Goal: Task Accomplishment & Management: Use online tool/utility

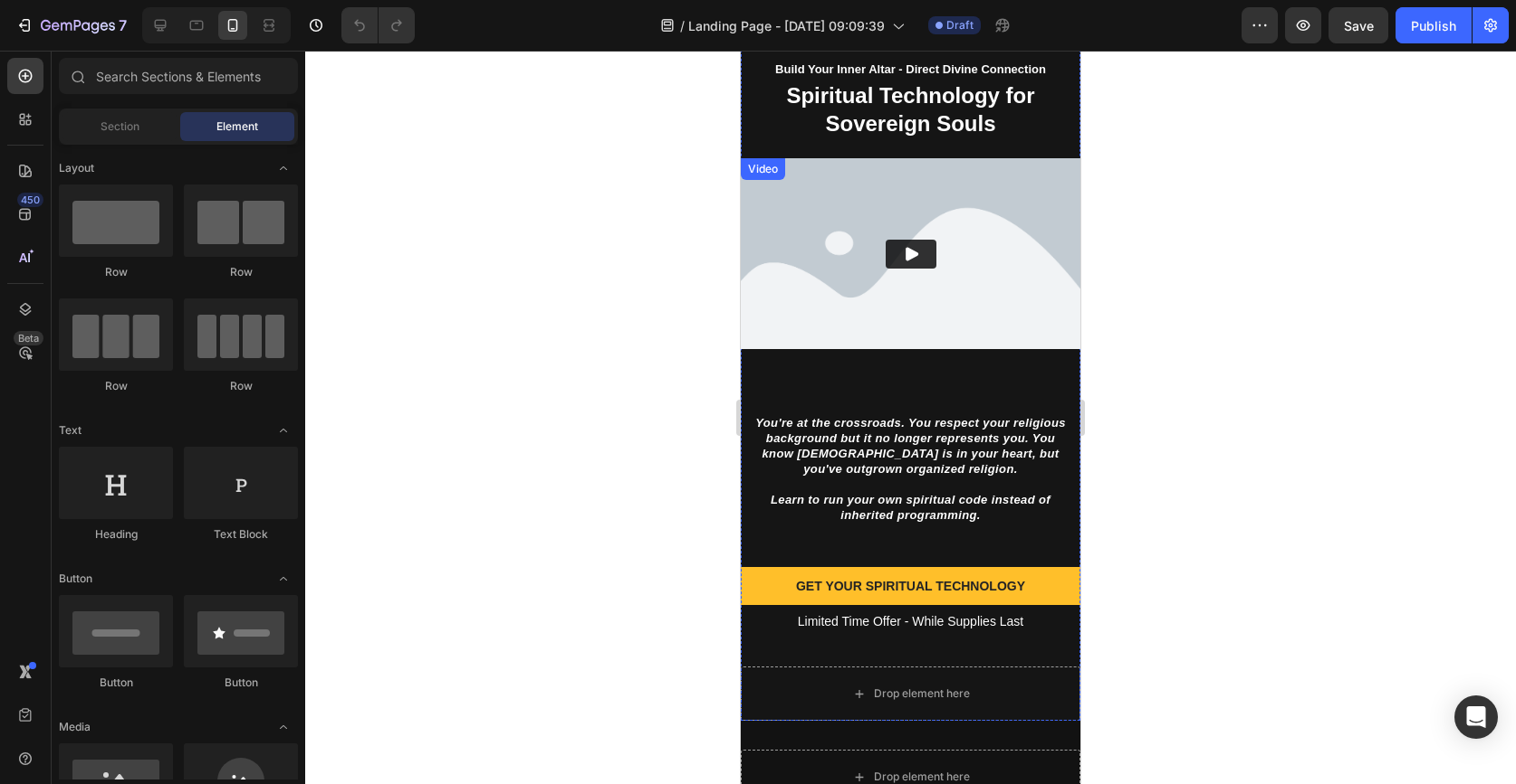
scroll to position [168, 0]
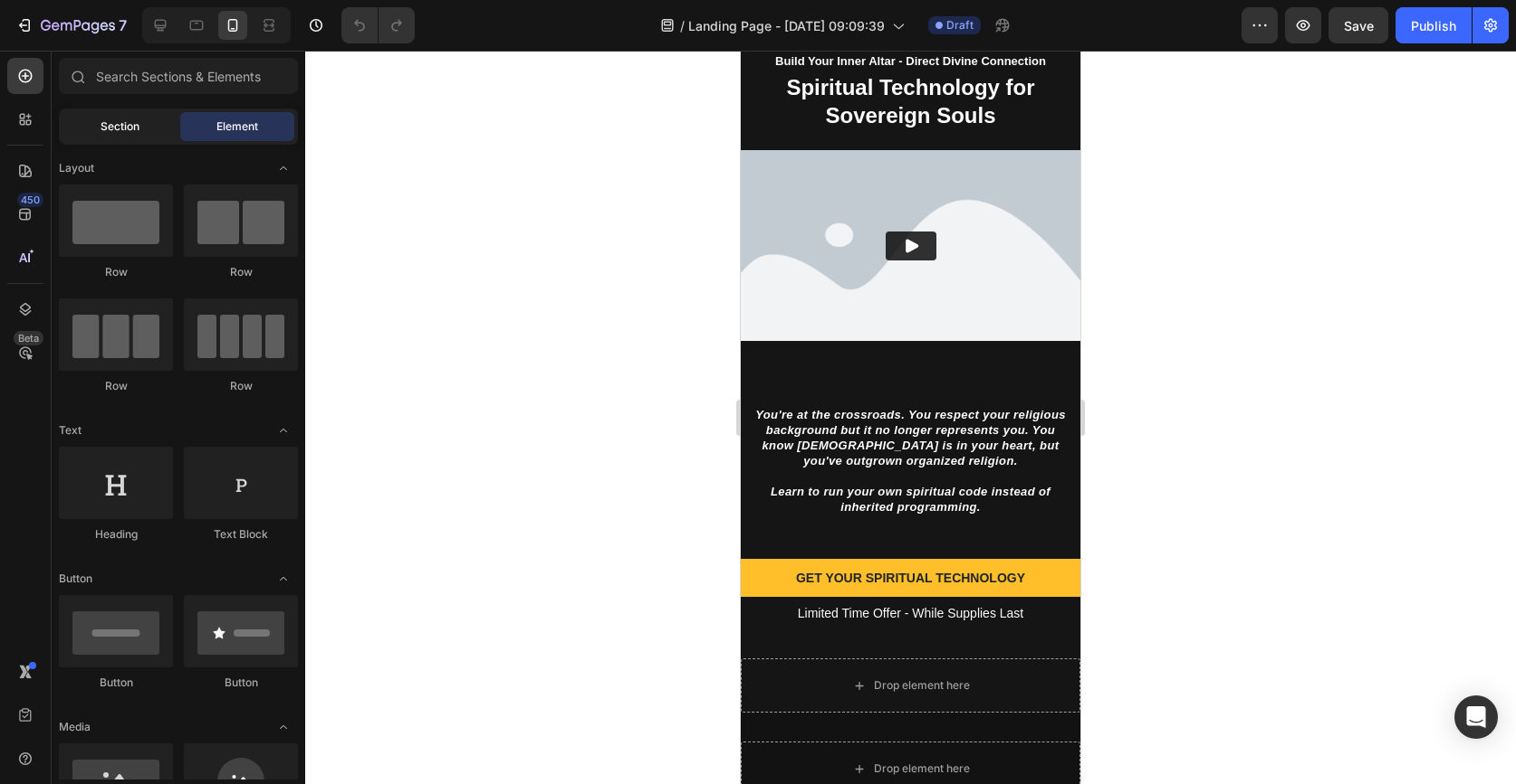
click at [121, 116] on div "Section" at bounding box center [119, 127] width 115 height 29
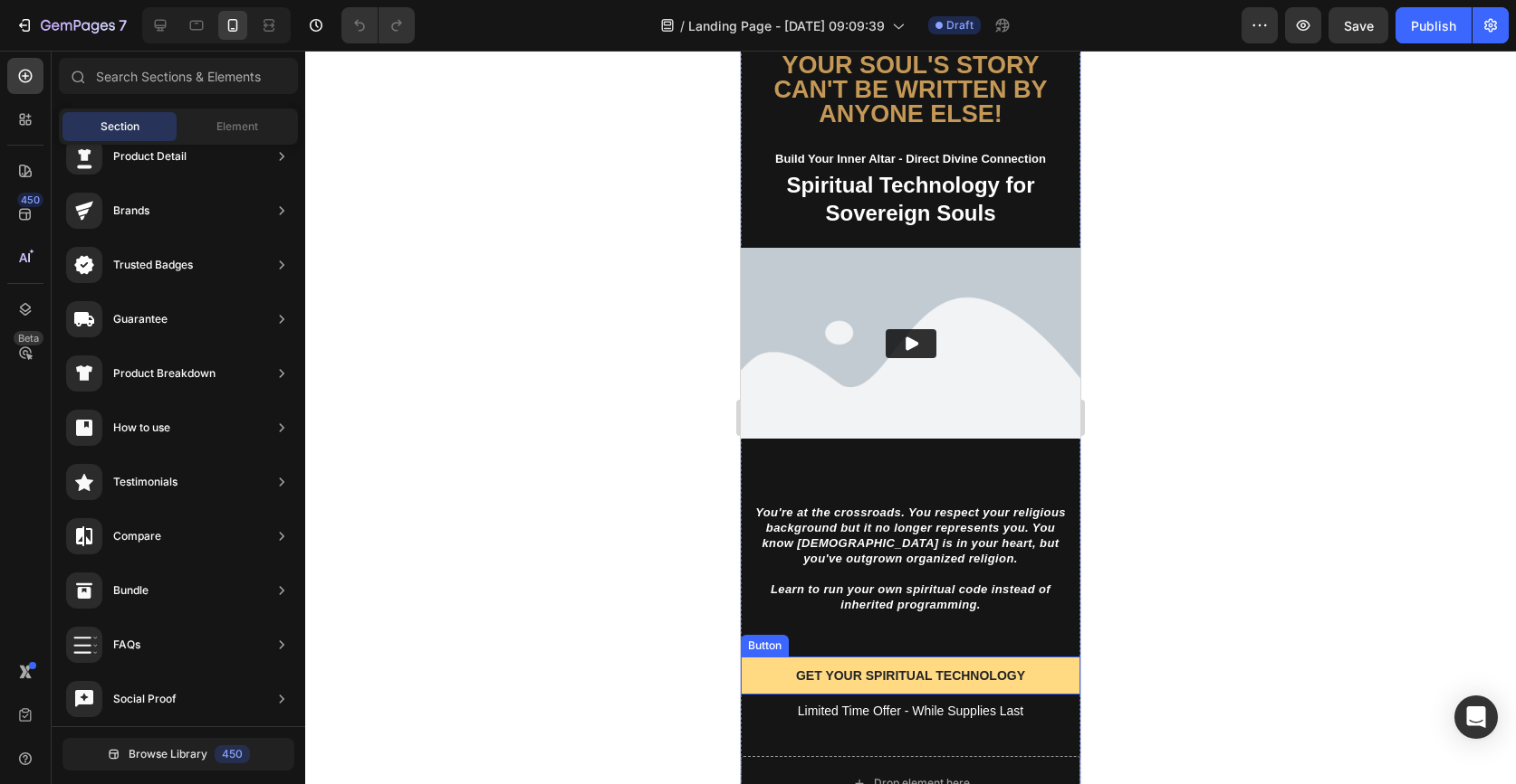
scroll to position [80, 0]
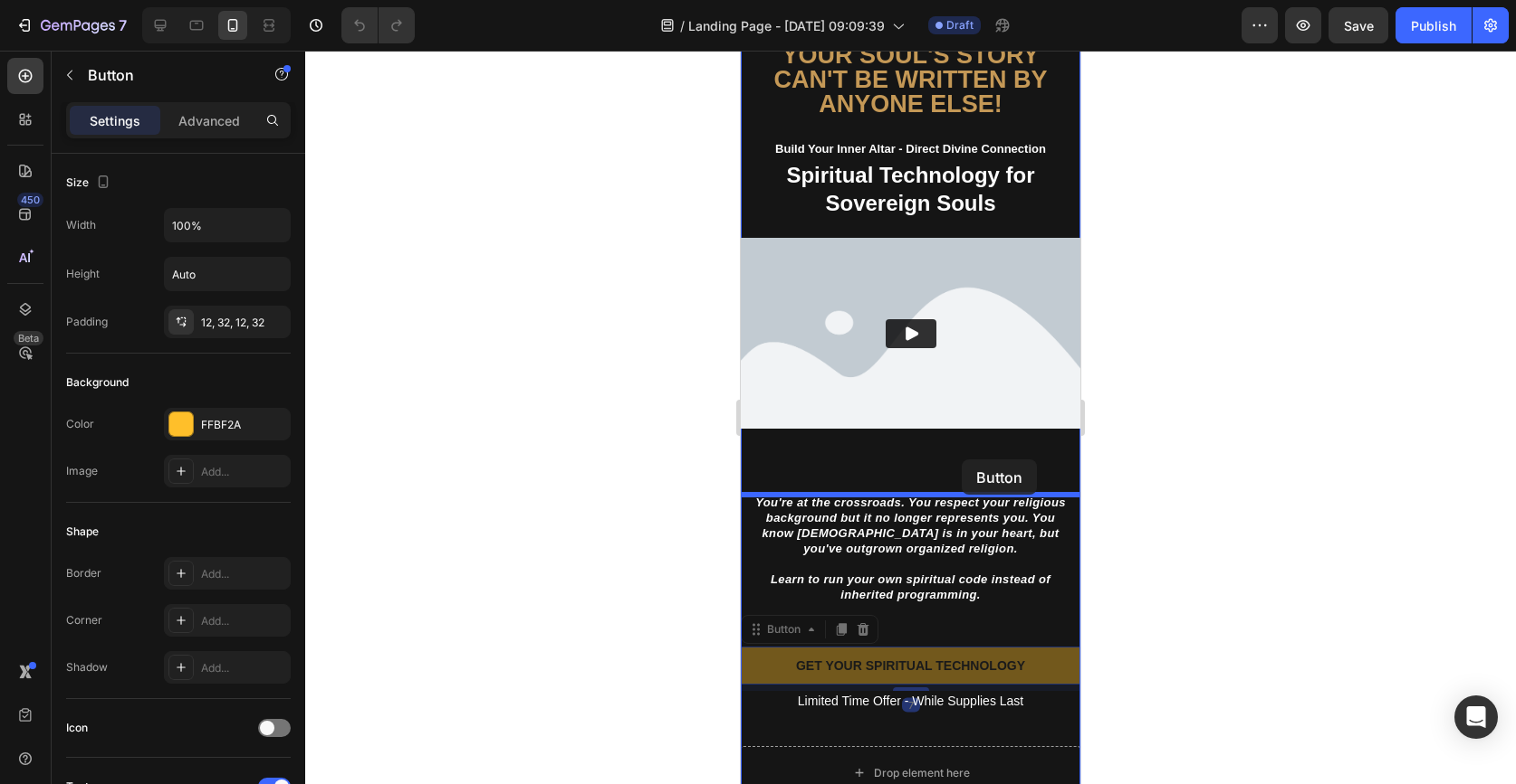
drag, startPoint x: 1053, startPoint y: 668, endPoint x: 962, endPoint y: 461, distance: 226.1
click at [961, 460] on div "iPhone 13 Mini ( 375 px) iPhone 13 Mini iPhone 13 Pro iPhone 11 Pro Max iPhone …" at bounding box center [910, 633] width 340 height 1327
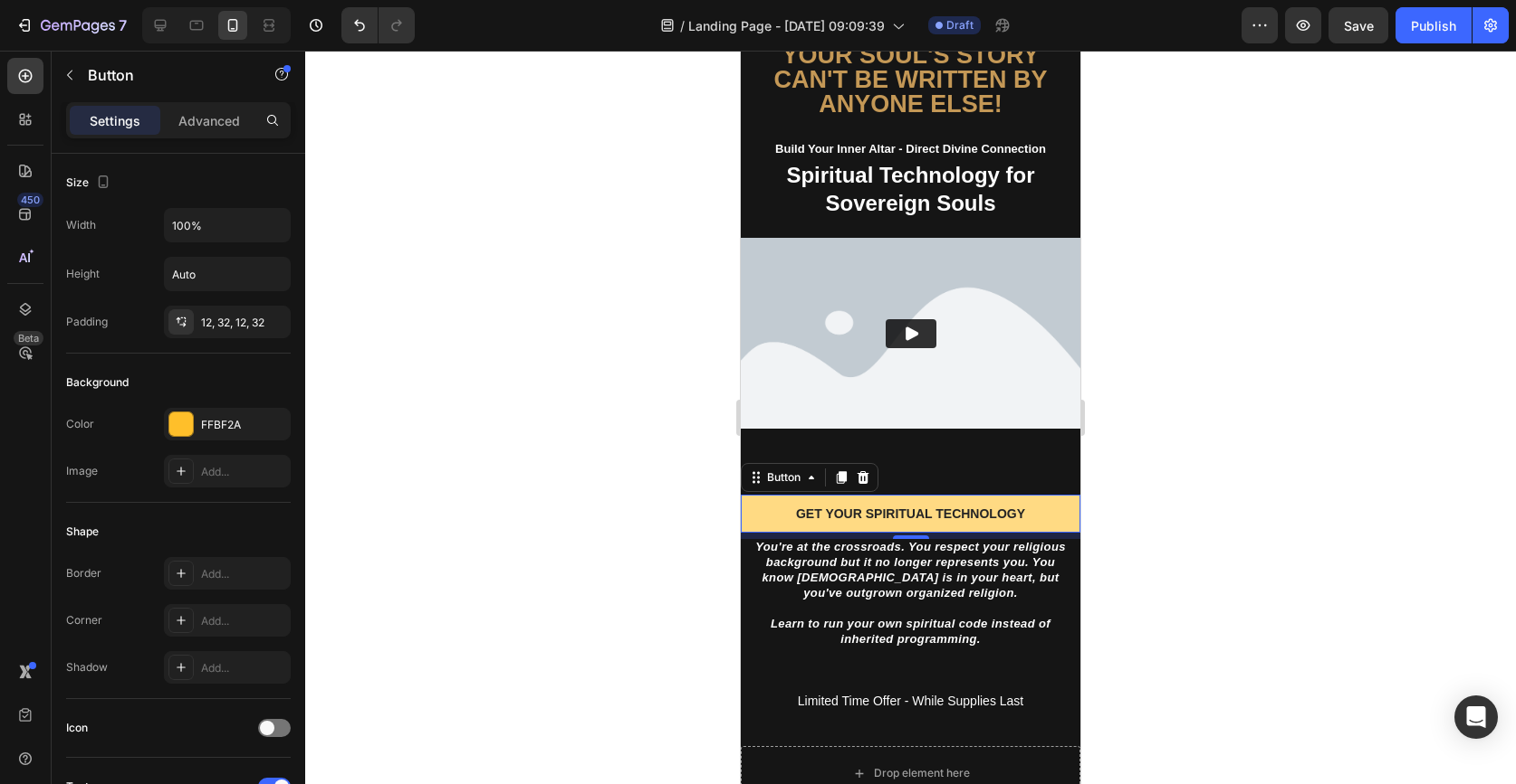
click at [1052, 513] on button "GET YOUR SPIRITUAL TECHNOLOGY" at bounding box center [910, 514] width 340 height 38
click at [1043, 513] on button "GET YOUR SPIRITUAL TECHNOLOGY" at bounding box center [910, 514] width 340 height 38
click at [756, 517] on button "GET YOUR SPIRITUAL TECHNOLOGY" at bounding box center [910, 514] width 340 height 38
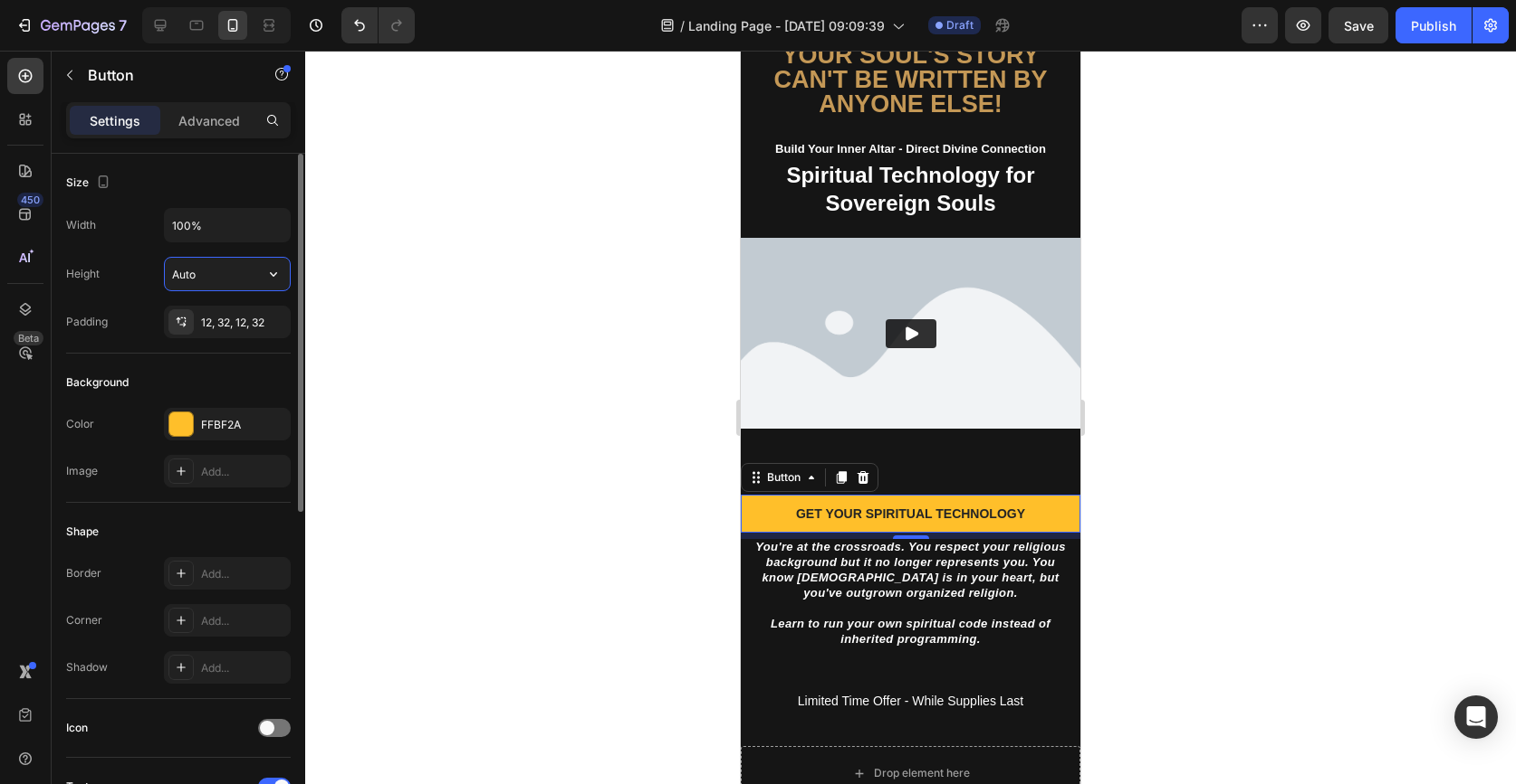
click at [211, 275] on input "Auto" at bounding box center [227, 274] width 125 height 32
click at [261, 288] on button "button" at bounding box center [273, 274] width 32 height 32
click at [253, 219] on input "100%" at bounding box center [227, 225] width 125 height 32
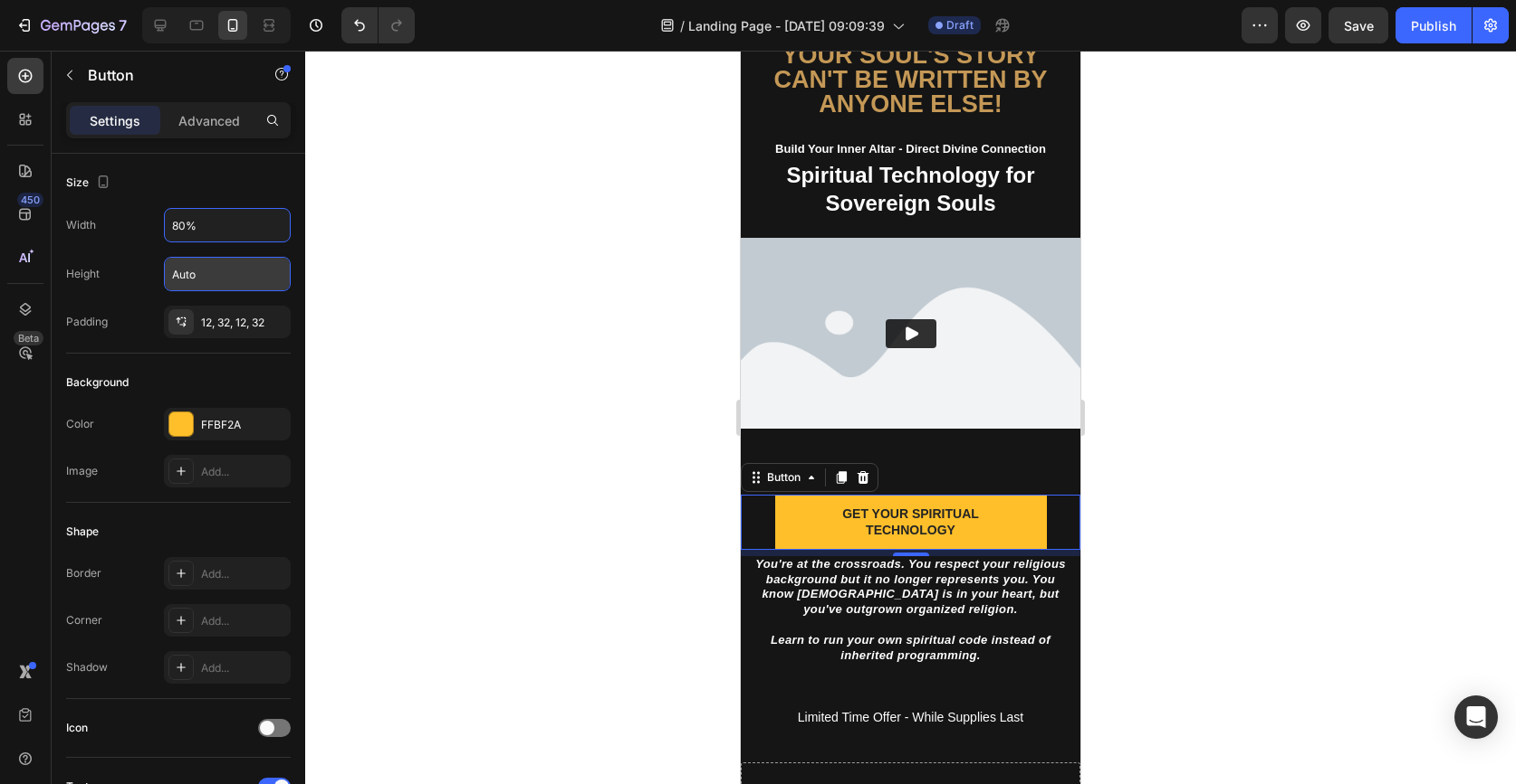
type input "80%"
click at [562, 361] on div at bounding box center [909, 418] width 1210 height 734
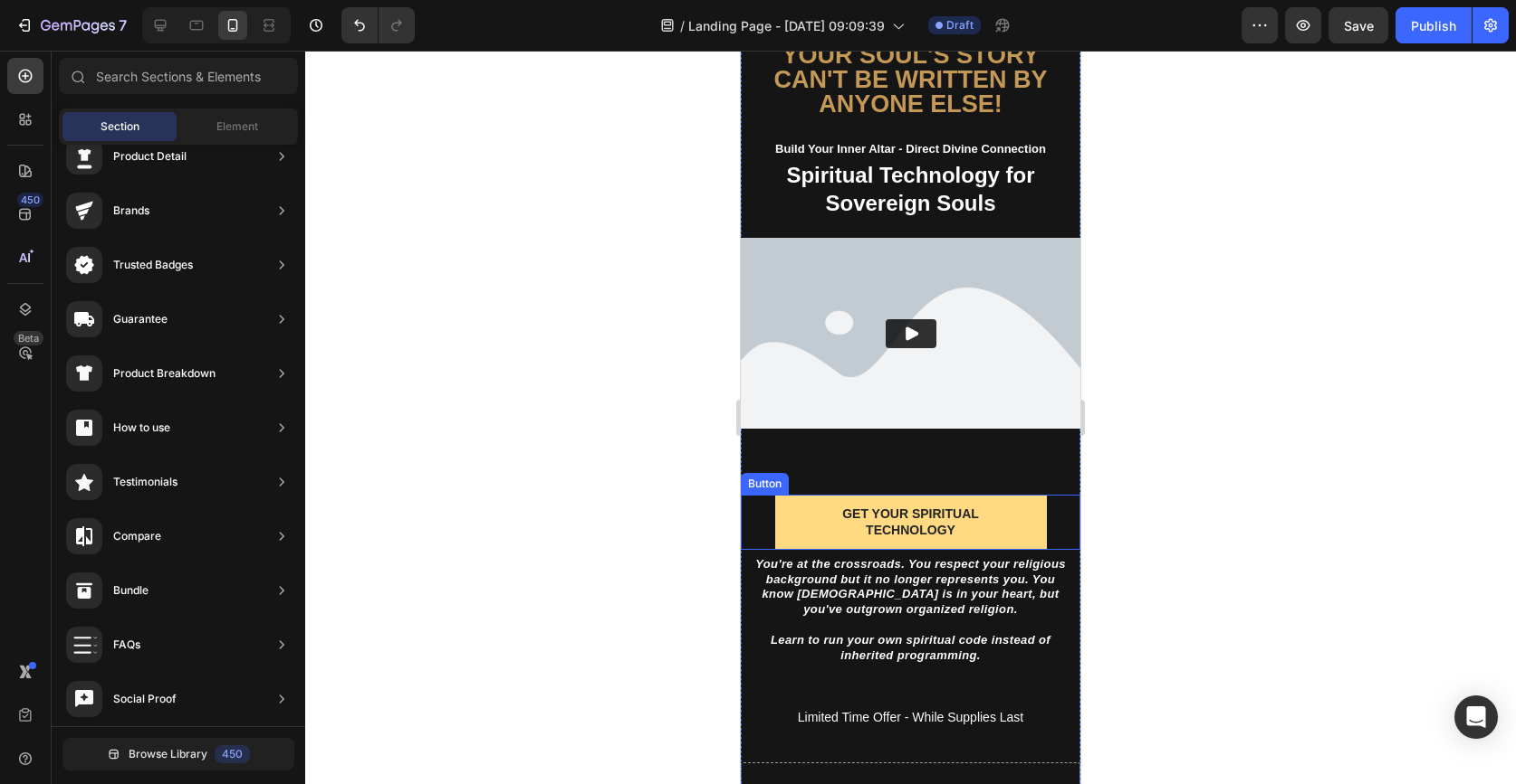
click at [1036, 514] on button "GET YOUR SPIRITUAL TECHNOLOGY" at bounding box center [910, 521] width 272 height 54
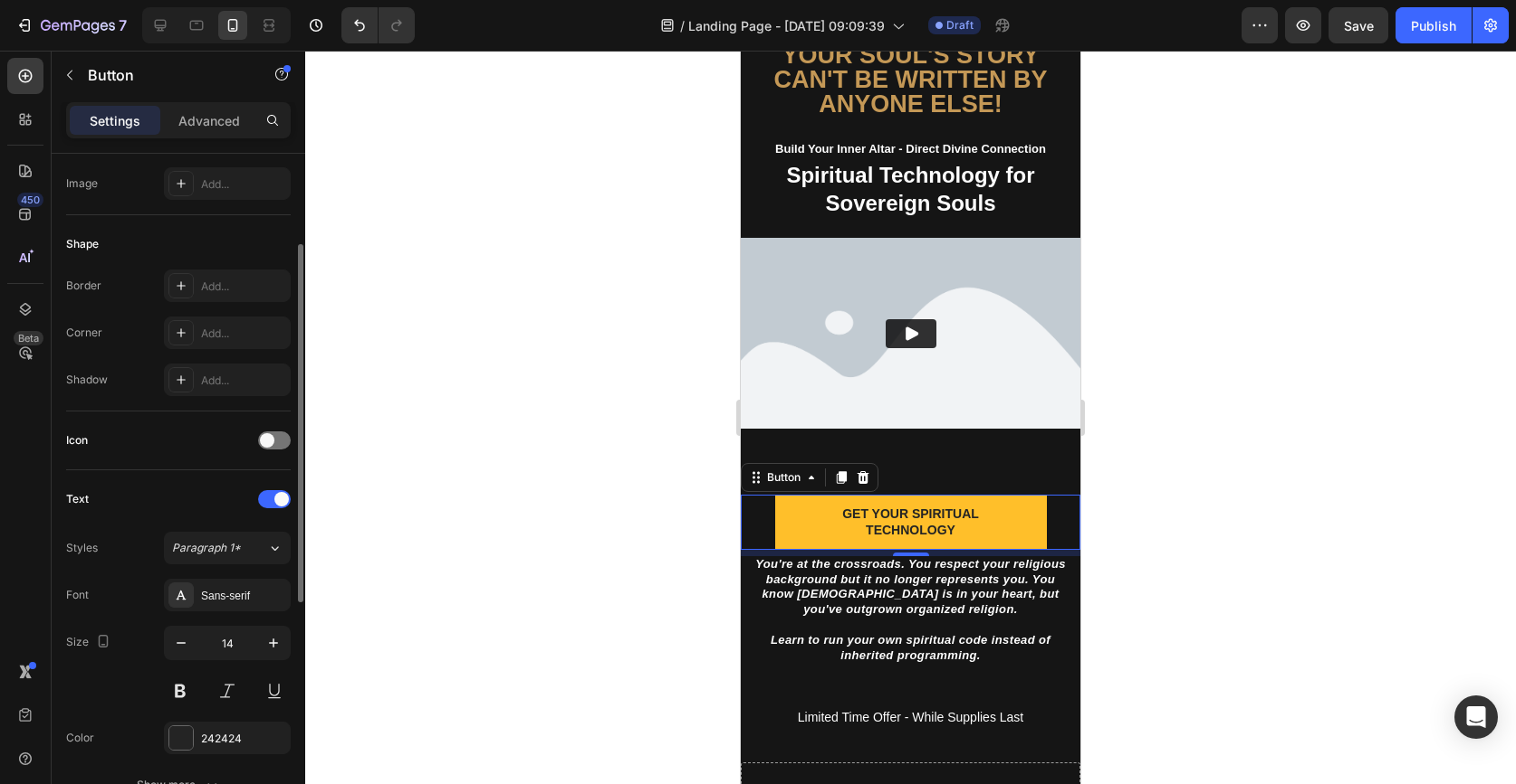
scroll to position [302, 0]
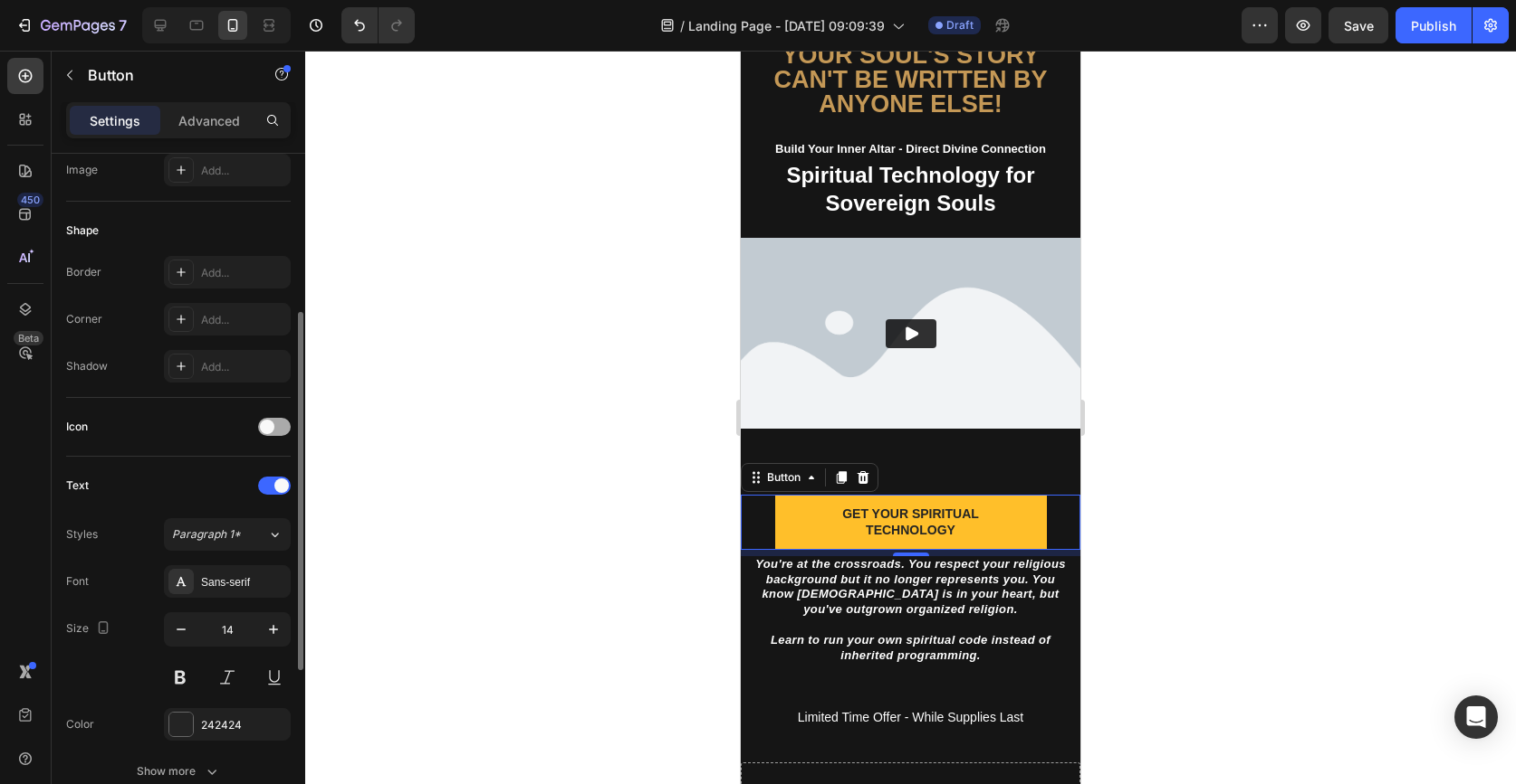
click at [278, 433] on div at bounding box center [274, 427] width 32 height 18
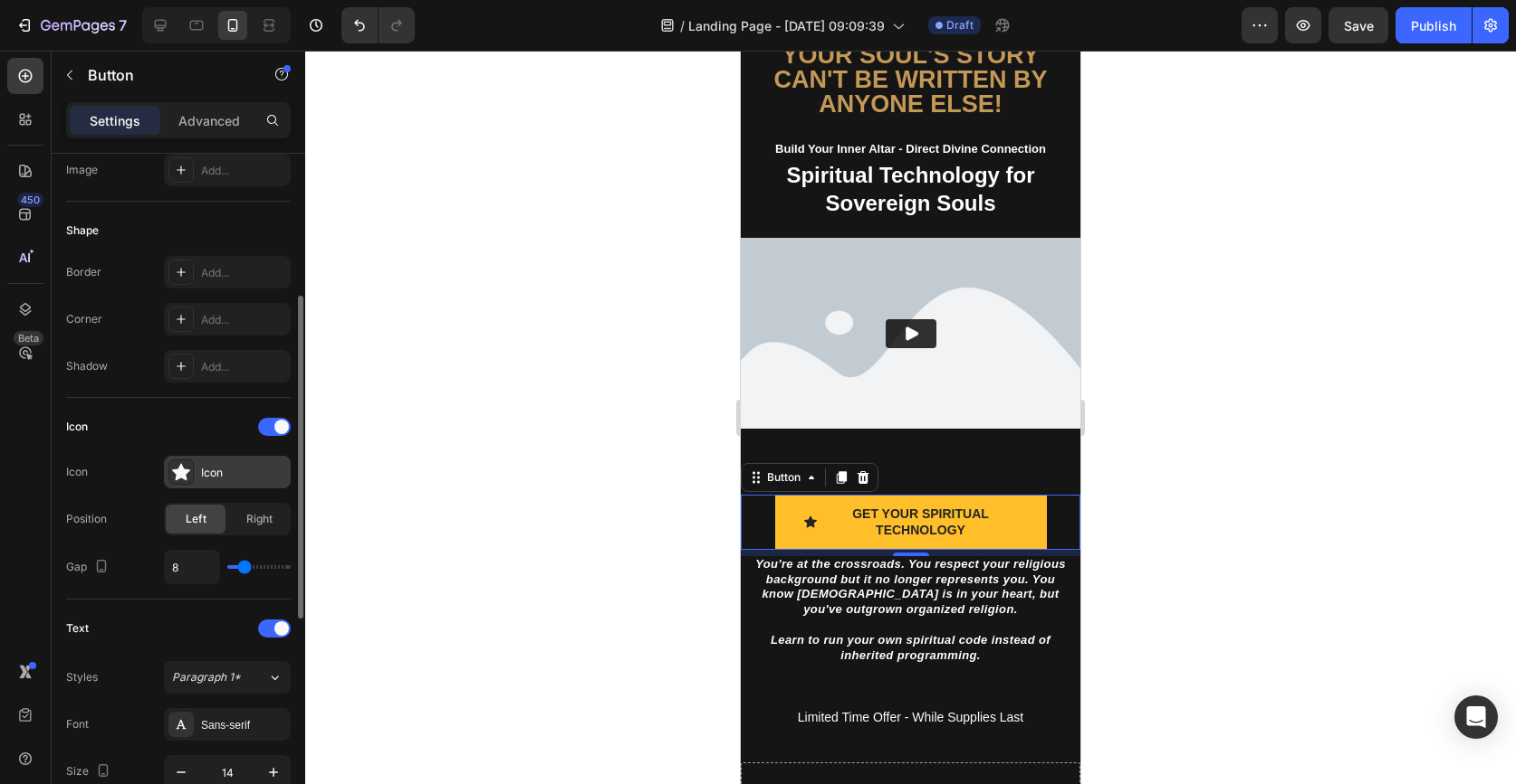
click at [213, 479] on div "Icon" at bounding box center [243, 473] width 85 height 16
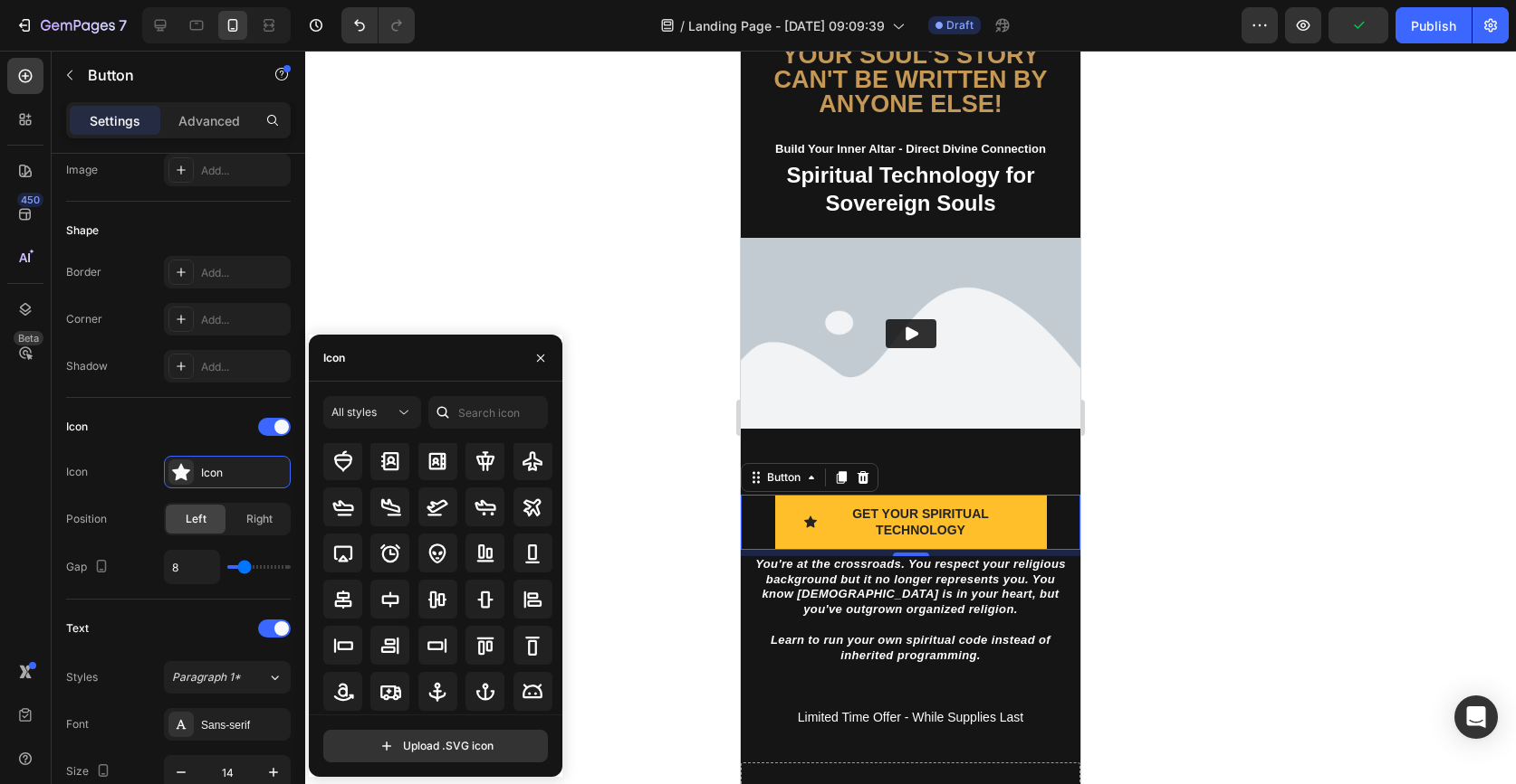
scroll to position [26, 0]
click at [478, 418] on input "text" at bounding box center [488, 412] width 119 height 32
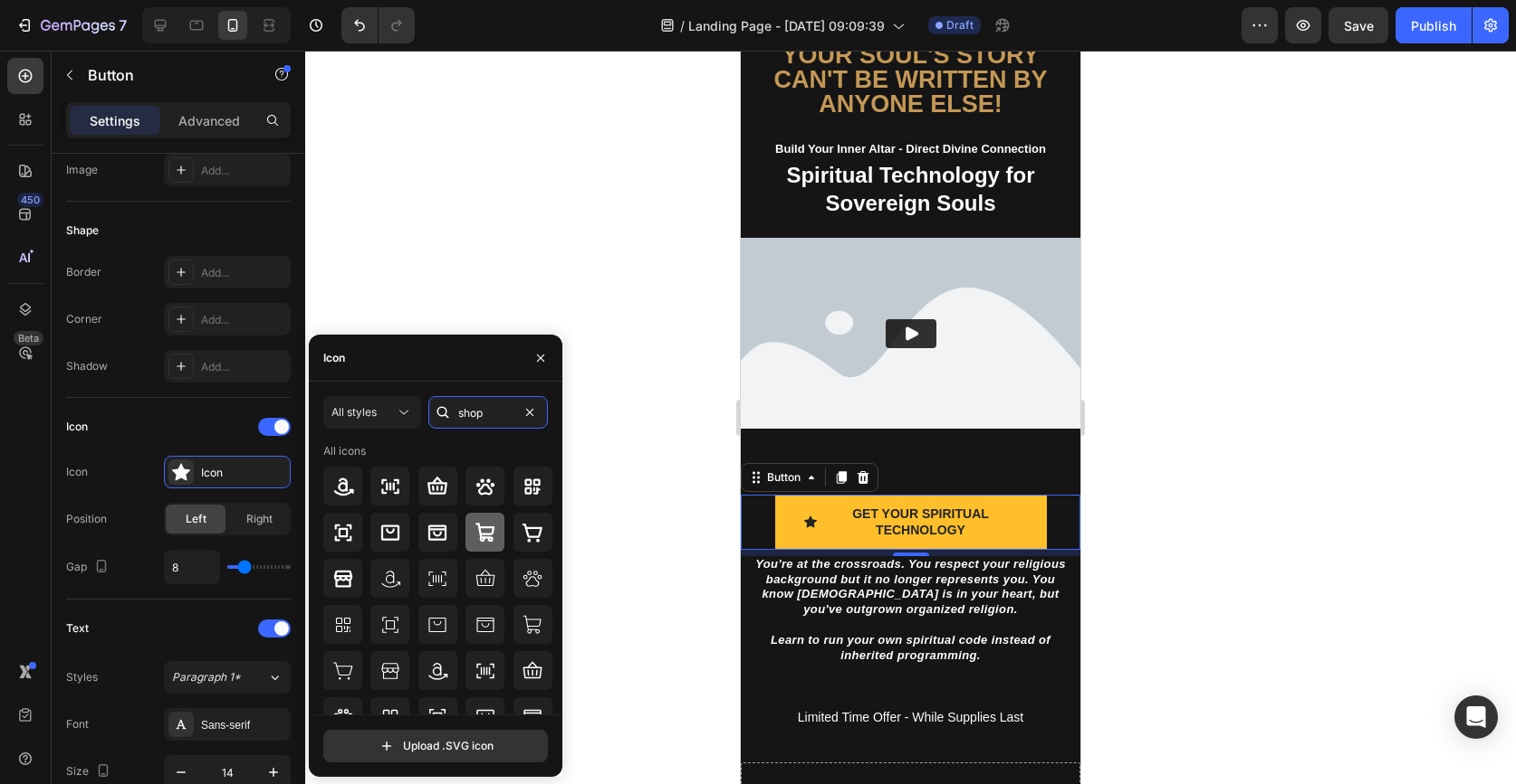
type input "shop"
click at [497, 542] on div at bounding box center [485, 531] width 39 height 39
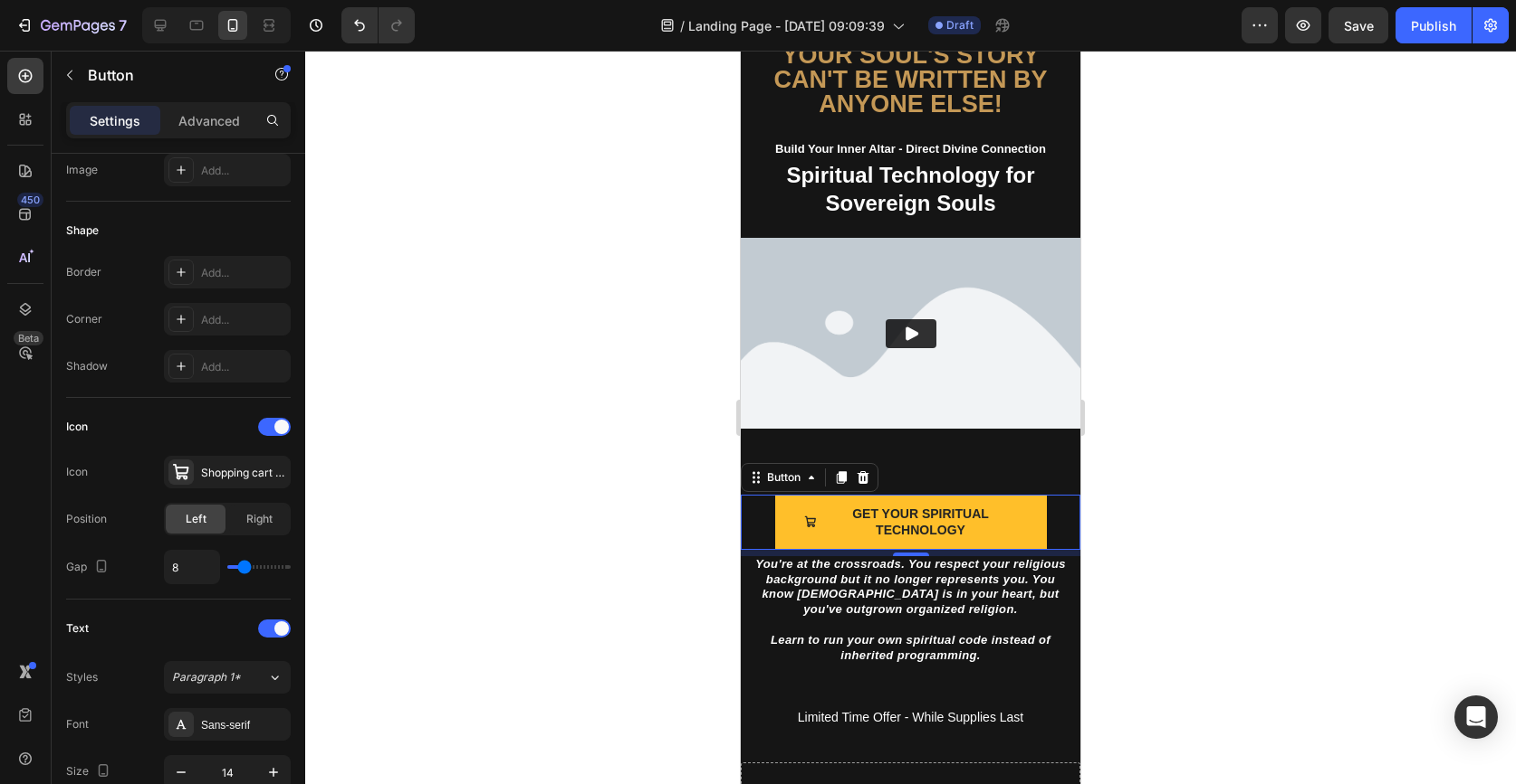
click at [630, 543] on div at bounding box center [909, 418] width 1210 height 734
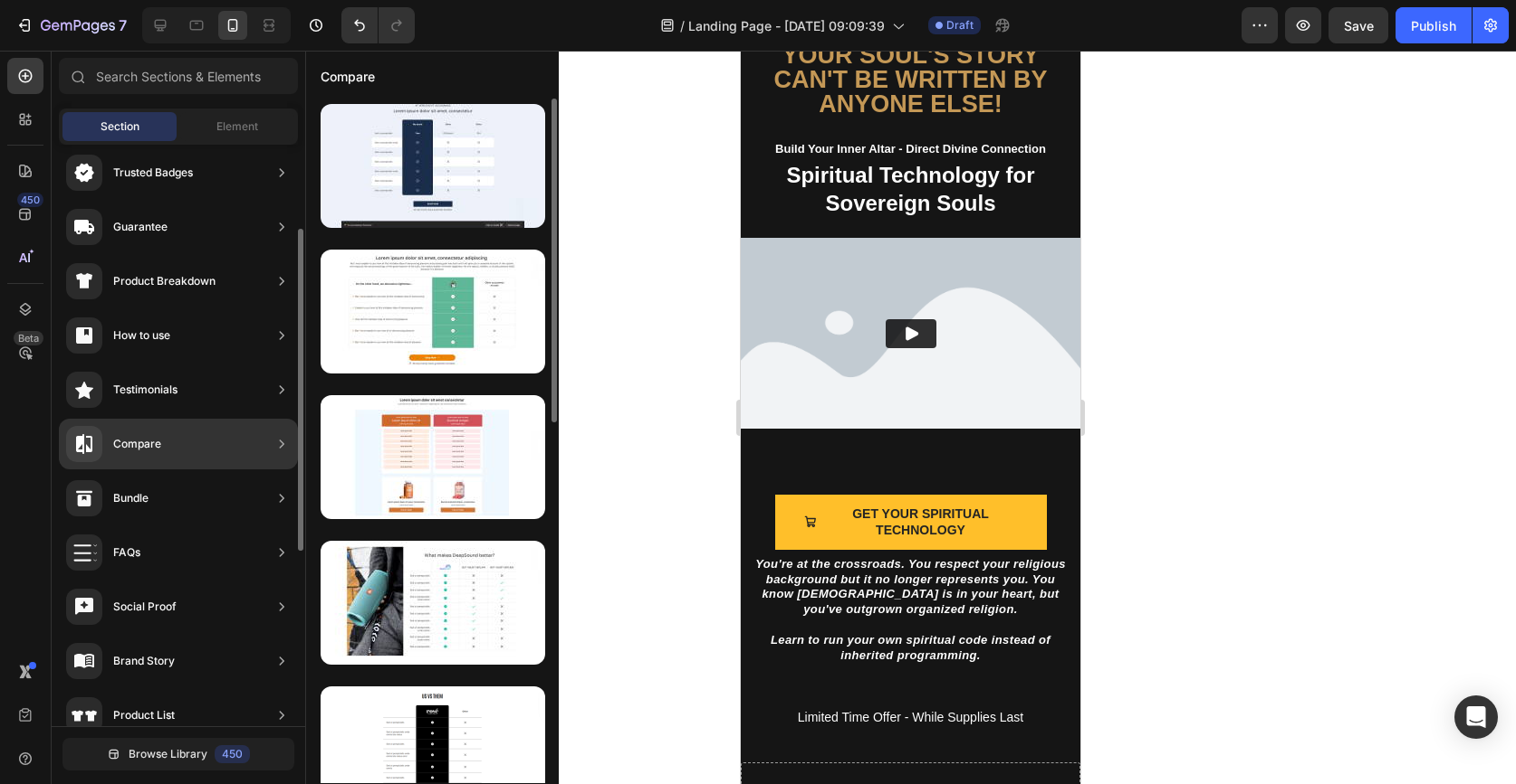
scroll to position [175, 0]
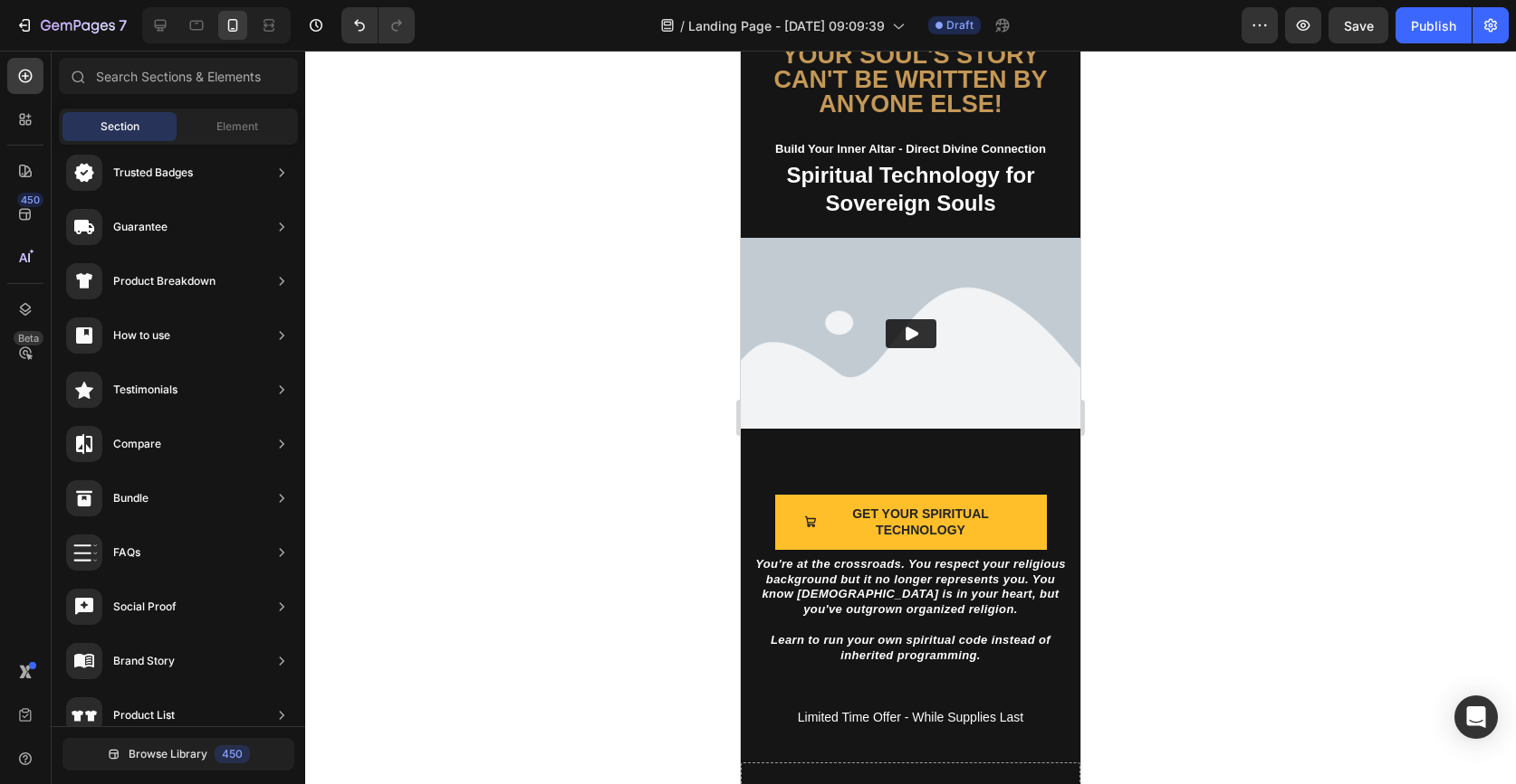
click at [602, 554] on div at bounding box center [909, 418] width 1210 height 734
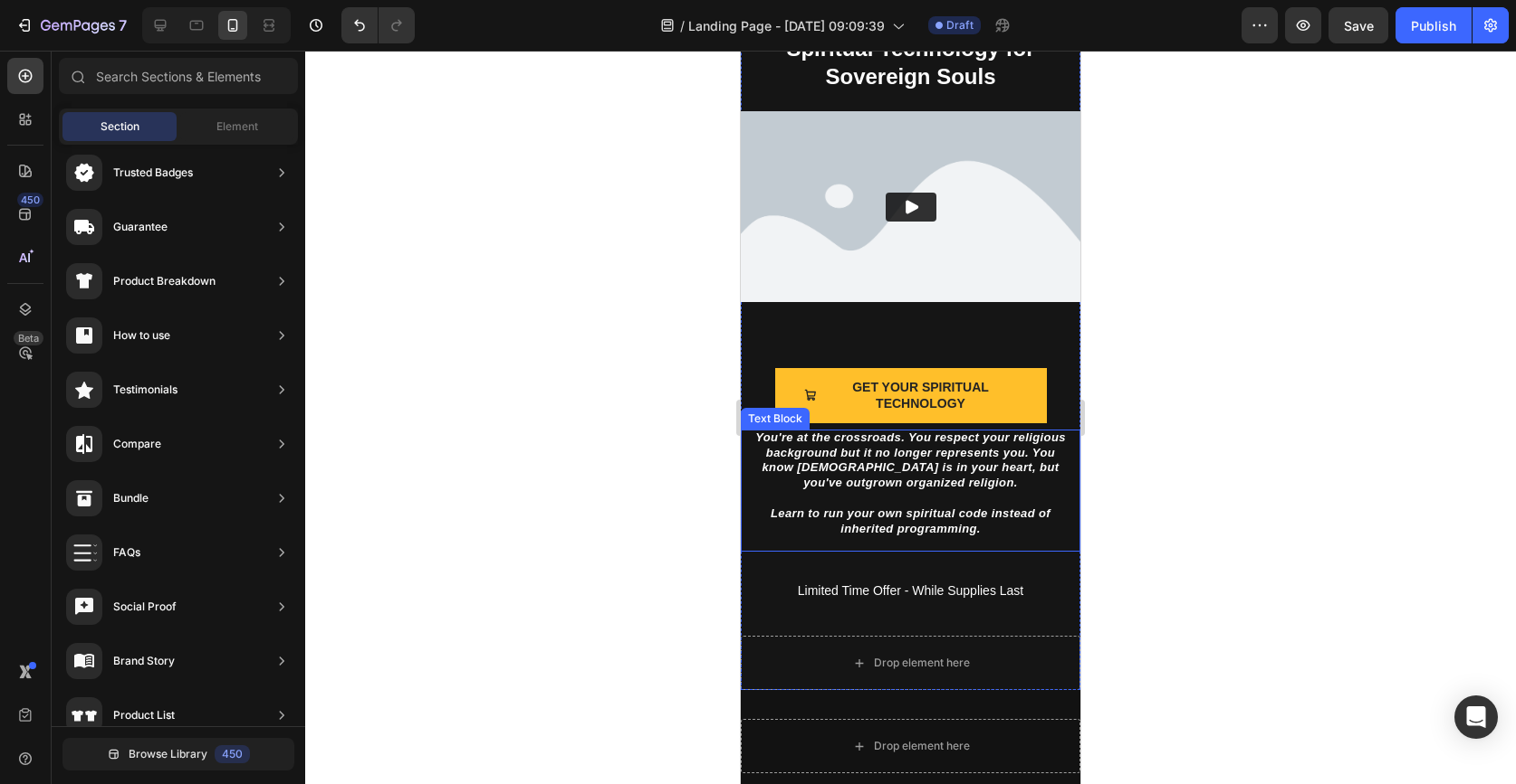
scroll to position [230, 0]
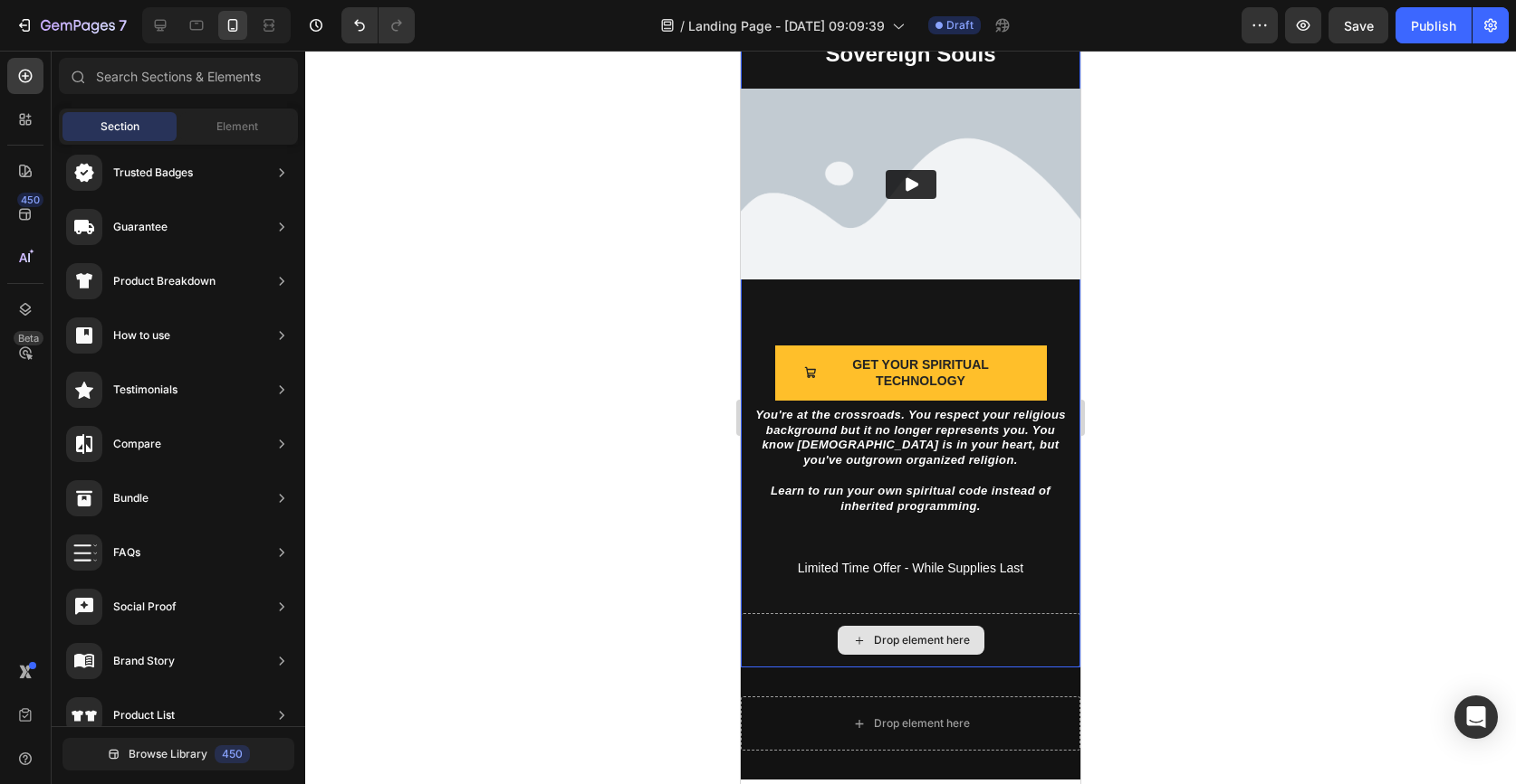
click at [929, 641] on div "Drop element here" at bounding box center [921, 640] width 96 height 14
click at [890, 633] on div "Drop element here" at bounding box center [910, 640] width 147 height 29
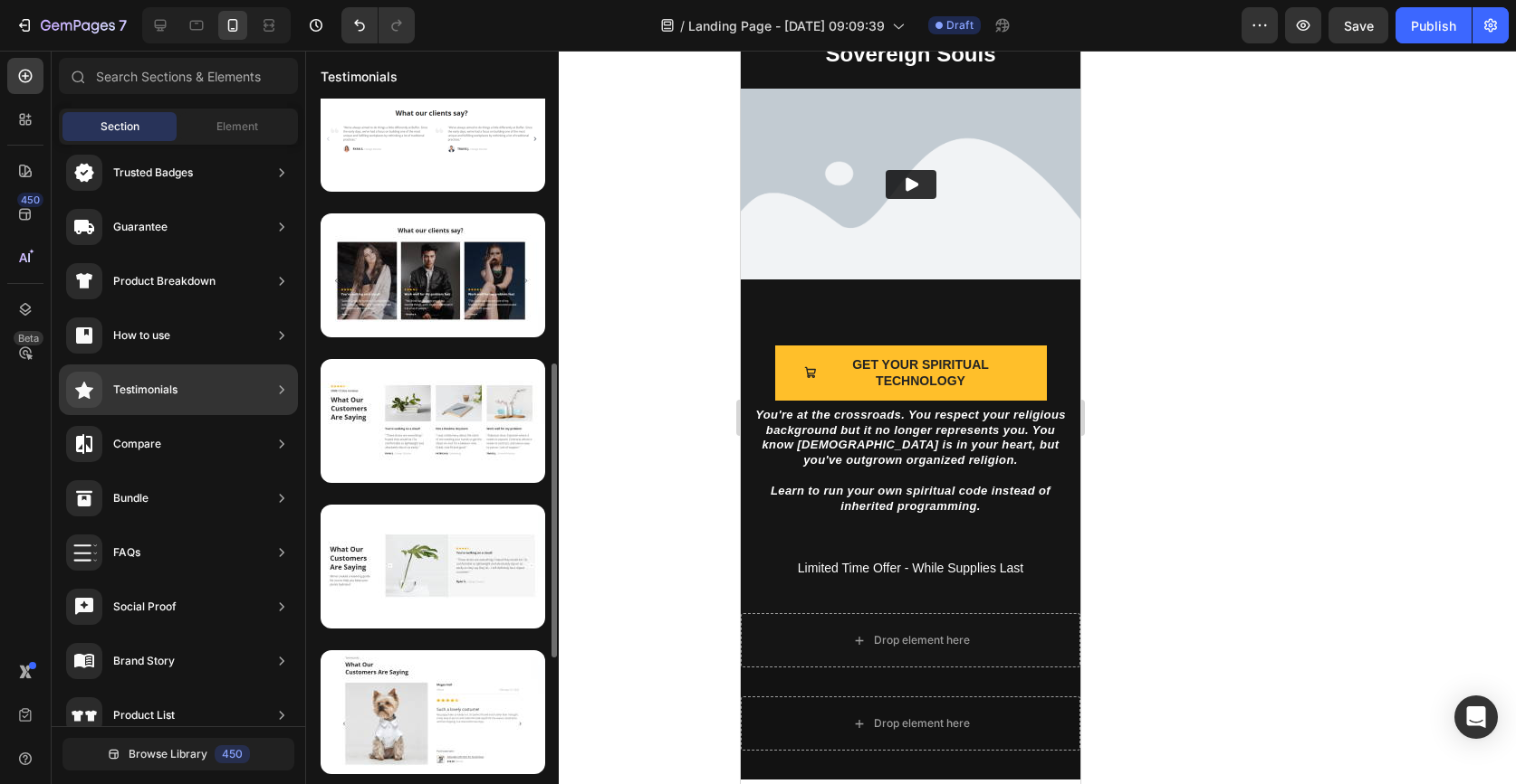
scroll to position [0, 0]
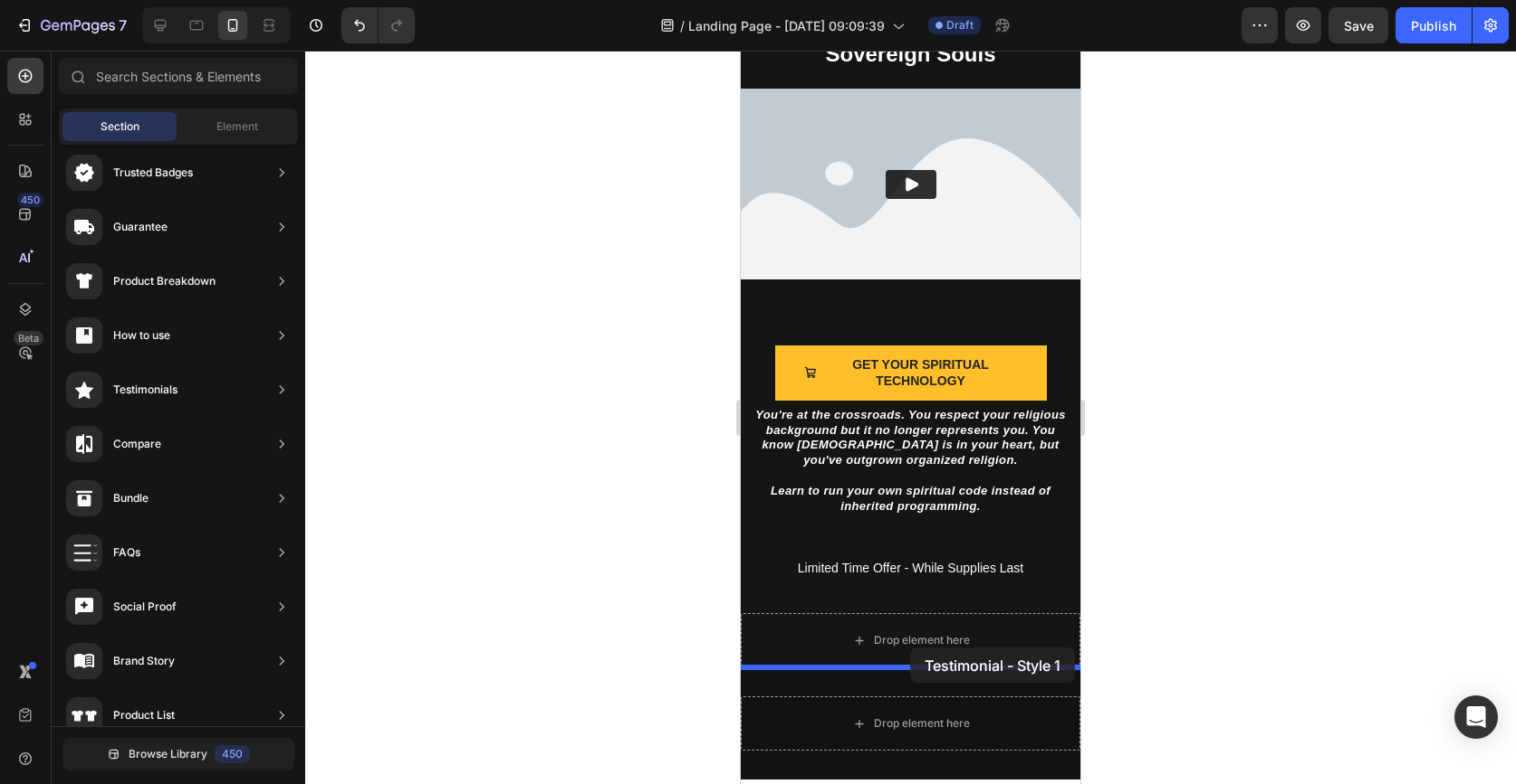
drag, startPoint x: 1189, startPoint y: 249, endPoint x: 910, endPoint y: 648, distance: 486.9
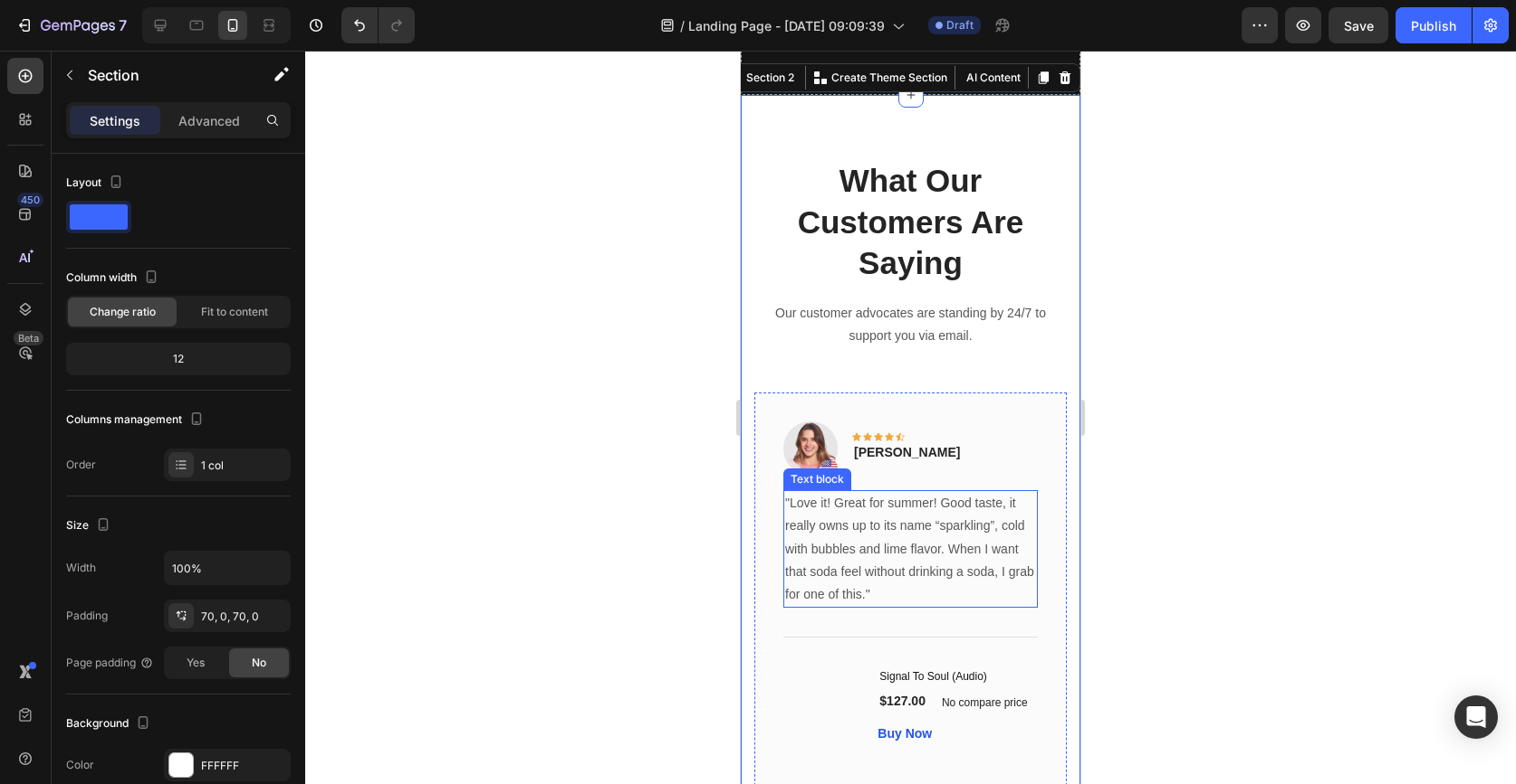
scroll to position [797, 0]
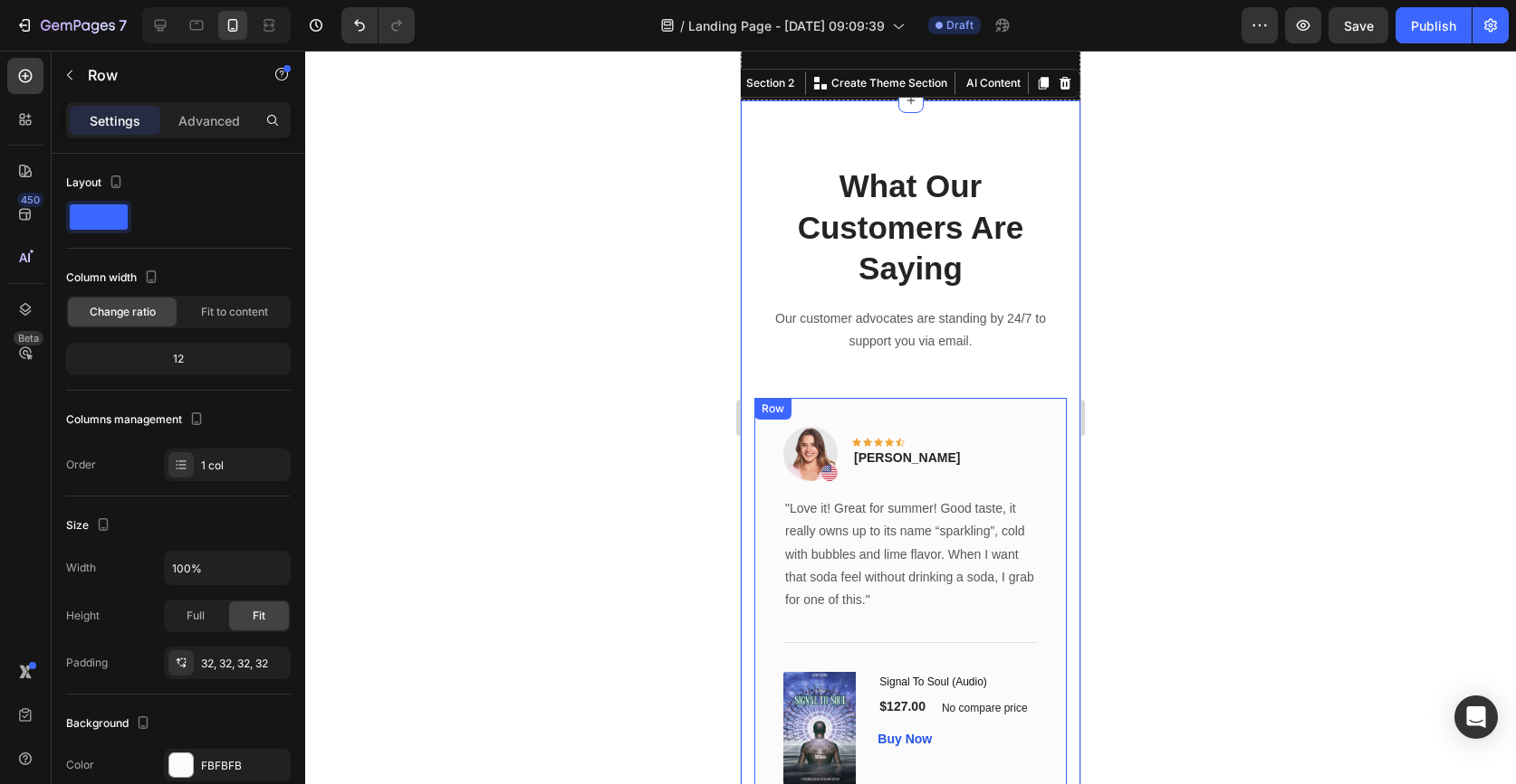
click at [1053, 430] on div "Image Icon Icon Icon Icon Icon Row Rita Carroll Text block Row "Love it! Great …" at bounding box center [910, 606] width 312 height 416
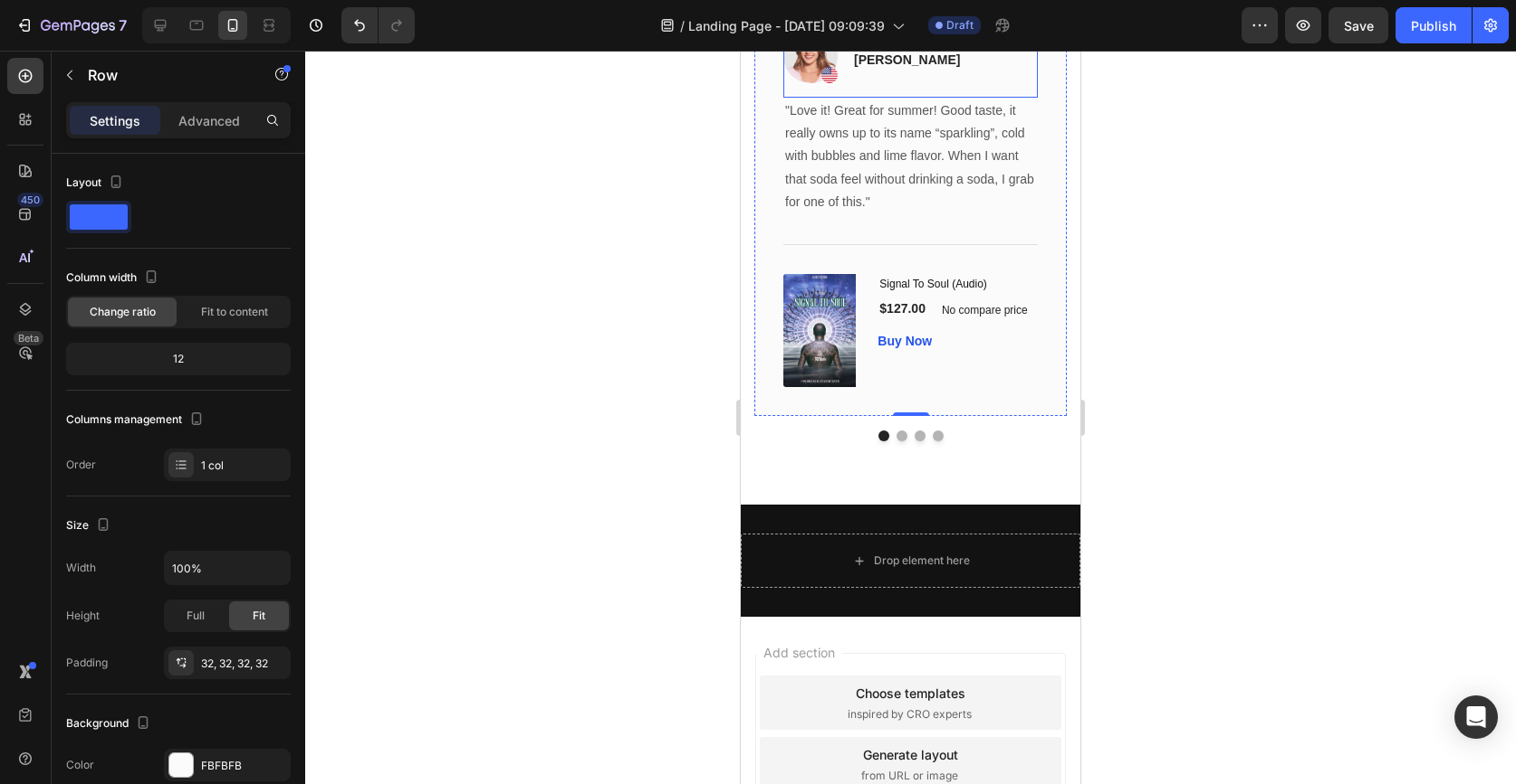
scroll to position [882, 0]
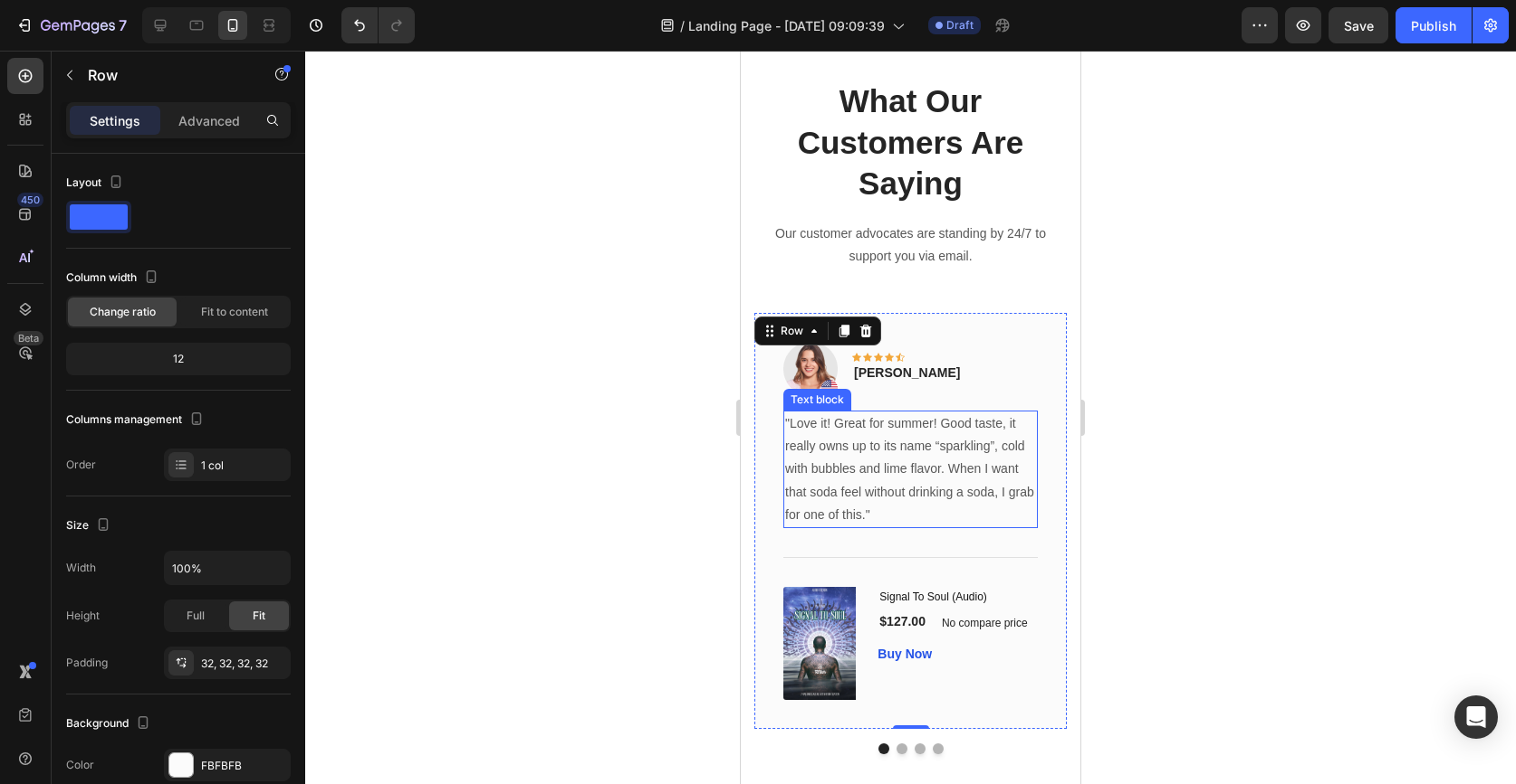
click at [900, 457] on p ""Love it! Great for summer! Good taste, it really owns up to its name “sparklin…" at bounding box center [909, 469] width 251 height 114
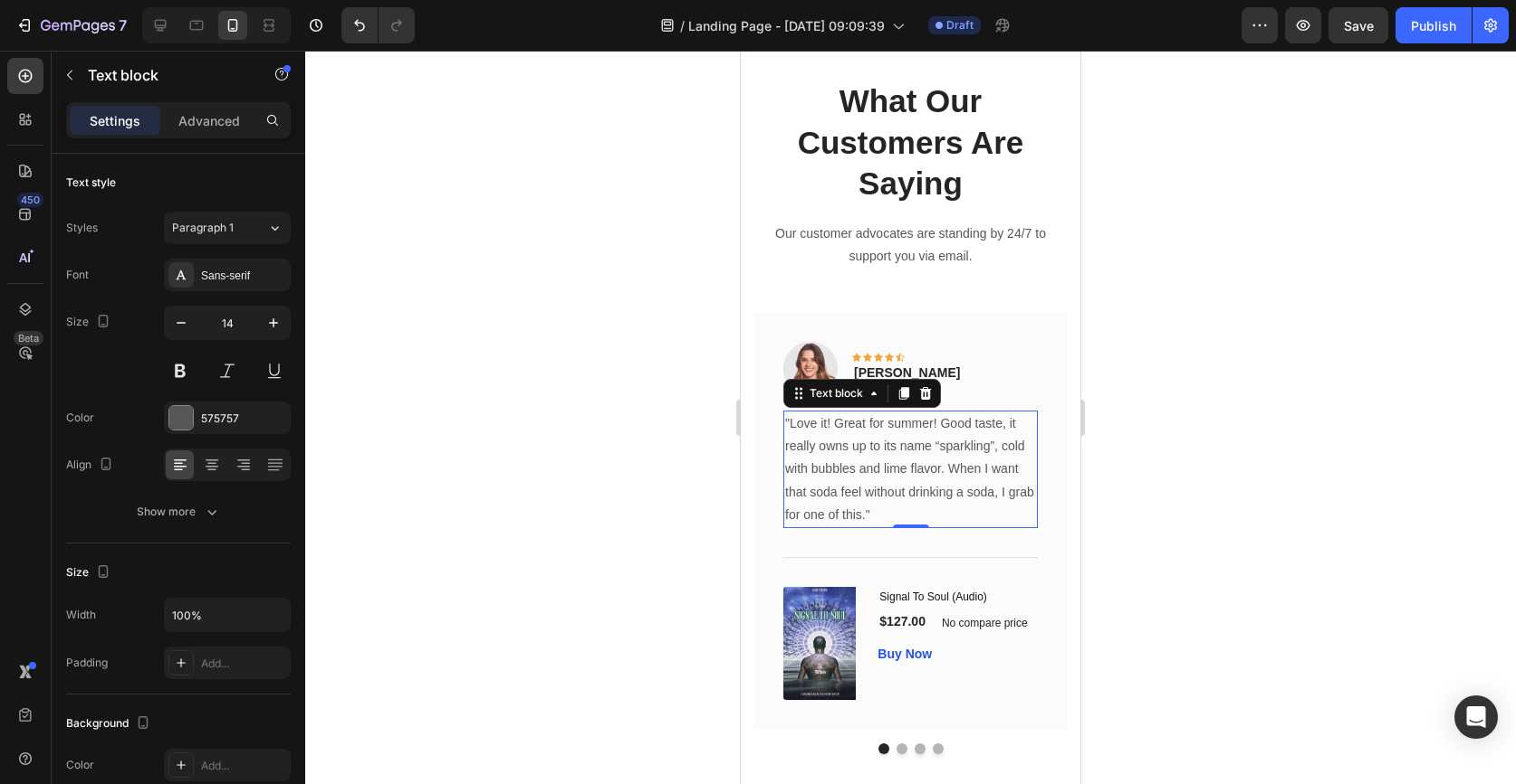
click at [856, 435] on p ""Love it! Great for summer! Good taste, it really owns up to its name “sparklin…" at bounding box center [909, 469] width 251 height 114
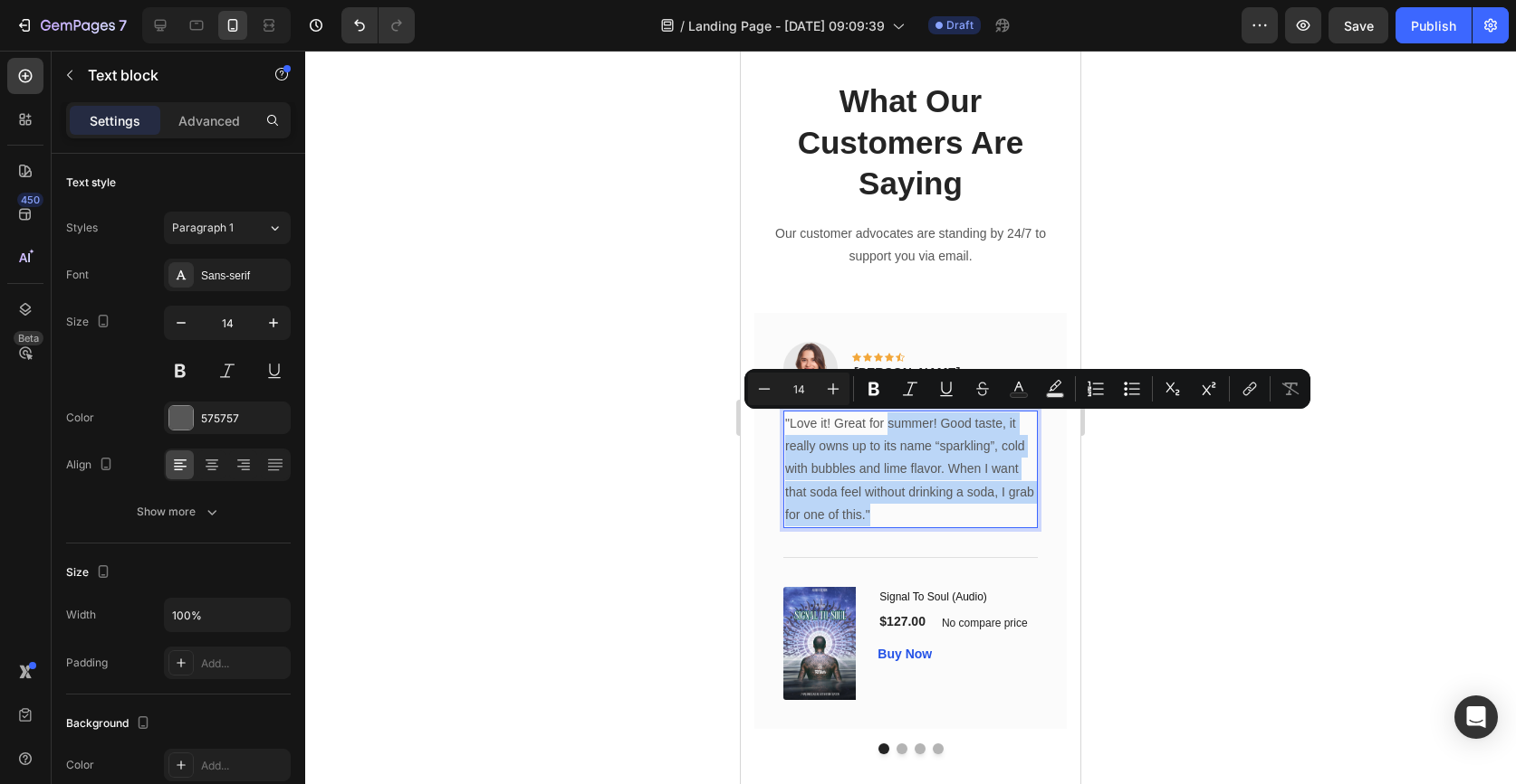
drag, startPoint x: 890, startPoint y: 423, endPoint x: 979, endPoint y: 518, distance: 130.2
click at [979, 518] on p ""Love it! Great for summer! Good taste, it really owns up to its name “sparklin…" at bounding box center [909, 469] width 251 height 114
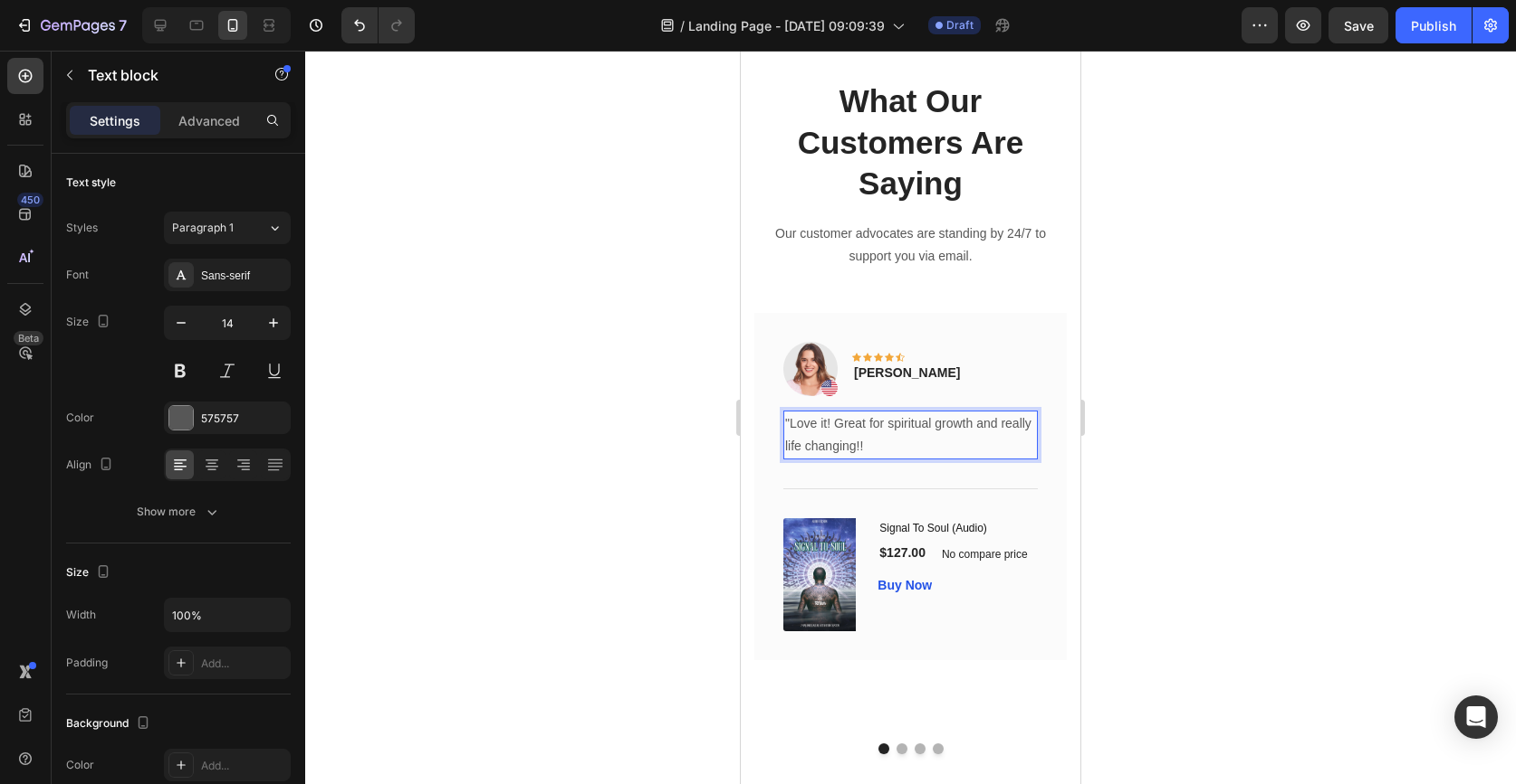
click at [479, 444] on div at bounding box center [909, 418] width 1210 height 734
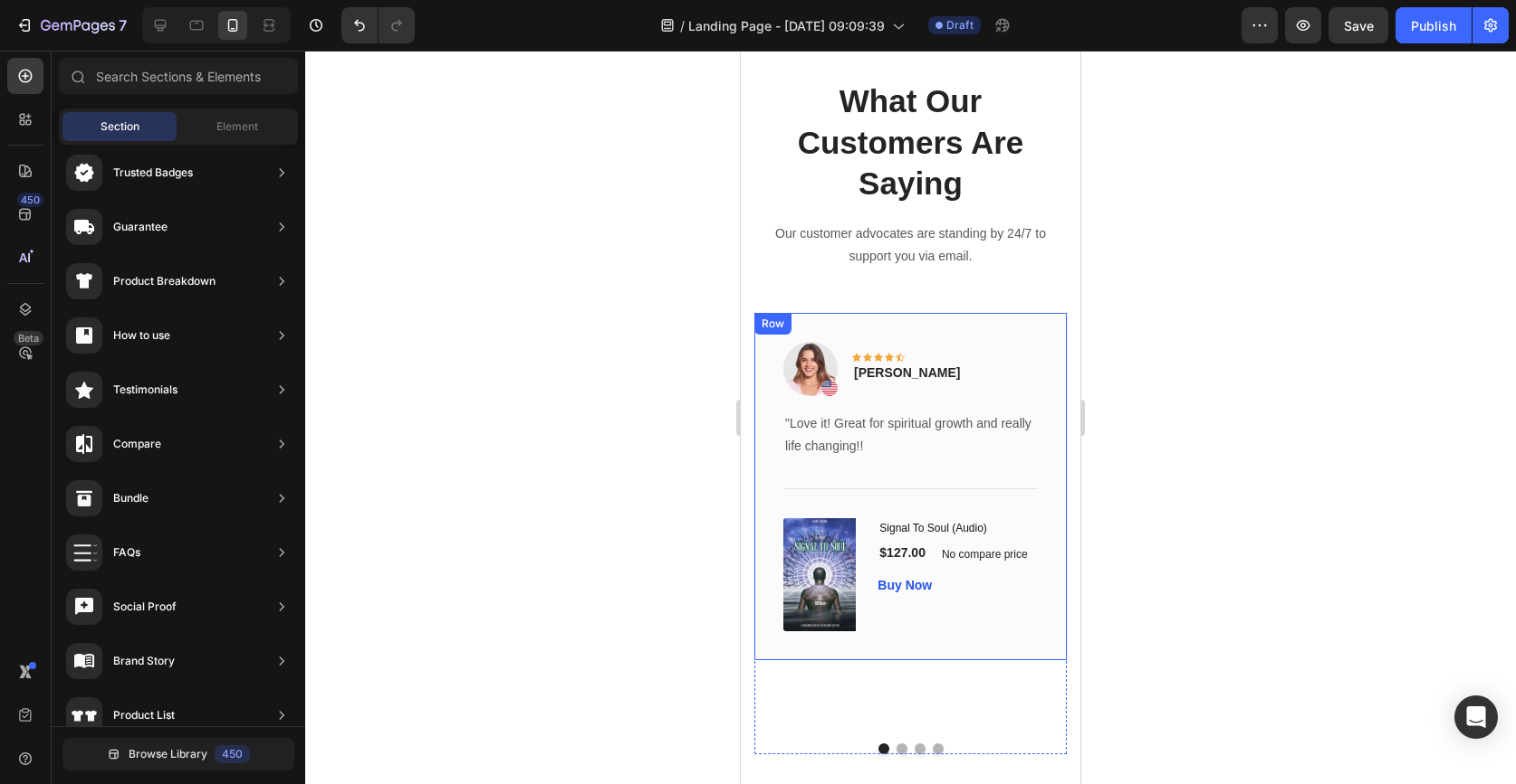
click at [1017, 334] on div "Image Icon Icon Icon Icon Icon Row Rita Carroll Text block Row "Love it! Great …" at bounding box center [910, 486] width 312 height 347
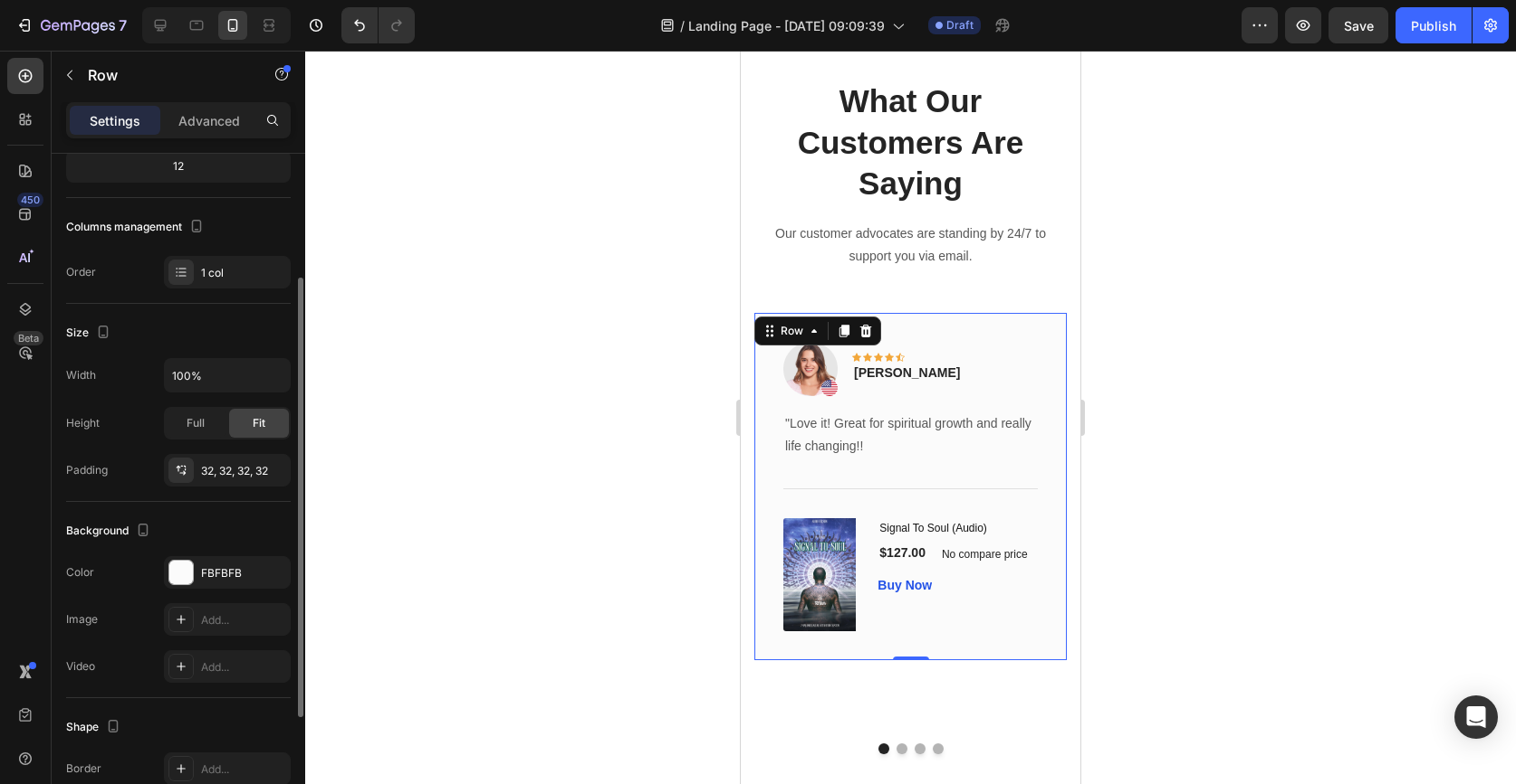
scroll to position [0, 0]
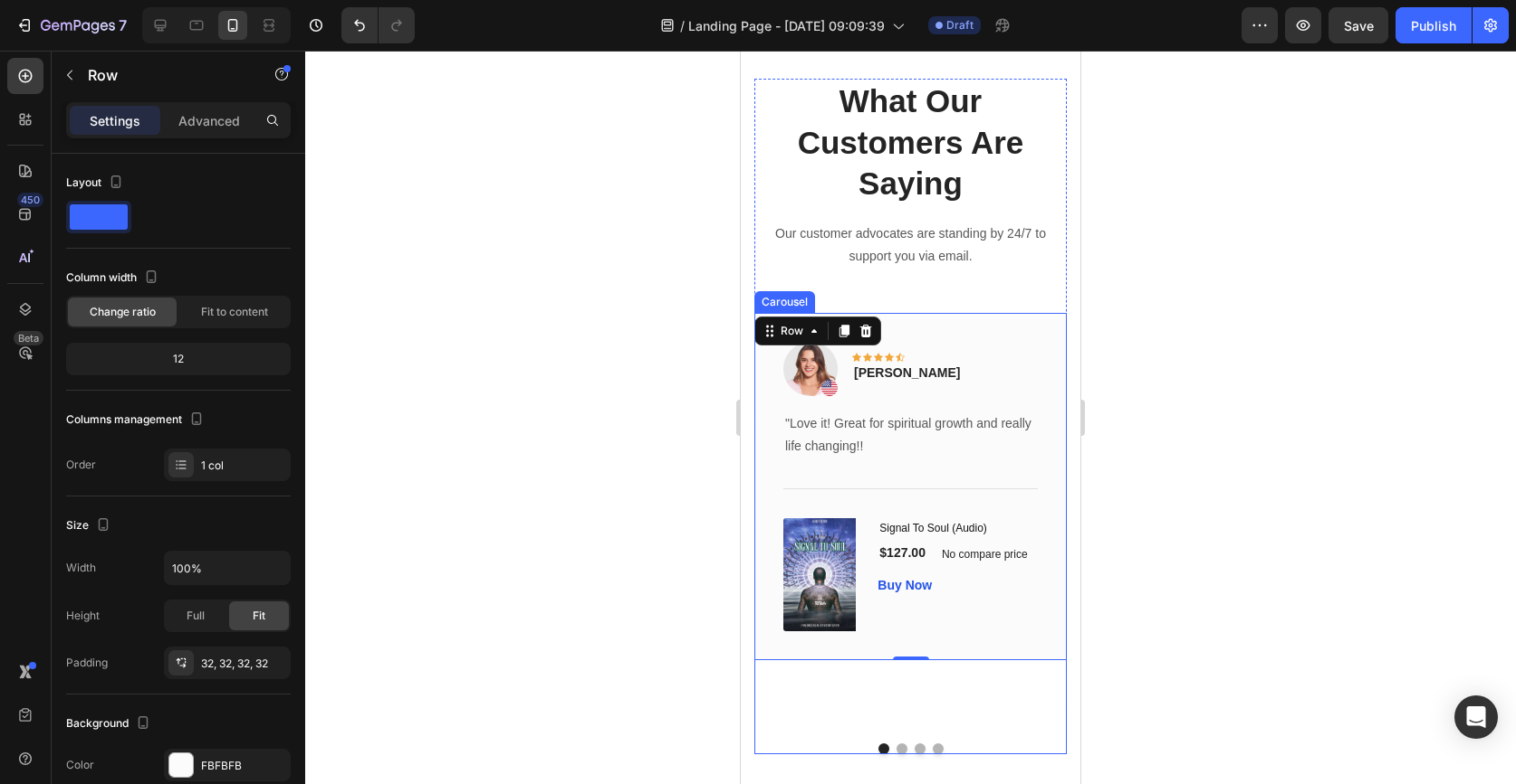
click at [900, 748] on button "Dot" at bounding box center [901, 748] width 10 height 10
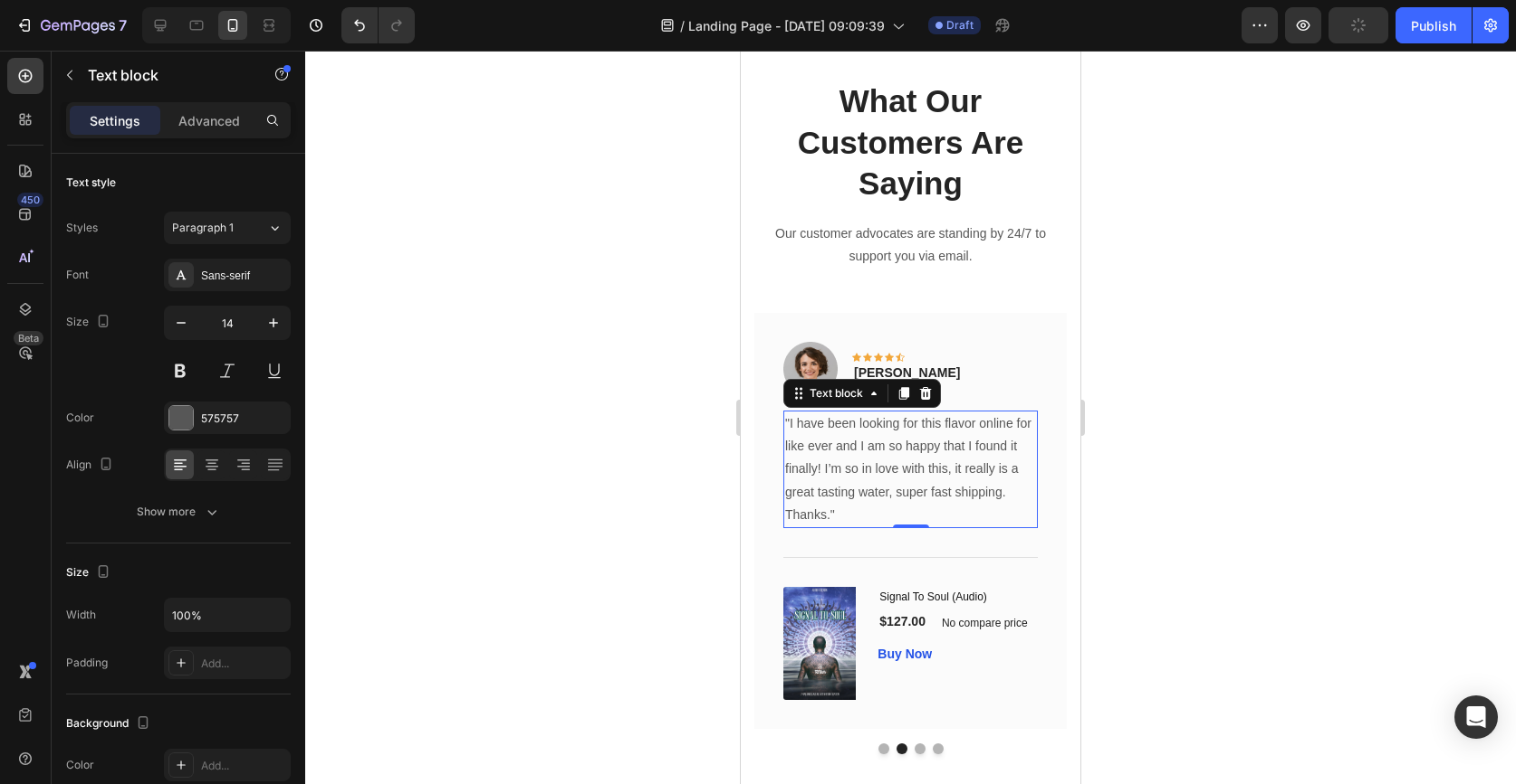
click at [933, 477] on p ""I have been looking for this flavor online for like ever and I am so happy tha…" at bounding box center [909, 458] width 251 height 92
click at [899, 444] on p ""I have been looking for this flavor online for like ever and I am so happy tha…" at bounding box center [909, 458] width 251 height 92
click at [933, 443] on p ""I have been looking for this flavor online for like ever and I am so happy tha…" at bounding box center [909, 458] width 251 height 92
click at [824, 497] on p ""I have been looking for this flavor online for like ever and I am so happy tha…" at bounding box center [909, 458] width 251 height 92
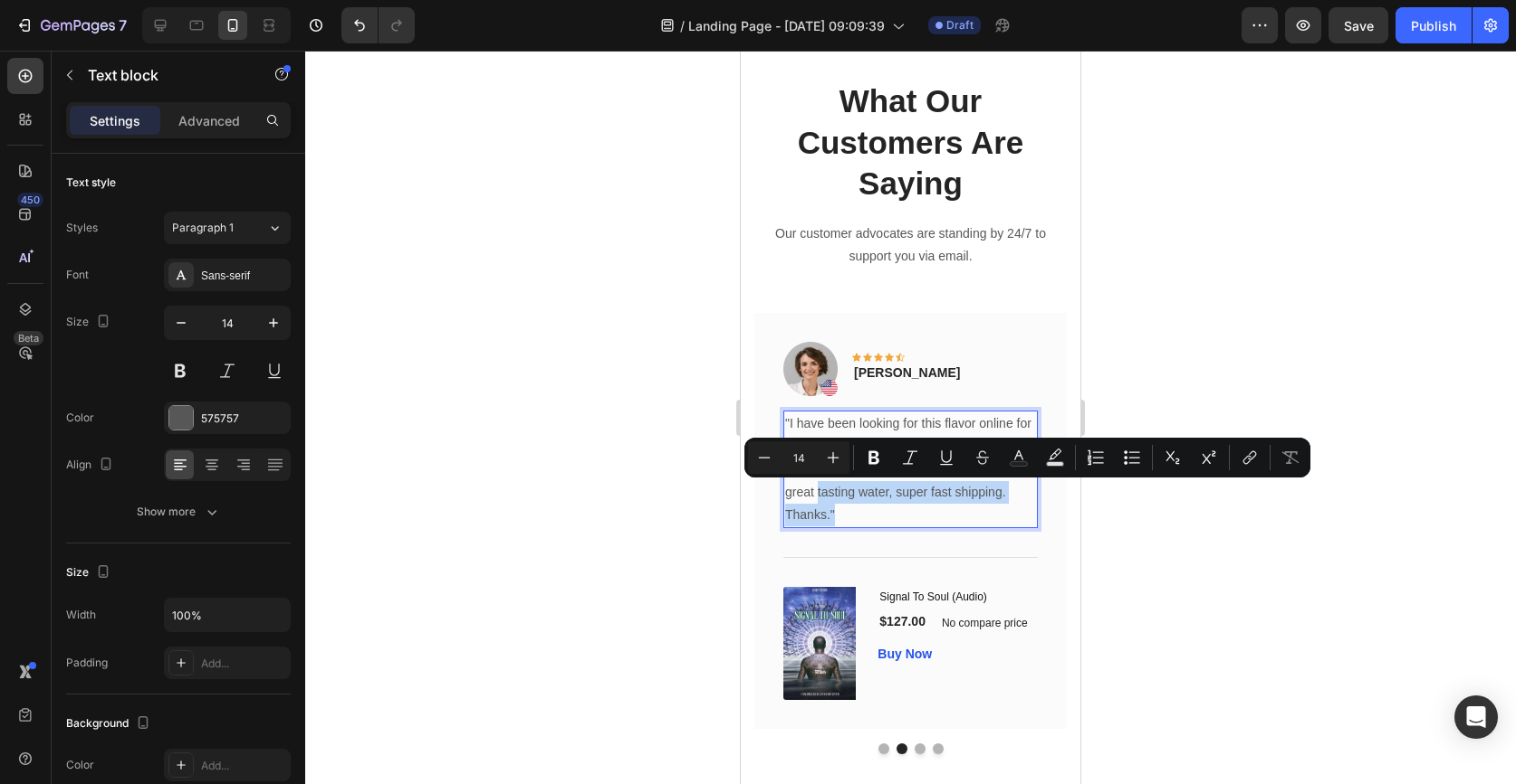
drag, startPoint x: 817, startPoint y: 493, endPoint x: 860, endPoint y: 522, distance: 51.9
click at [860, 523] on div ""I have been looking for this flavor online for like ever and I am so happy tha…" at bounding box center [910, 469] width 255 height 117
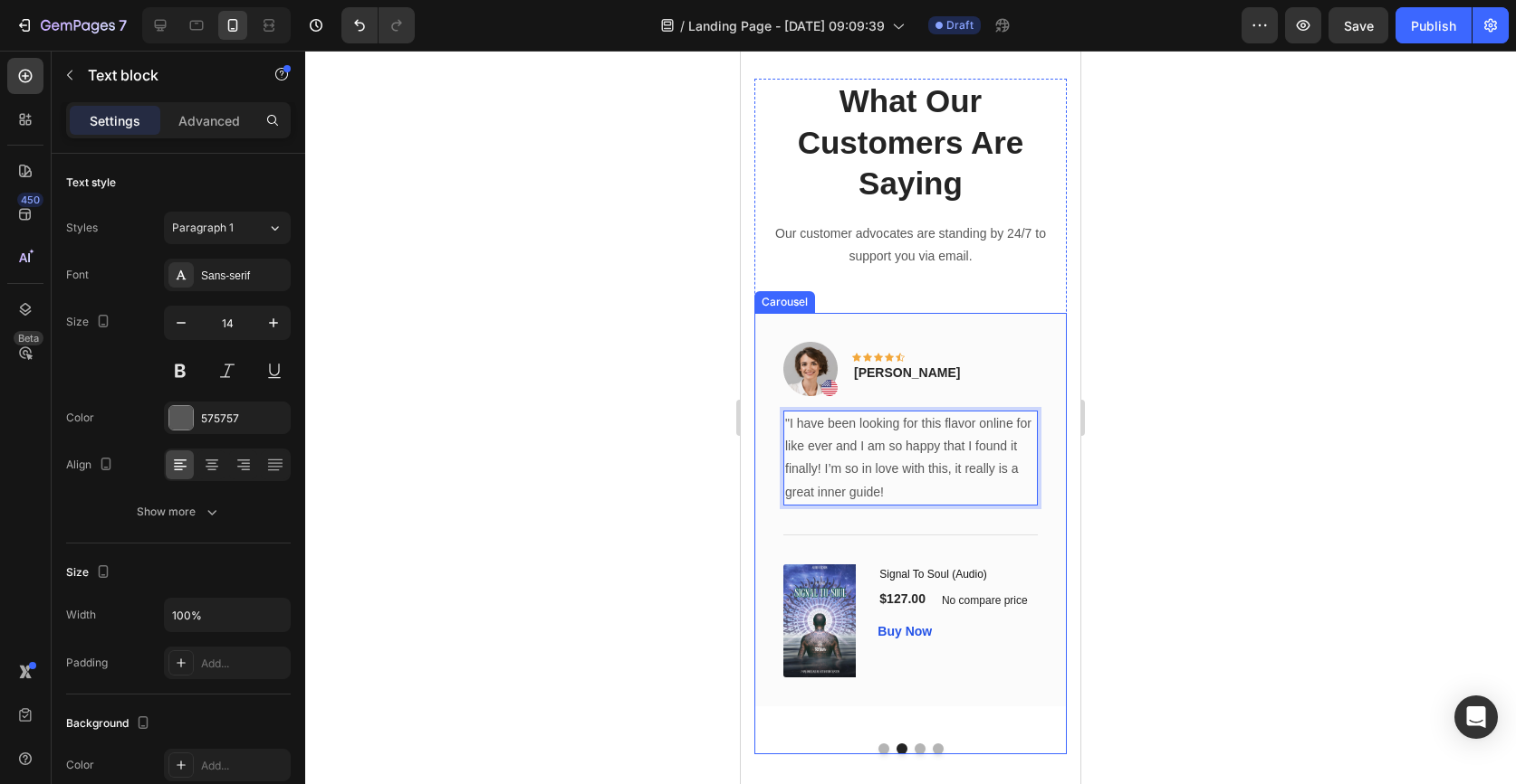
click at [918, 749] on div "Image Icon Icon Icon Icon Icon Row Rita Carroll Text block Row "Love it! Great …" at bounding box center [910, 533] width 312 height 442
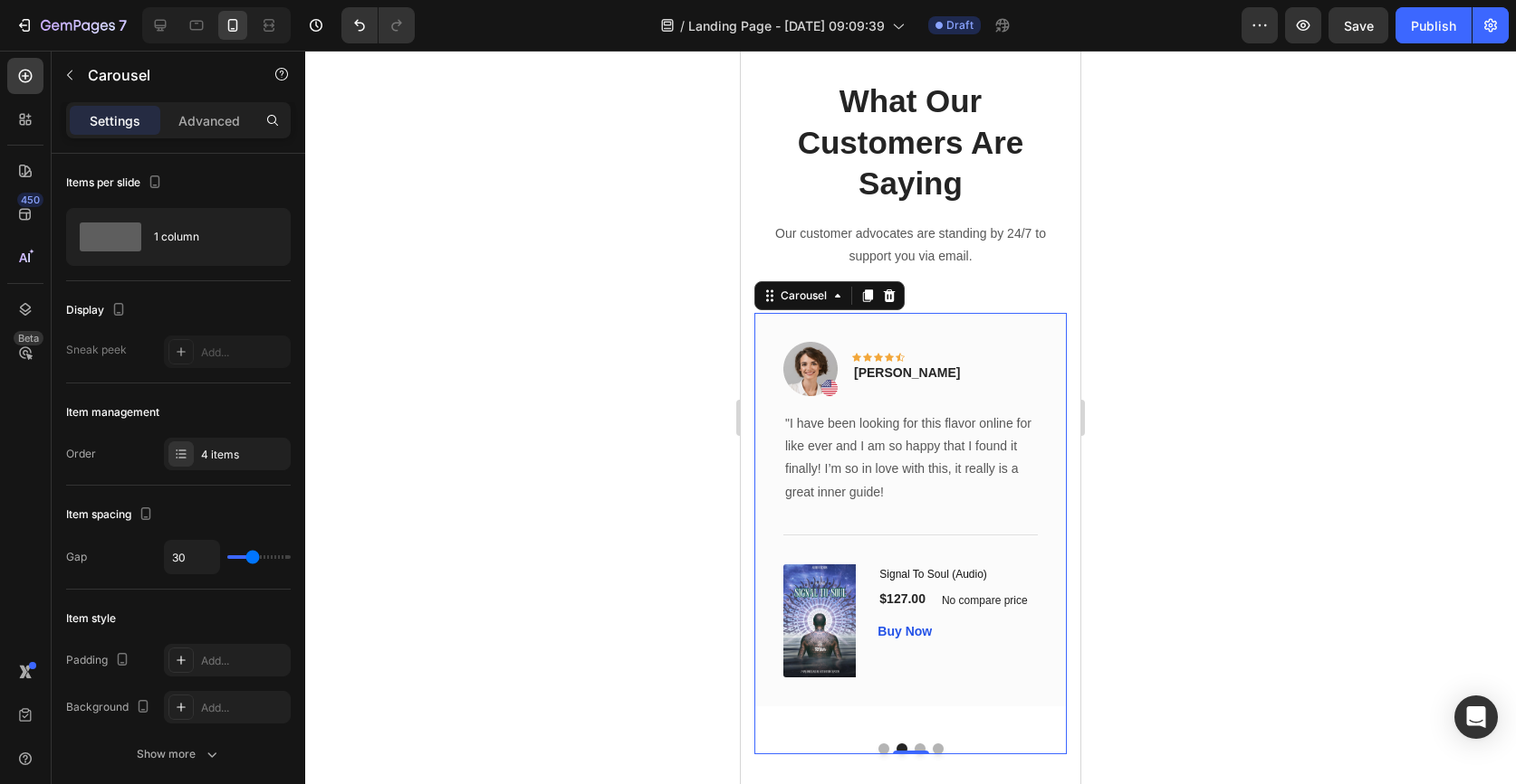
click at [920, 743] on button "Dot" at bounding box center [919, 748] width 10 height 10
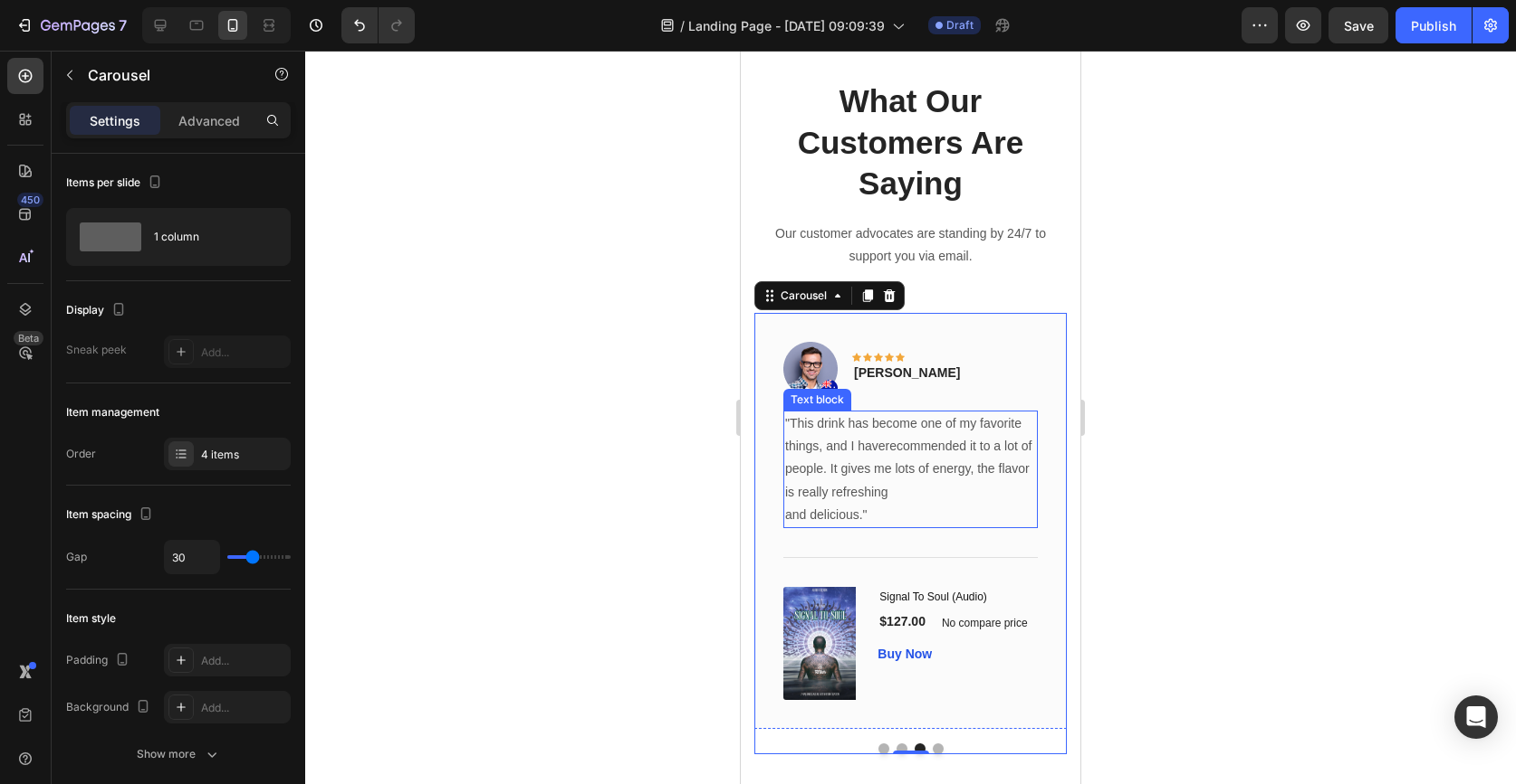
click at [921, 468] on p ""This drink has become one of my favorite things, and I haverecommended it to a…" at bounding box center [909, 469] width 251 height 114
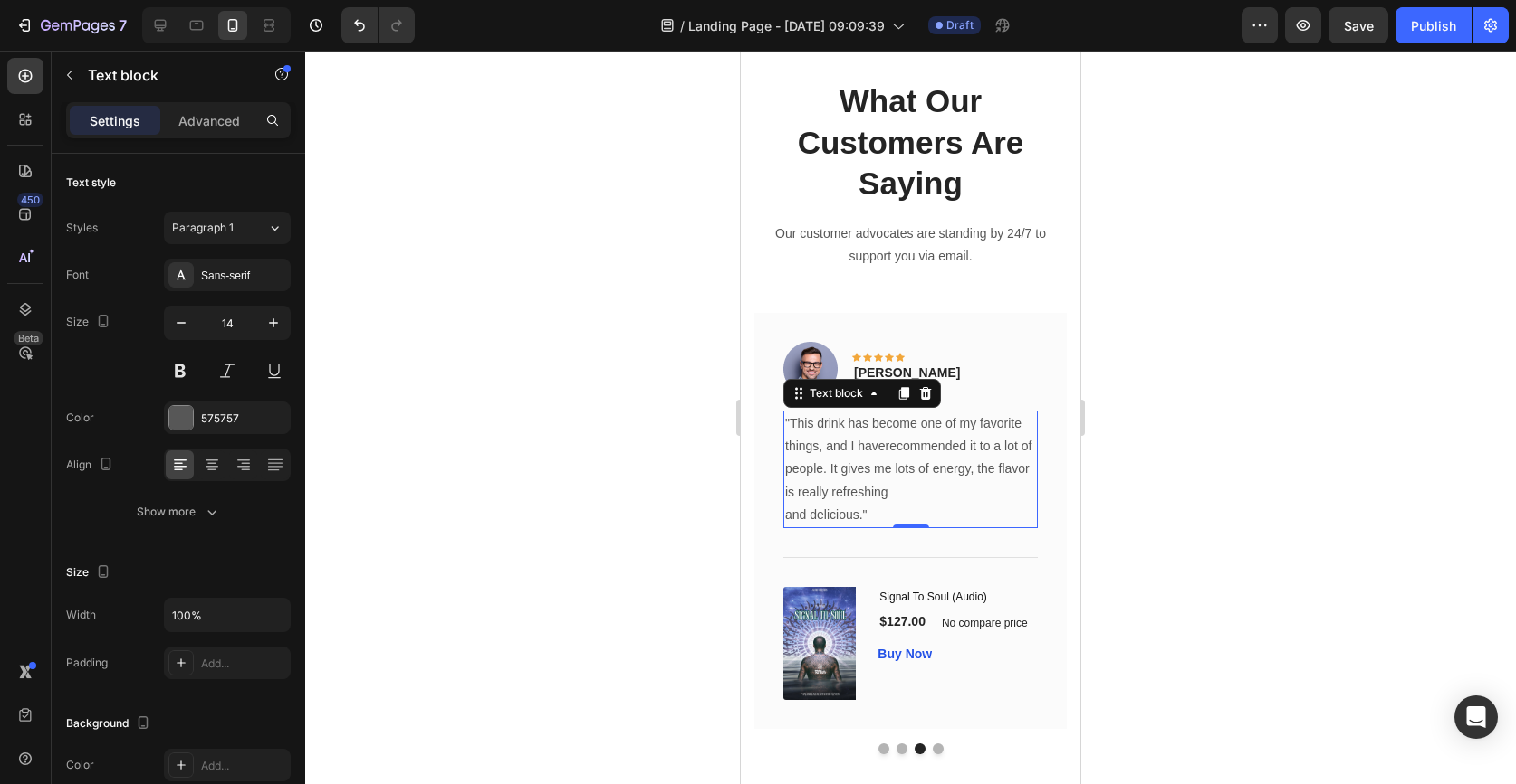
click at [921, 468] on p ""This drink has become one of my favorite things, and I haverecommended it to a…" at bounding box center [909, 469] width 251 height 114
click at [869, 518] on p ""This drink has become one of my favorite things, and I haverecommended it to a…" at bounding box center [909, 469] width 251 height 114
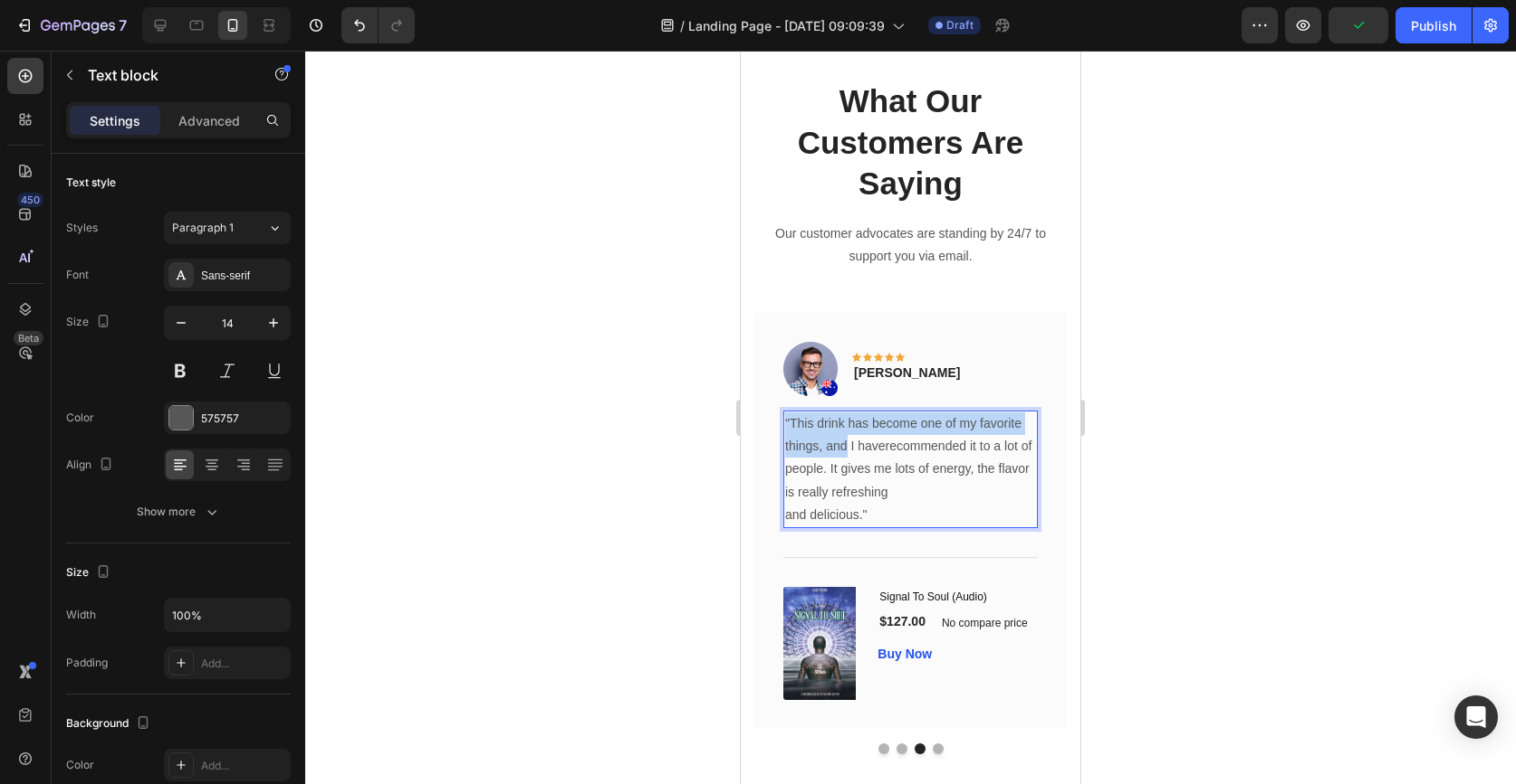
drag, startPoint x: 845, startPoint y: 447, endPoint x: 785, endPoint y: 417, distance: 67.1
click at [785, 417] on p ""This drink has become one of my favorite things, and I haverecommended it to a…" at bounding box center [909, 469] width 251 height 114
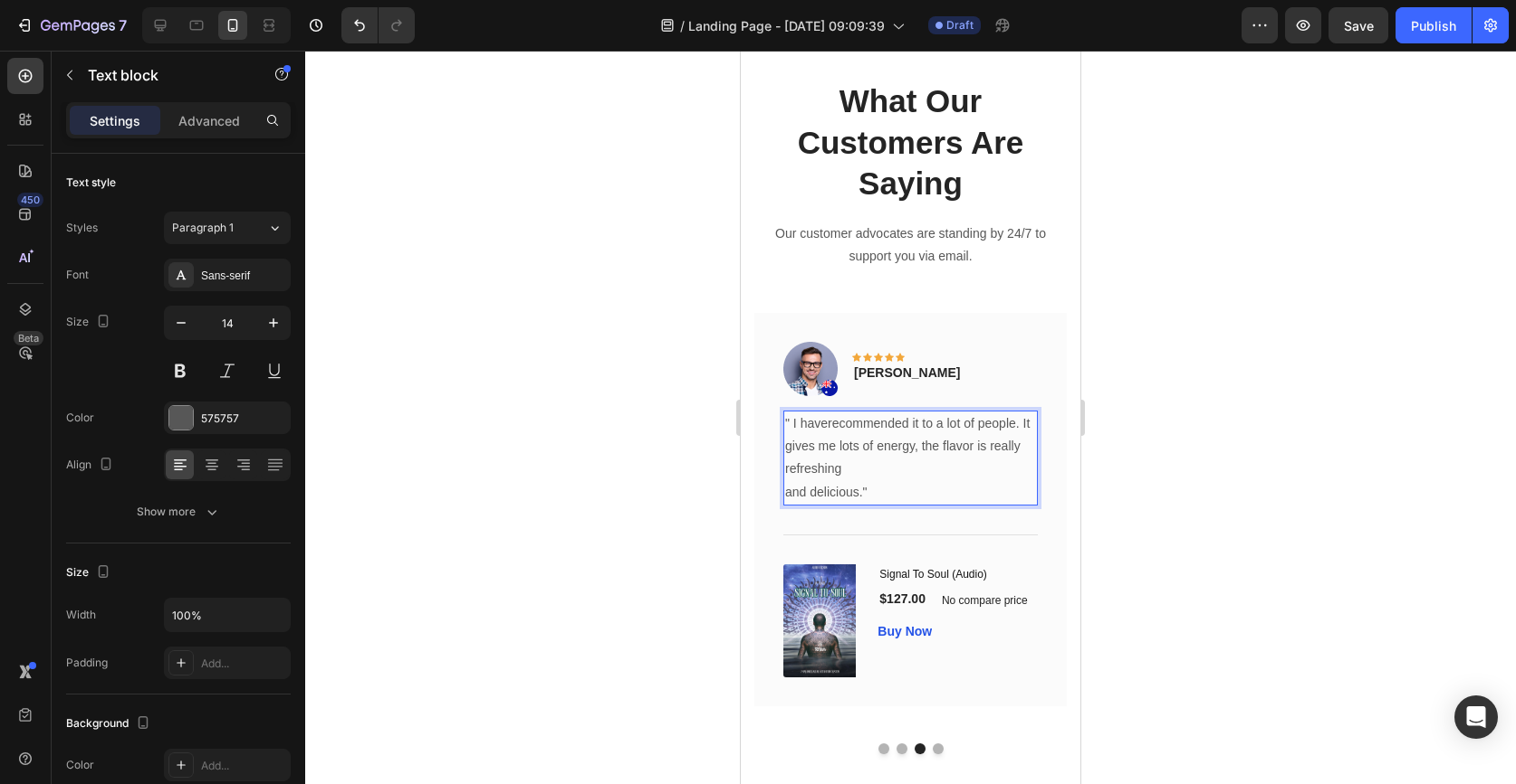
click at [900, 450] on p "" I haverecommended it to a lot of people. It gives me lots of energy, the flav…" at bounding box center [909, 458] width 251 height 92
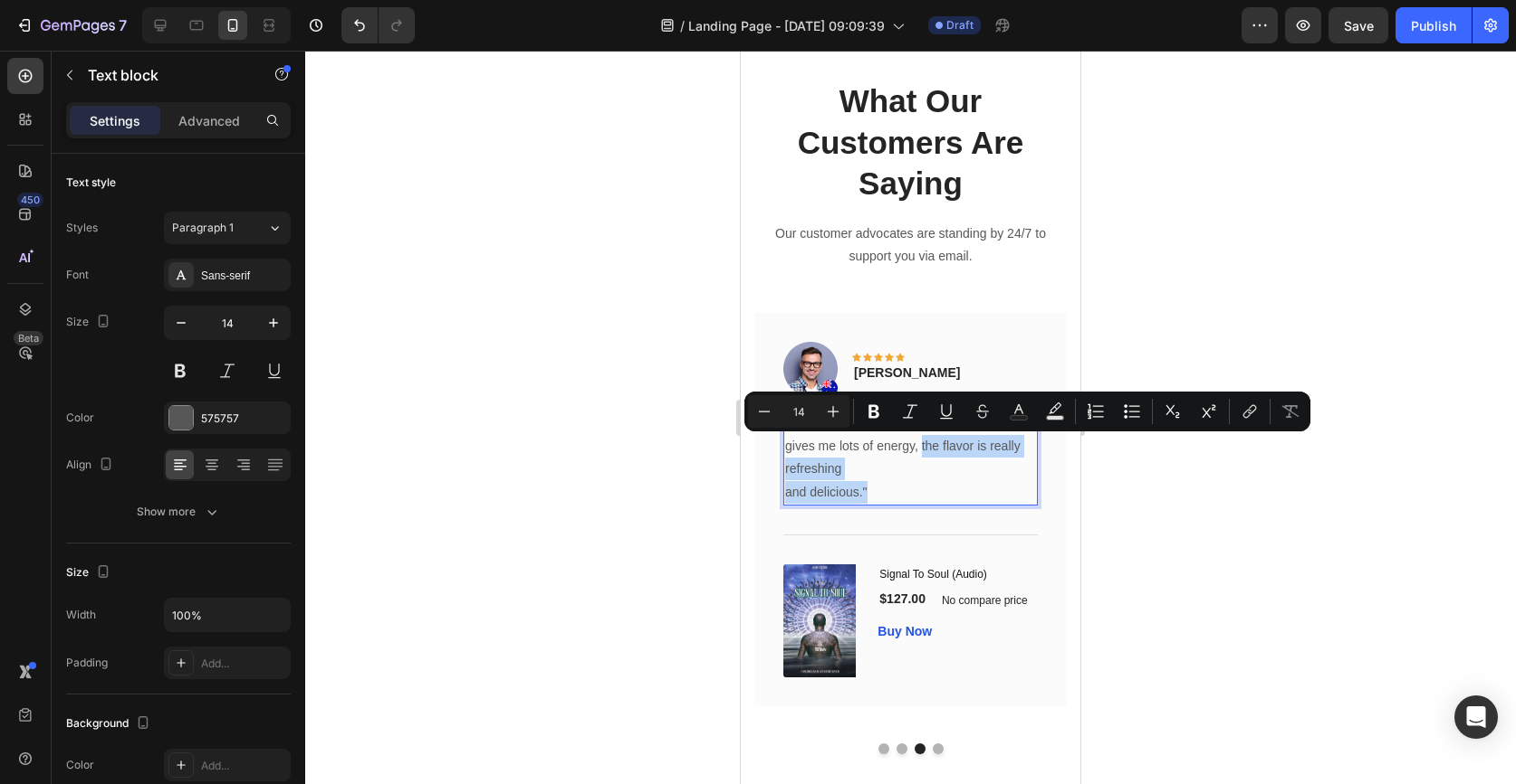
drag, startPoint x: 920, startPoint y: 448, endPoint x: 968, endPoint y: 482, distance: 58.8
click at [968, 483] on p "" I haverecommended it to a lot of people. It gives me lots of energy, the flav…" at bounding box center [909, 458] width 251 height 92
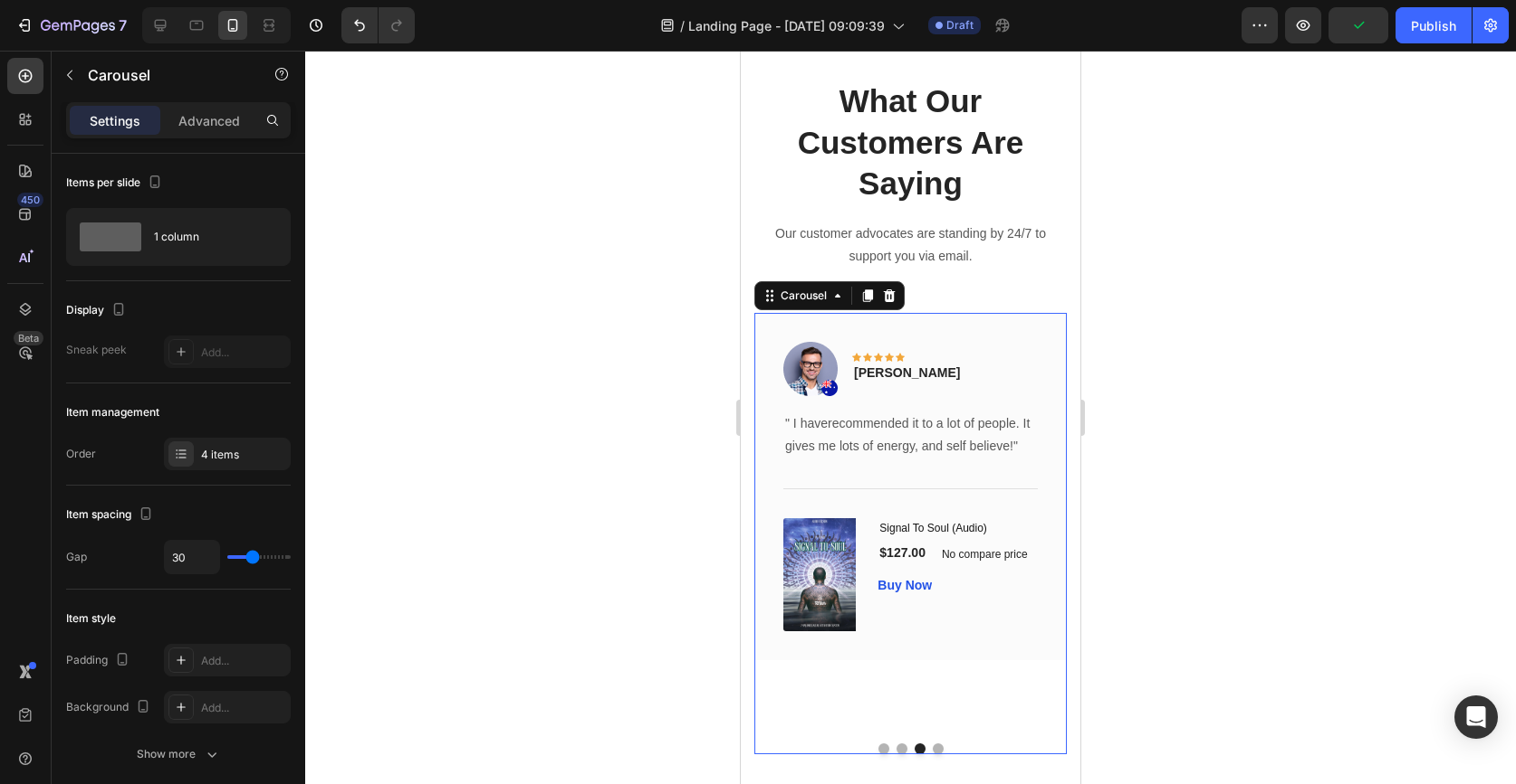
click at [937, 745] on button "Dot" at bounding box center [937, 748] width 10 height 10
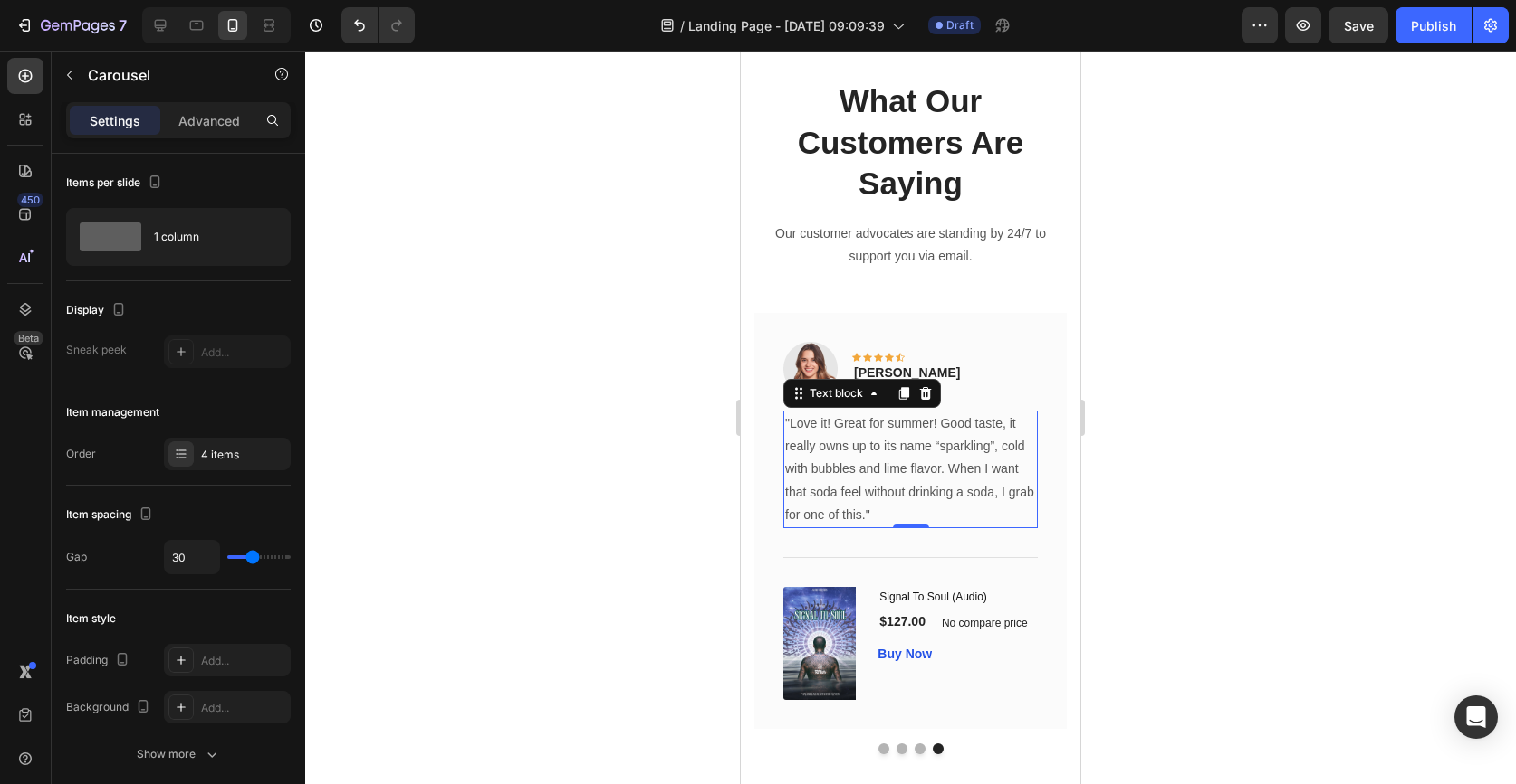
click at [925, 485] on p ""Love it! Great for summer! Good taste, it really owns up to its name “sparklin…" at bounding box center [909, 469] width 251 height 114
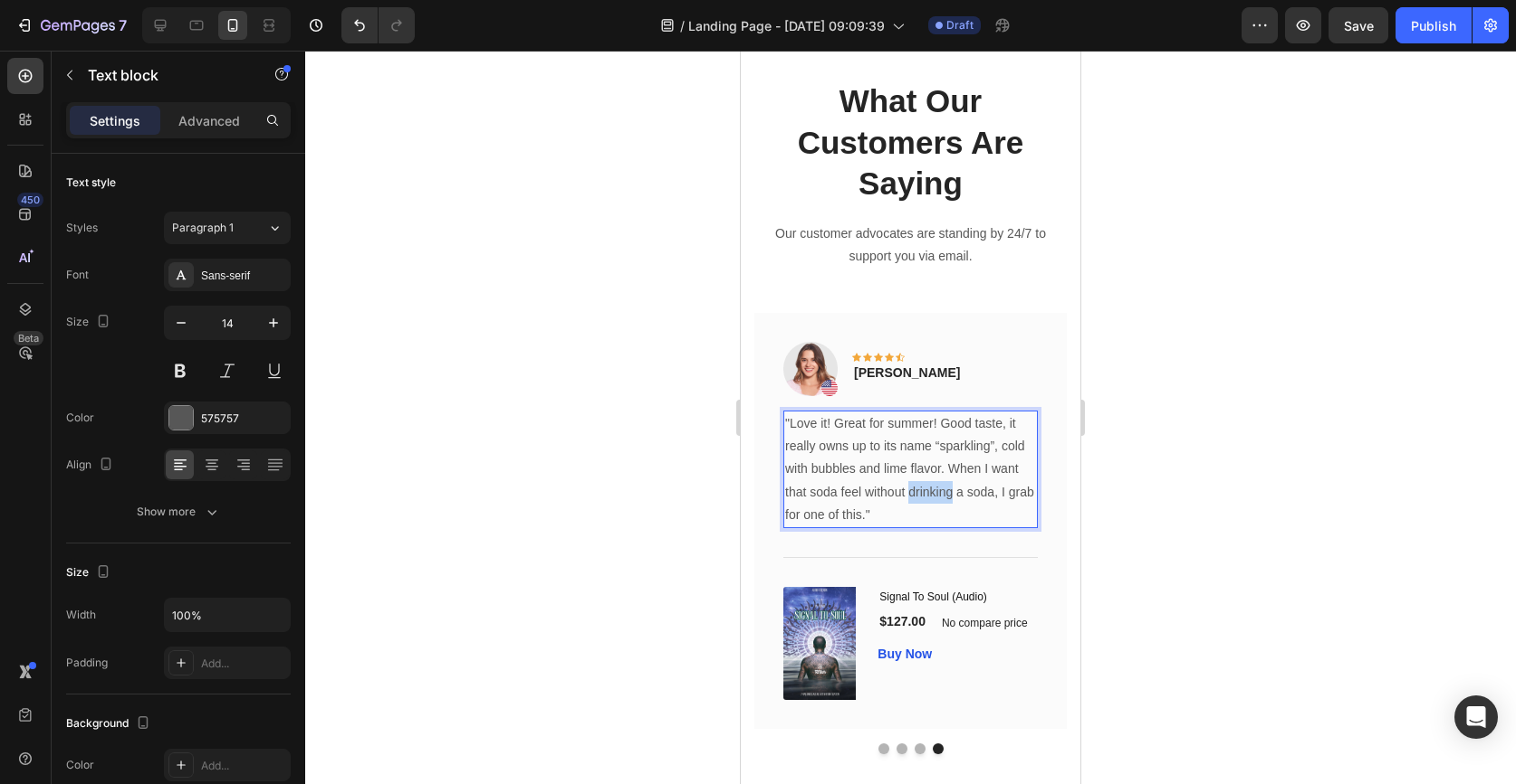
click at [925, 485] on p ""Love it! Great for summer! Good taste, it really owns up to its name “sparklin…" at bounding box center [909, 469] width 251 height 114
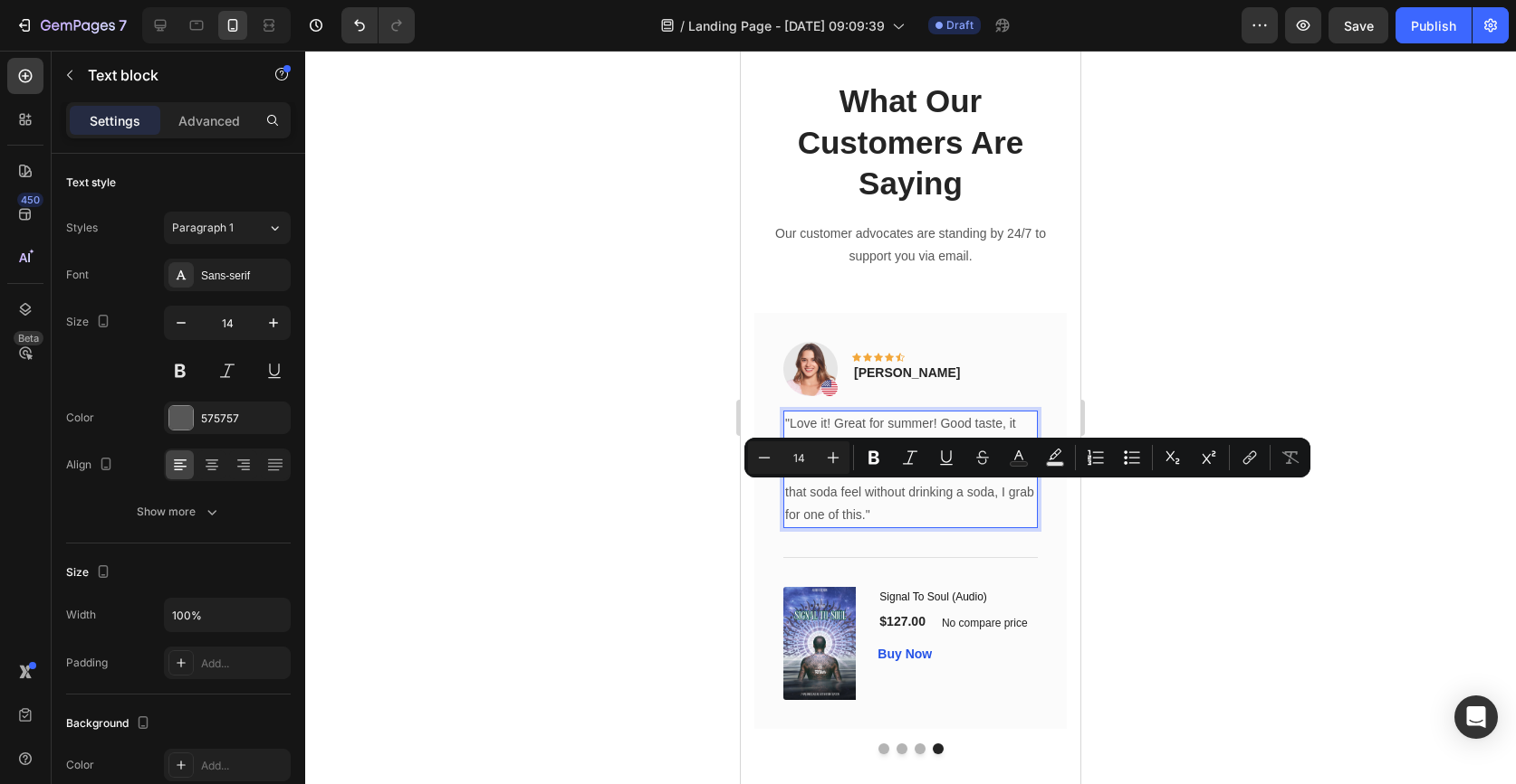
click at [965, 421] on p ""Love it! Great for summer! Good taste, it really owns up to its name “sparklin…" at bounding box center [909, 469] width 251 height 114
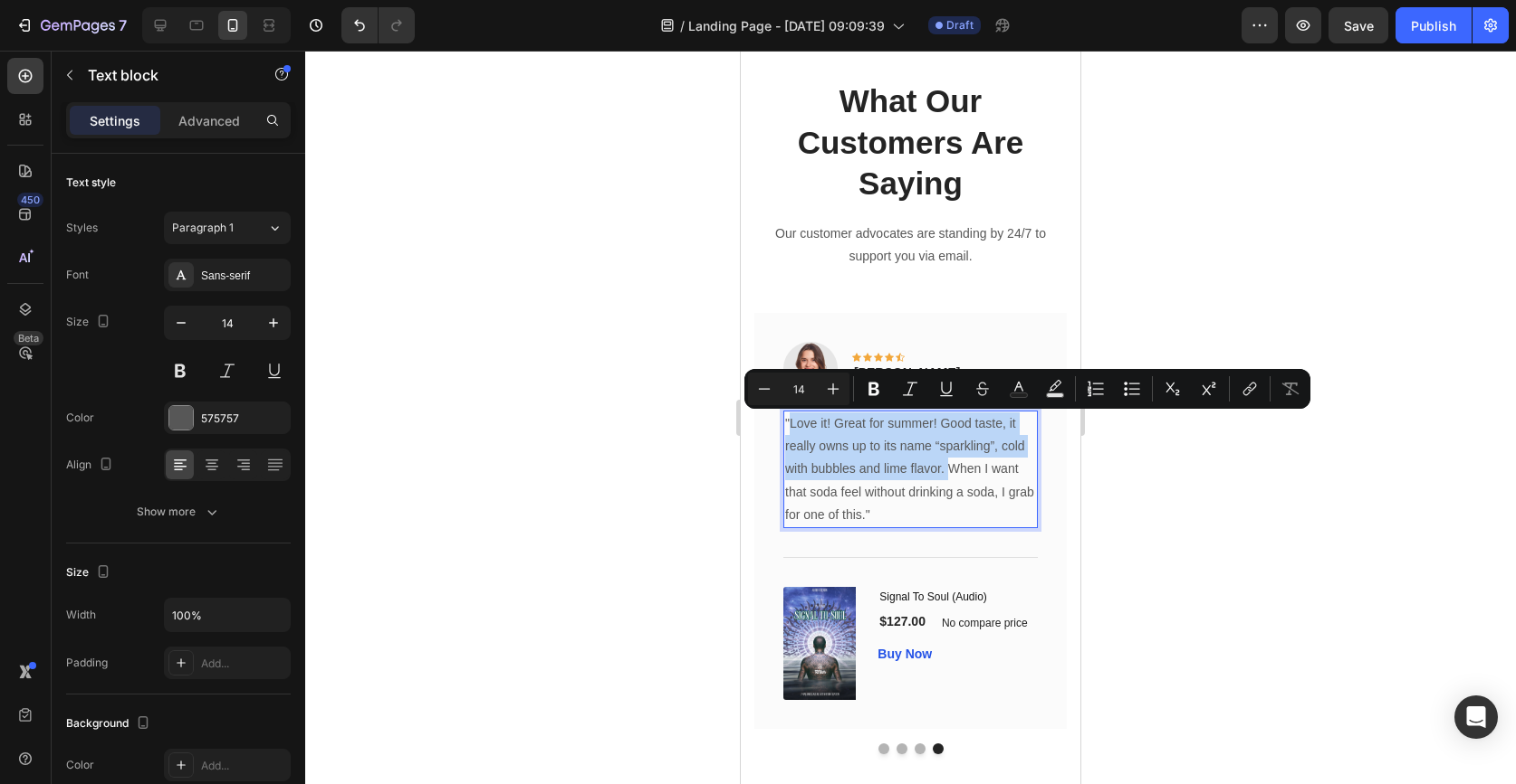
drag, startPoint x: 946, startPoint y: 469, endPoint x: 788, endPoint y: 423, distance: 164.6
click at [788, 423] on p ""Love it! Great for summer! Good taste, it really owns up to its name “sparklin…" at bounding box center [909, 469] width 251 height 114
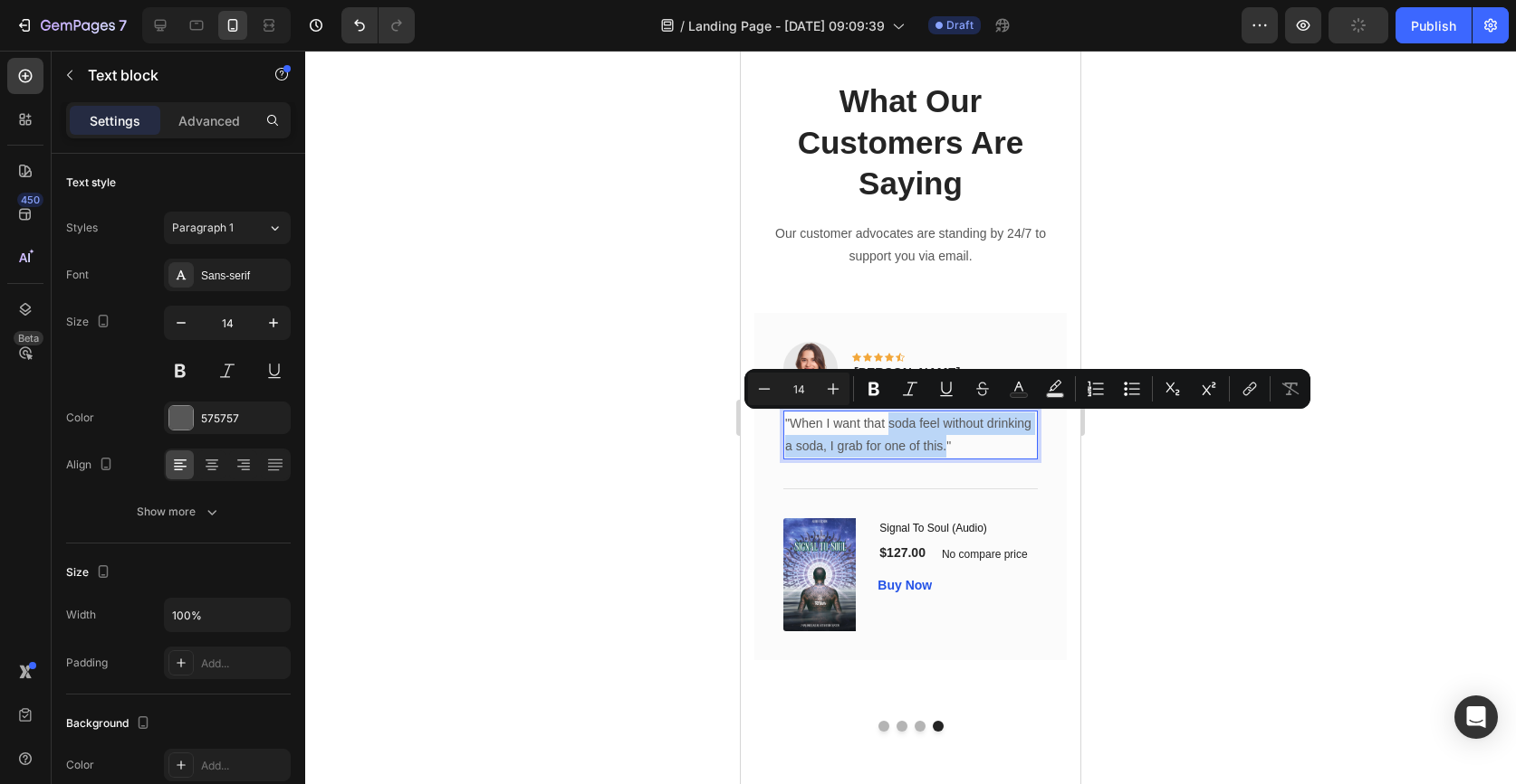
drag, startPoint x: 889, startPoint y: 425, endPoint x: 947, endPoint y: 452, distance: 64.0
click at [948, 452] on p ""When I want that soda feel without drinking a soda, I grab for one of this."" at bounding box center [909, 435] width 251 height 45
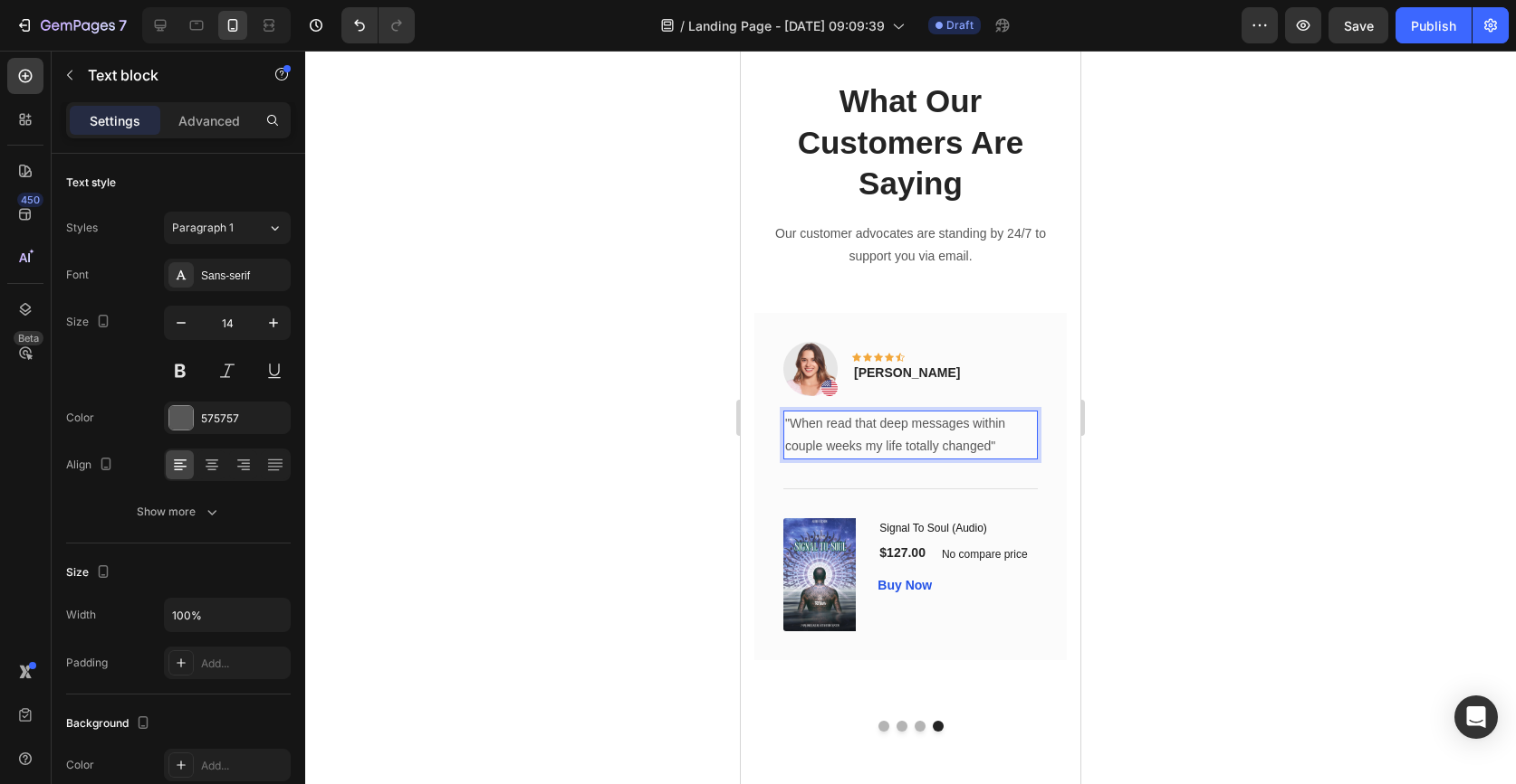
click at [1338, 136] on div at bounding box center [909, 418] width 1210 height 734
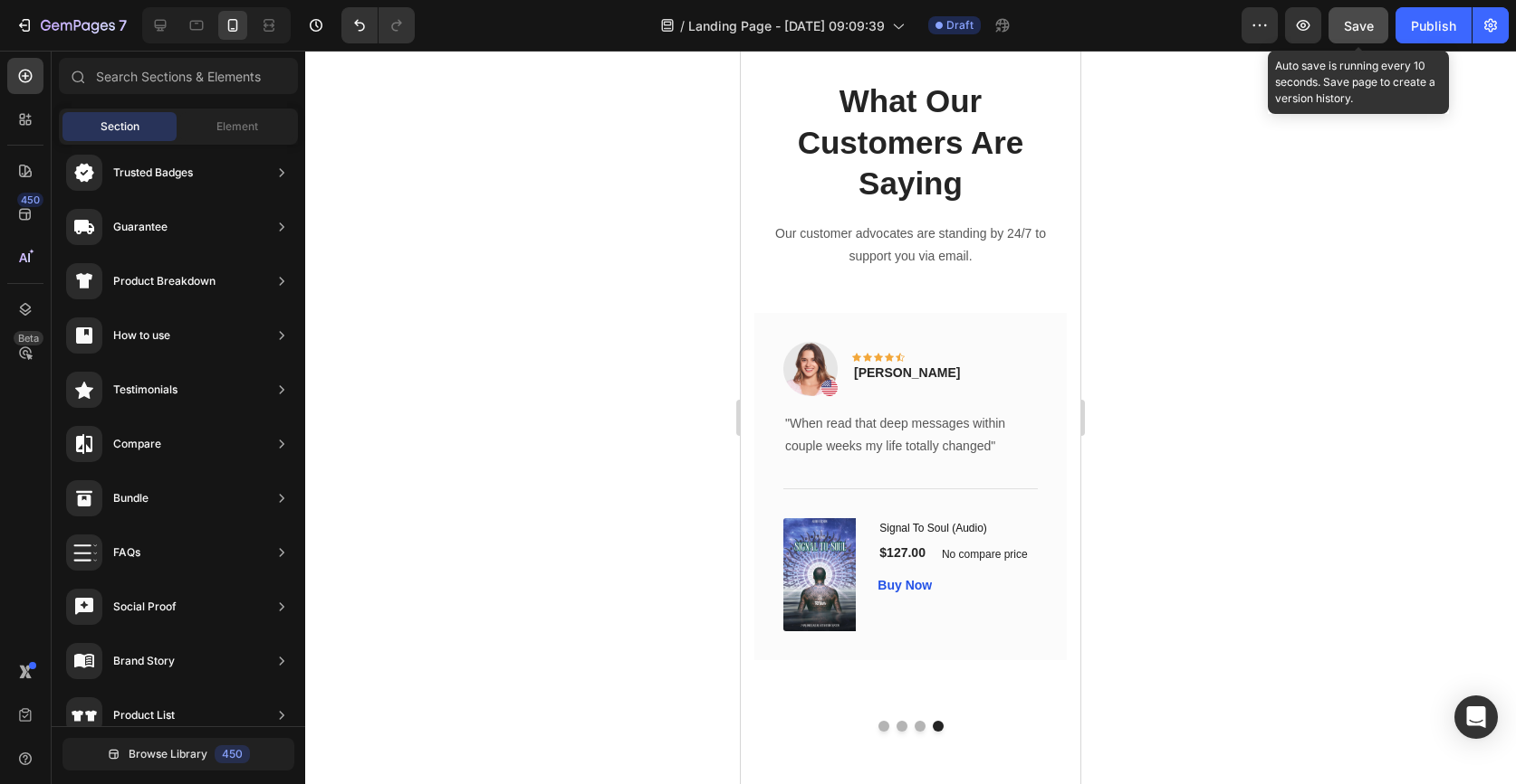
click at [1354, 37] on button "Save" at bounding box center [1358, 26] width 60 height 36
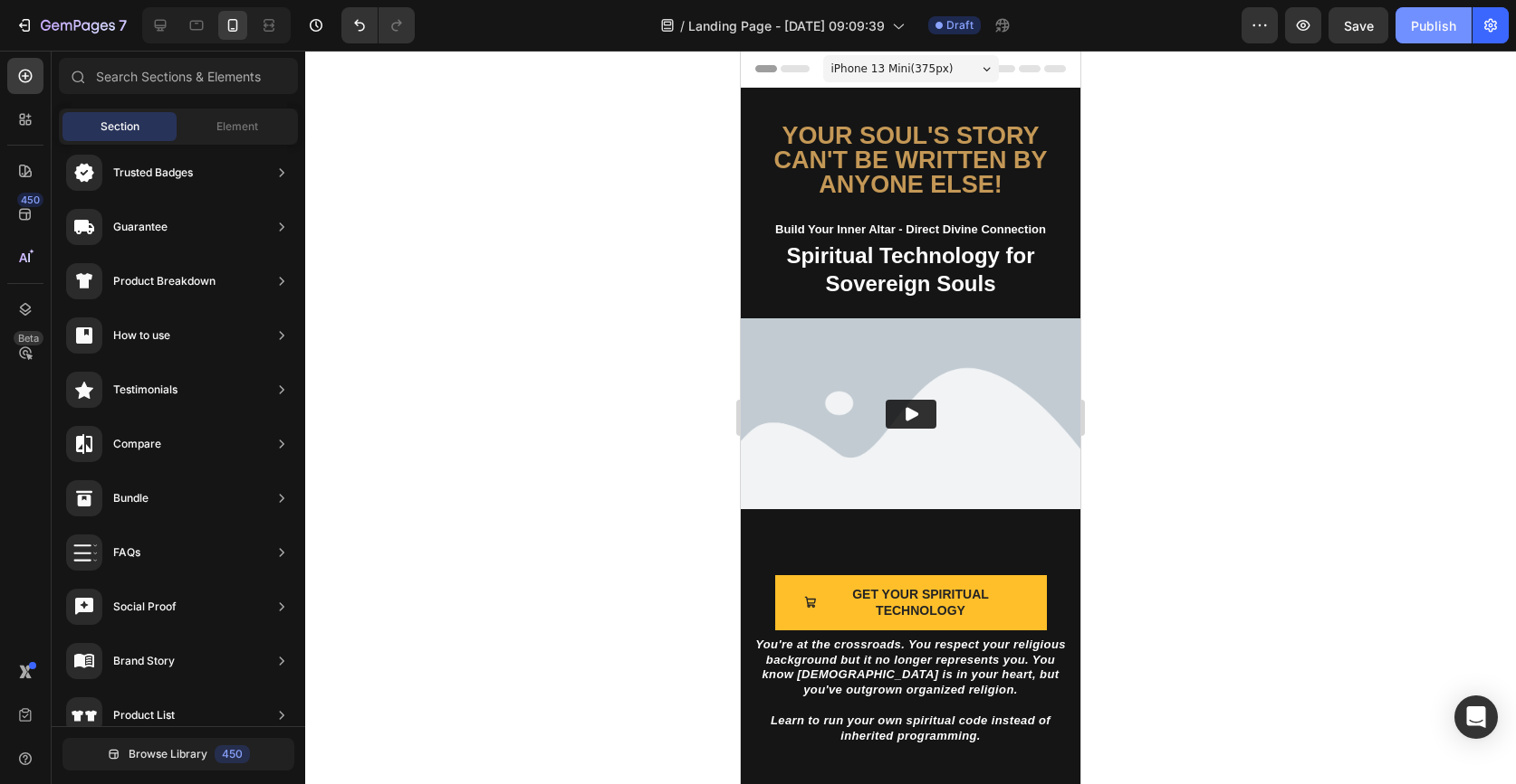
click at [1453, 28] on div "Publish" at bounding box center [1434, 26] width 45 height 19
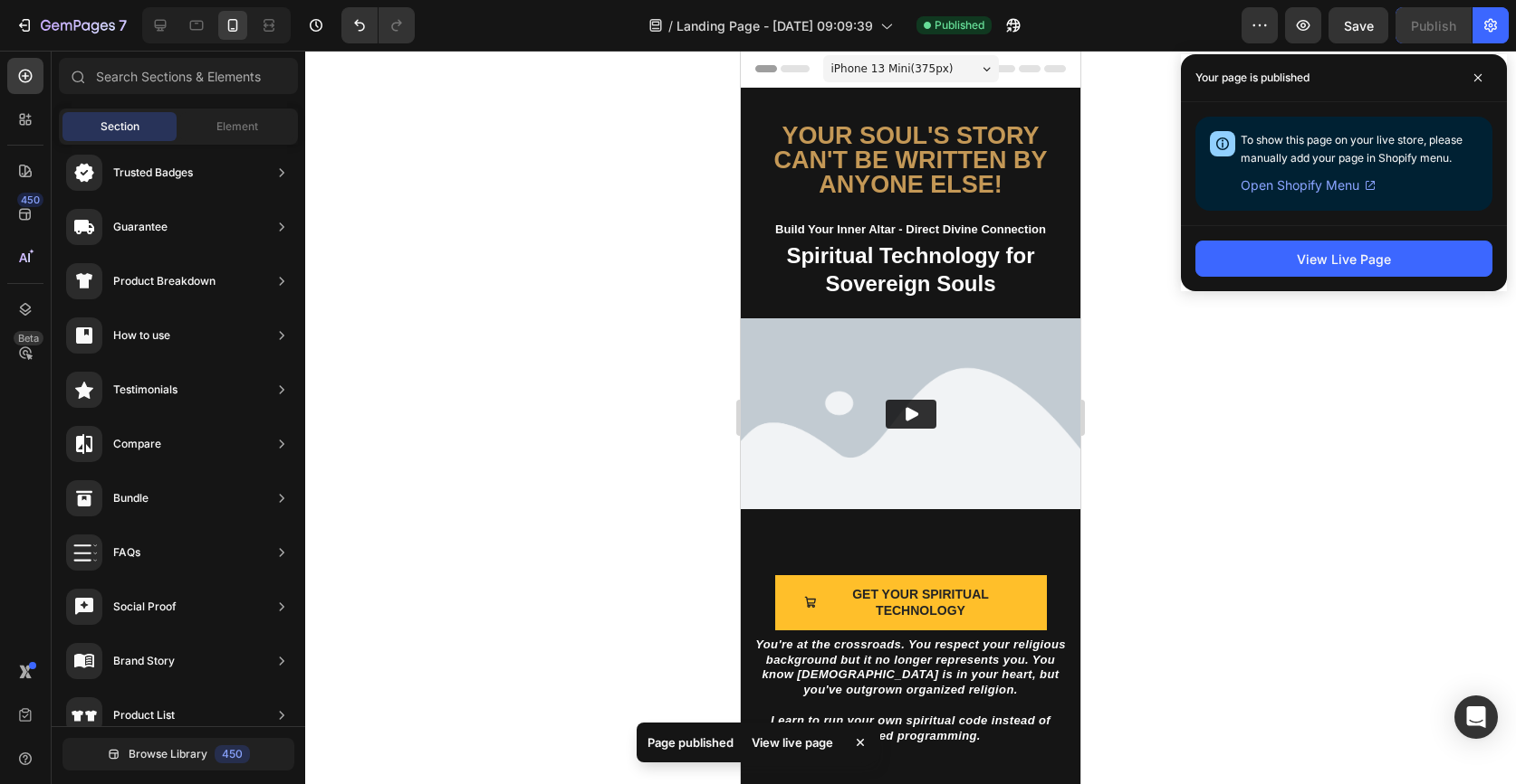
click at [1327, 183] on span "Open Shopify Menu" at bounding box center [1299, 185] width 118 height 22
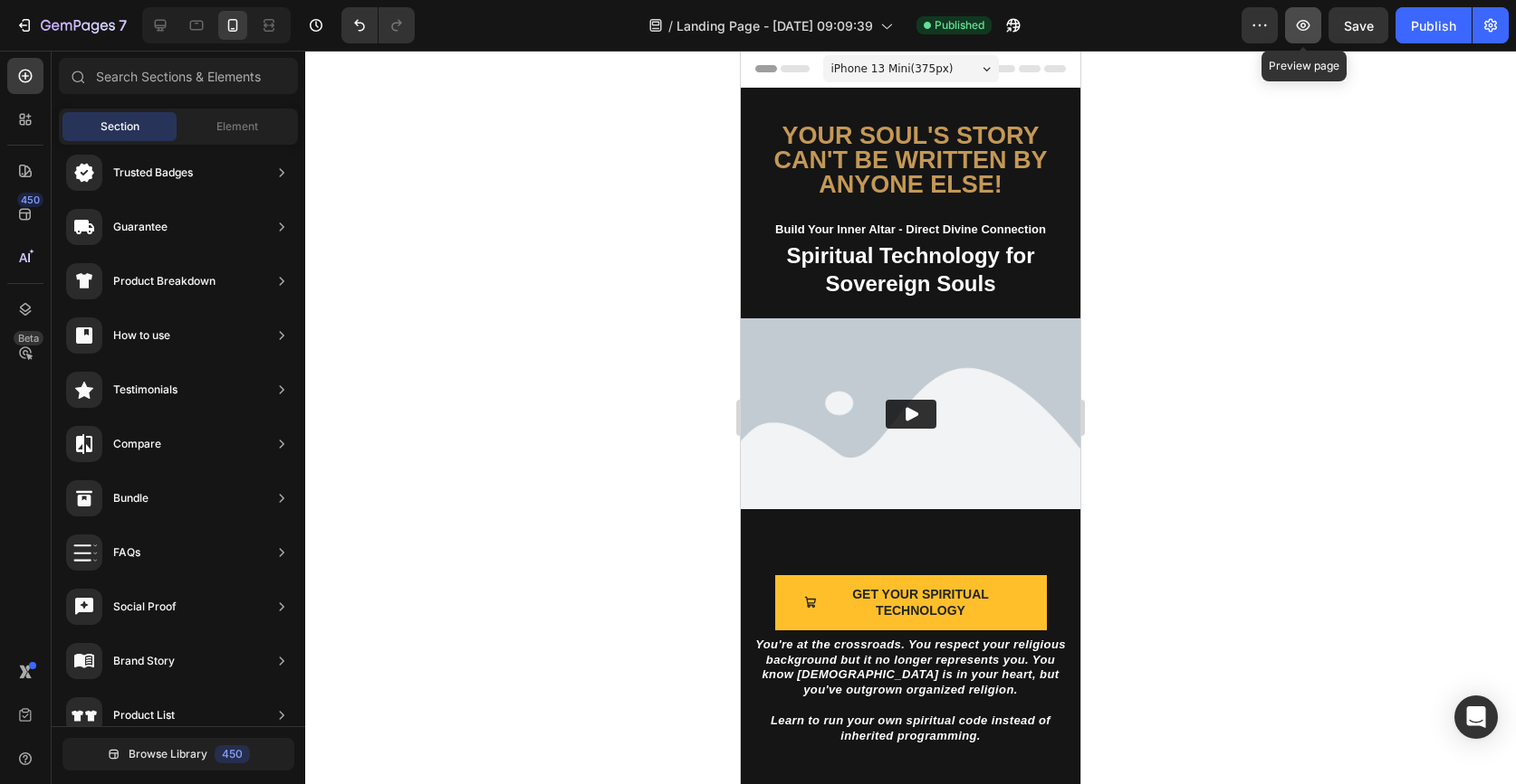
click at [1295, 21] on icon "button" at bounding box center [1302, 25] width 18 height 18
click at [1481, 22] on icon "button" at bounding box center [1490, 25] width 18 height 18
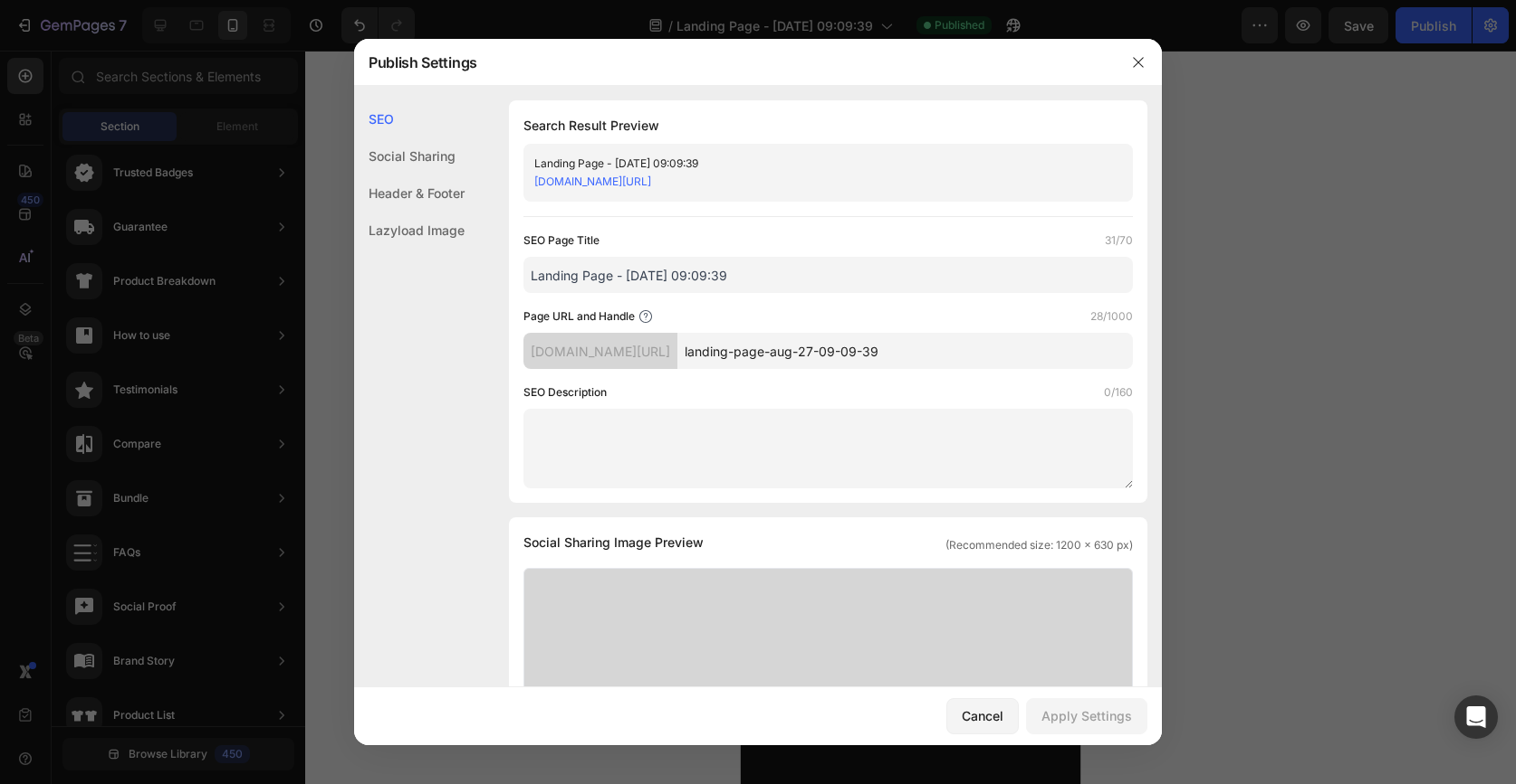
click at [447, 175] on div "Social Sharing" at bounding box center [409, 193] width 111 height 37
click at [1018, 174] on div "t1f6jp-83.myshopify.com/pages/landing-page-aug-27-09-09-39" at bounding box center [812, 182] width 557 height 18
click at [651, 183] on link "t1f6jp-83.myshopify.com/pages/landing-page-aug-27-09-09-39" at bounding box center [591, 182] width 116 height 13
drag, startPoint x: 974, startPoint y: 350, endPoint x: 732, endPoint y: 350, distance: 242.0
click at [733, 351] on input "landing-page-aug-27-09-09-39" at bounding box center [905, 351] width 455 height 36
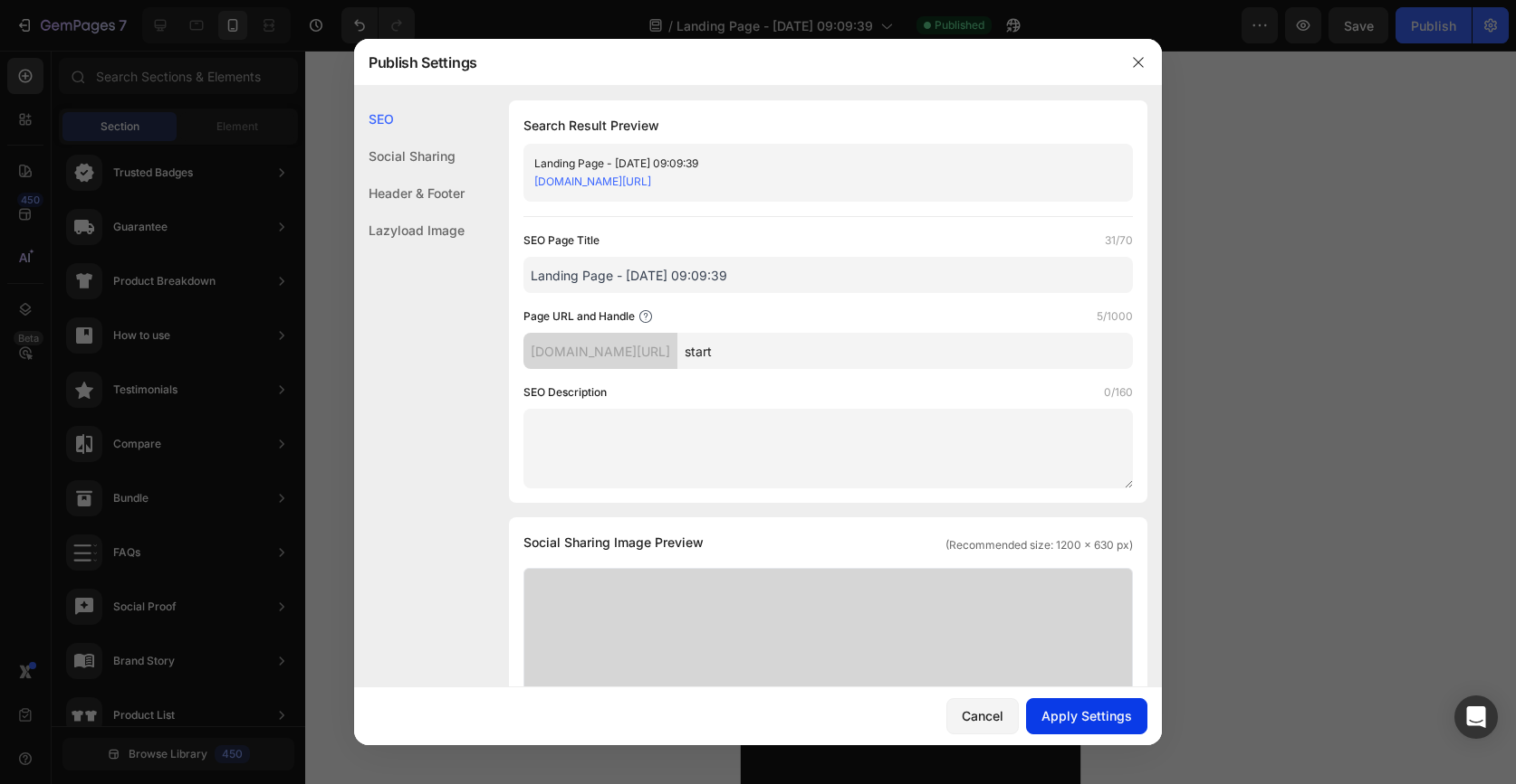
type input "start"
click at [1097, 707] on div "Apply Settings" at bounding box center [1086, 716] width 91 height 19
click at [1138, 58] on icon "button" at bounding box center [1137, 61] width 14 height 14
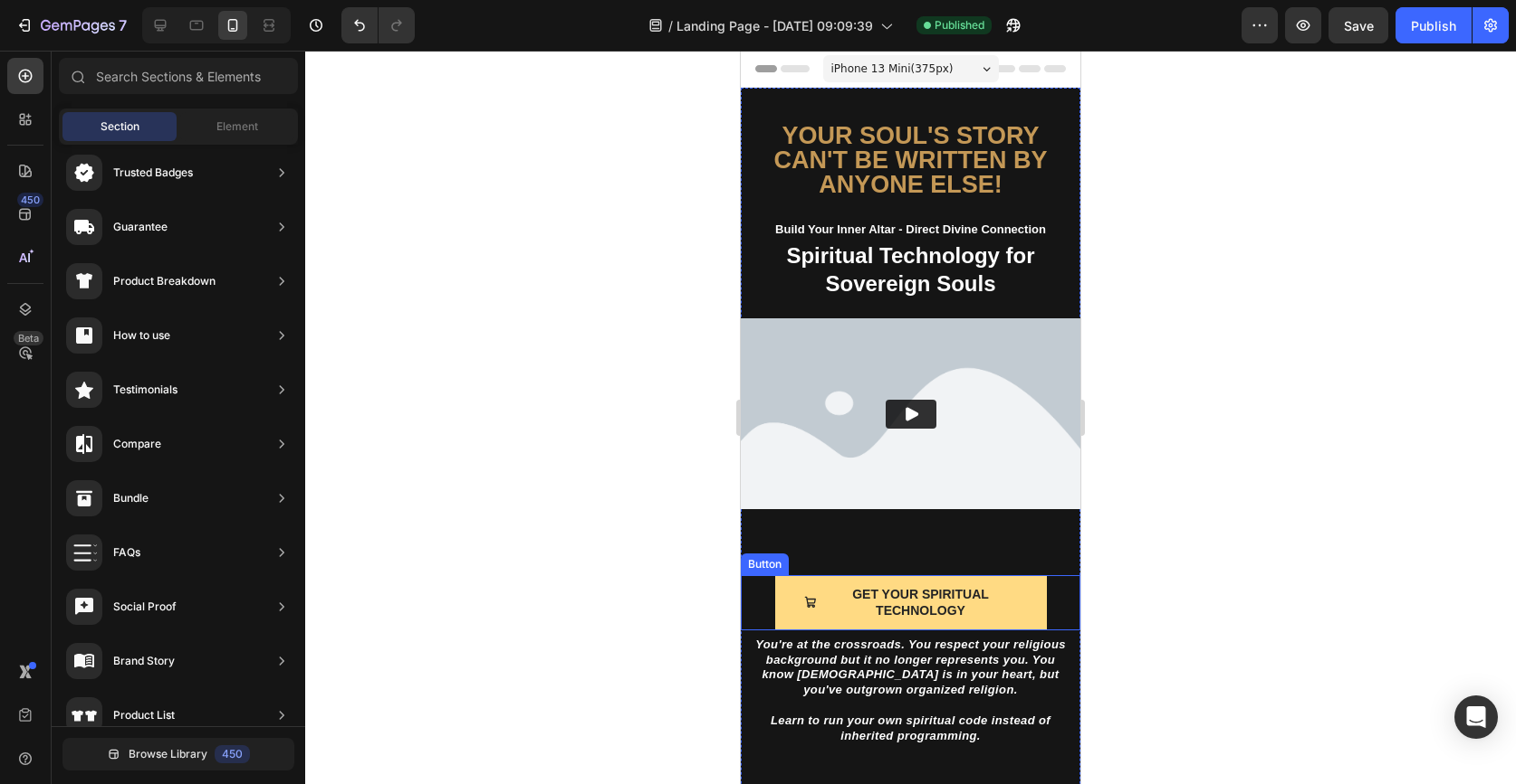
click at [1035, 592] on button "GET YOUR SPIRITUAL TECHNOLOGY" at bounding box center [910, 601] width 272 height 54
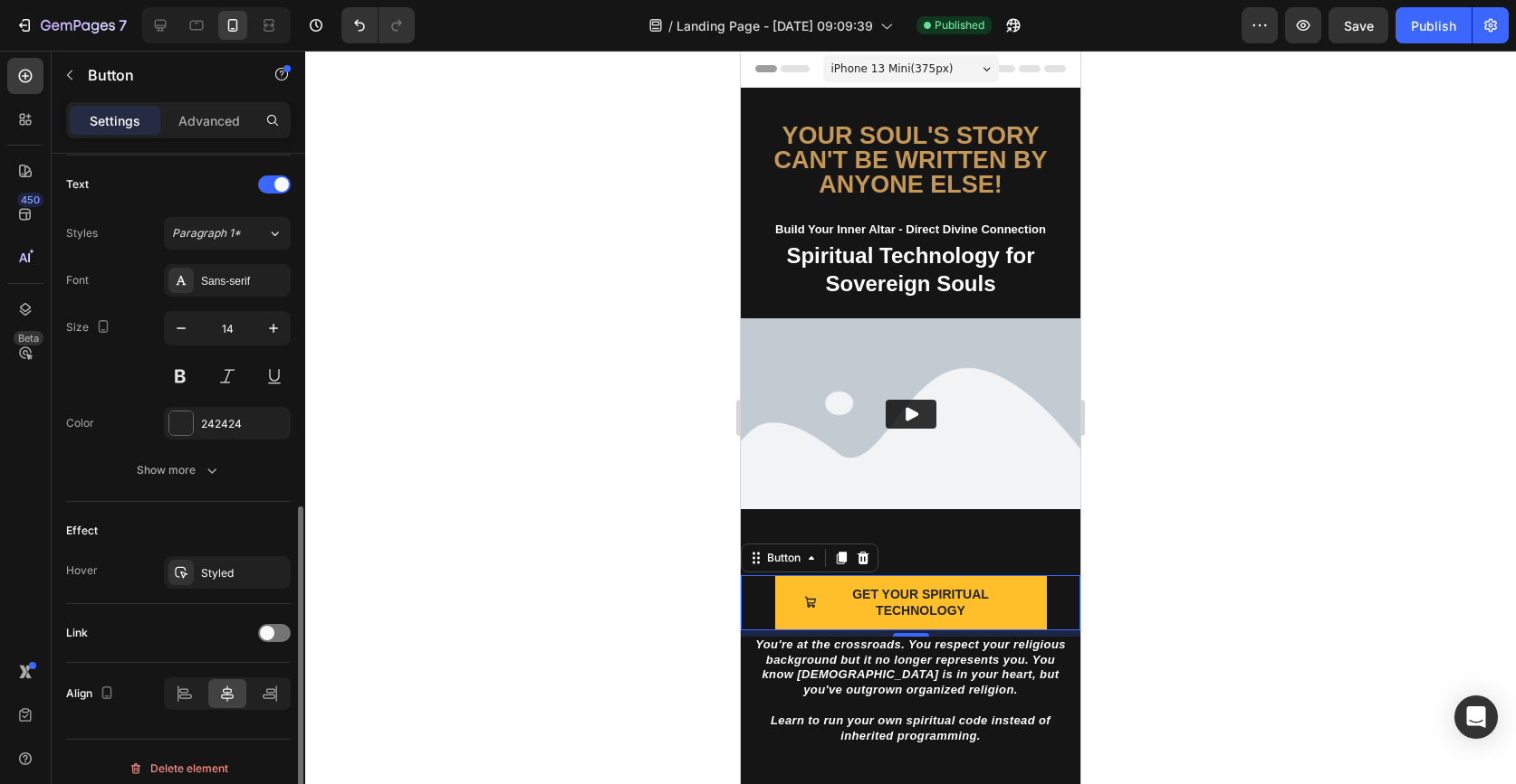
scroll to position [758, 0]
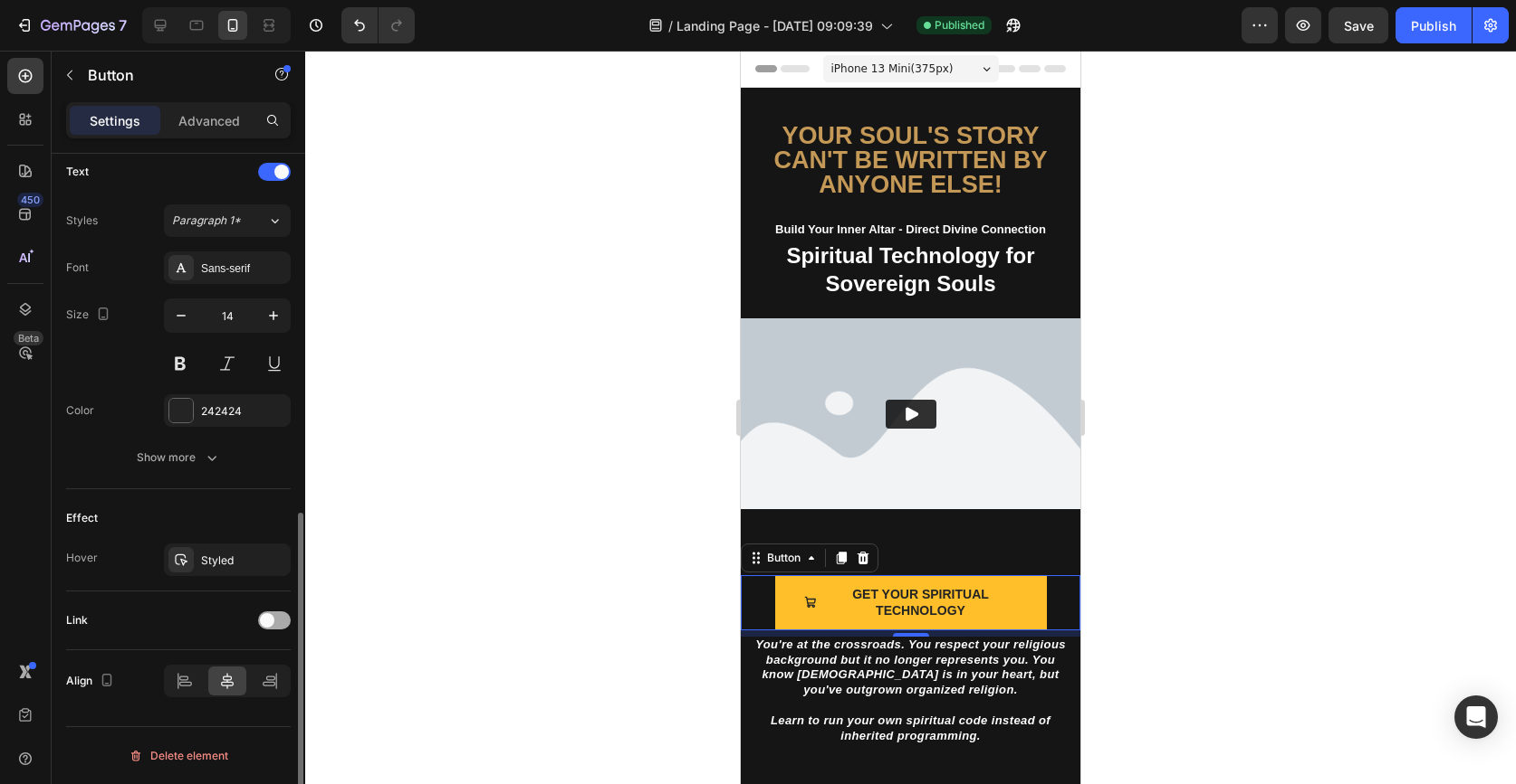
click at [283, 618] on div at bounding box center [274, 620] width 32 height 18
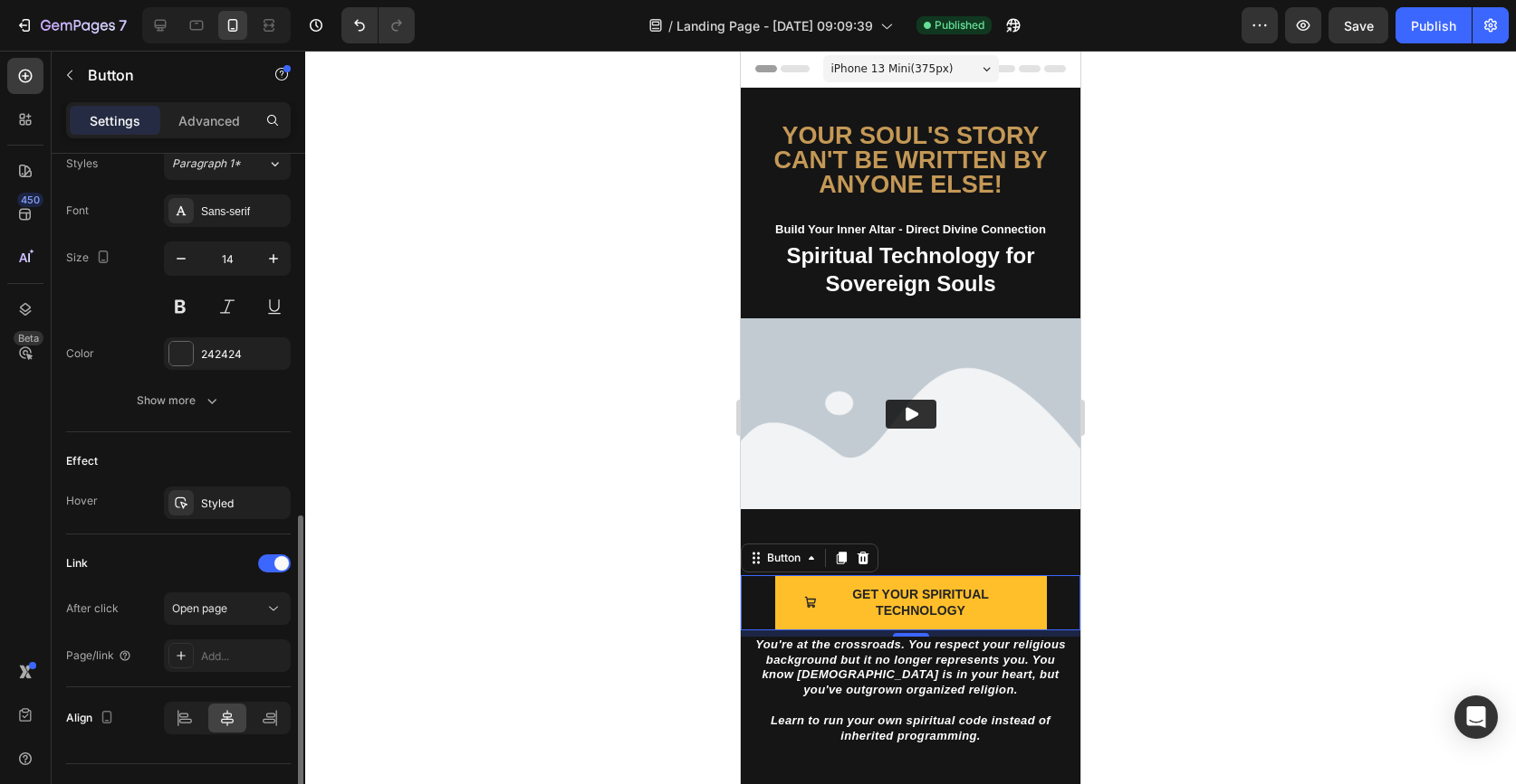
scroll to position [828, 0]
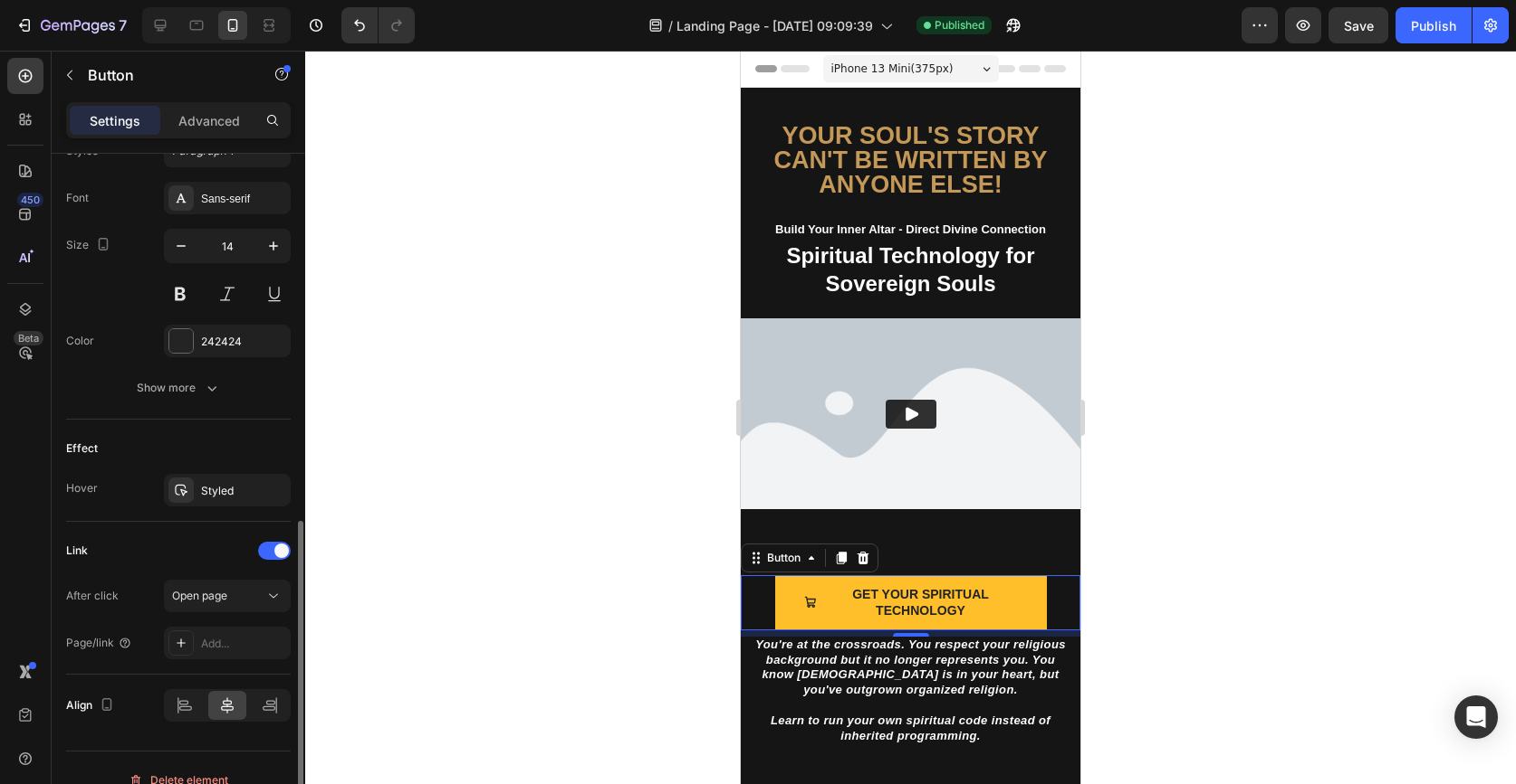
click at [240, 603] on div "Open page" at bounding box center [227, 596] width 111 height 18
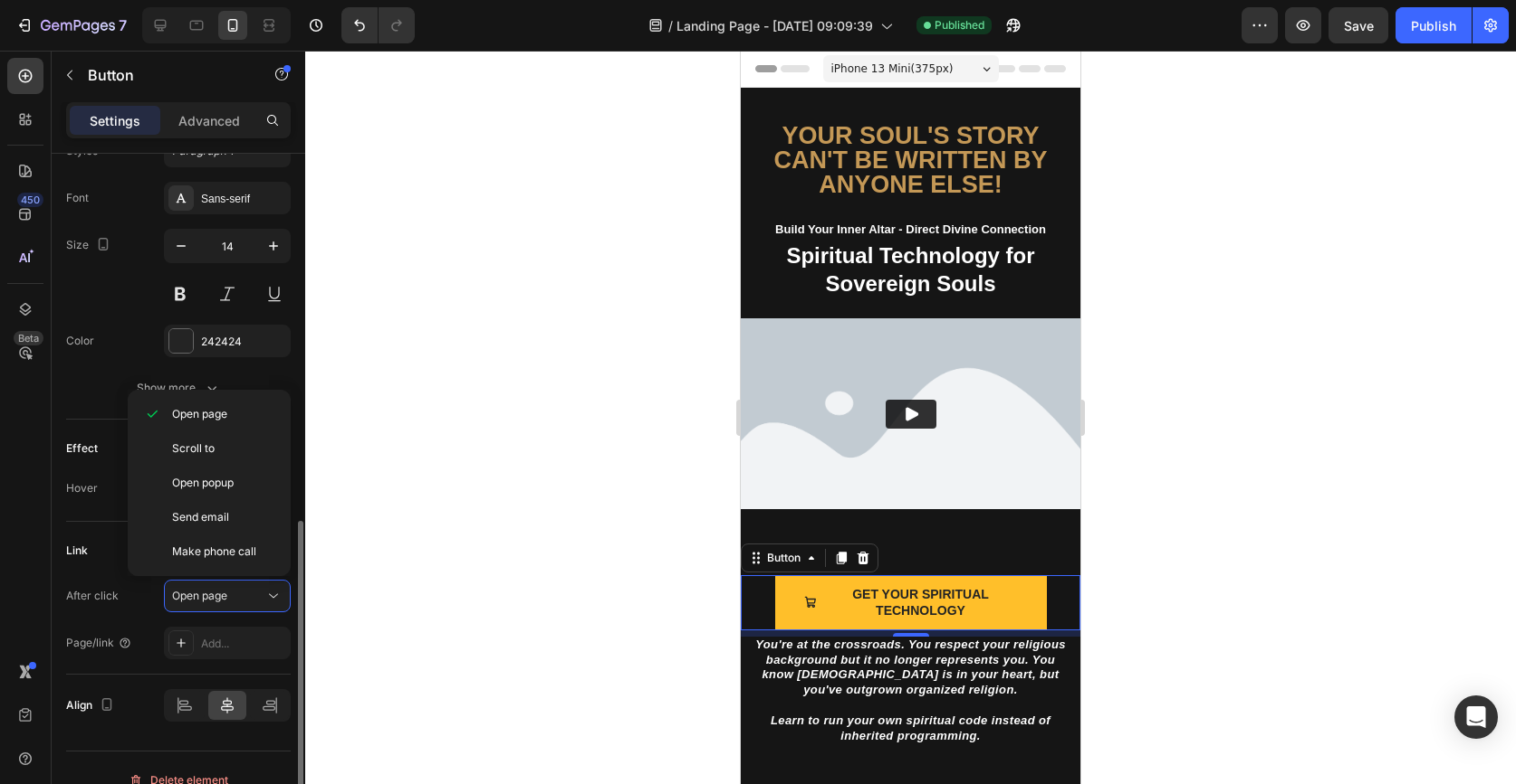
click at [240, 603] on div "Open page" at bounding box center [227, 596] width 111 height 18
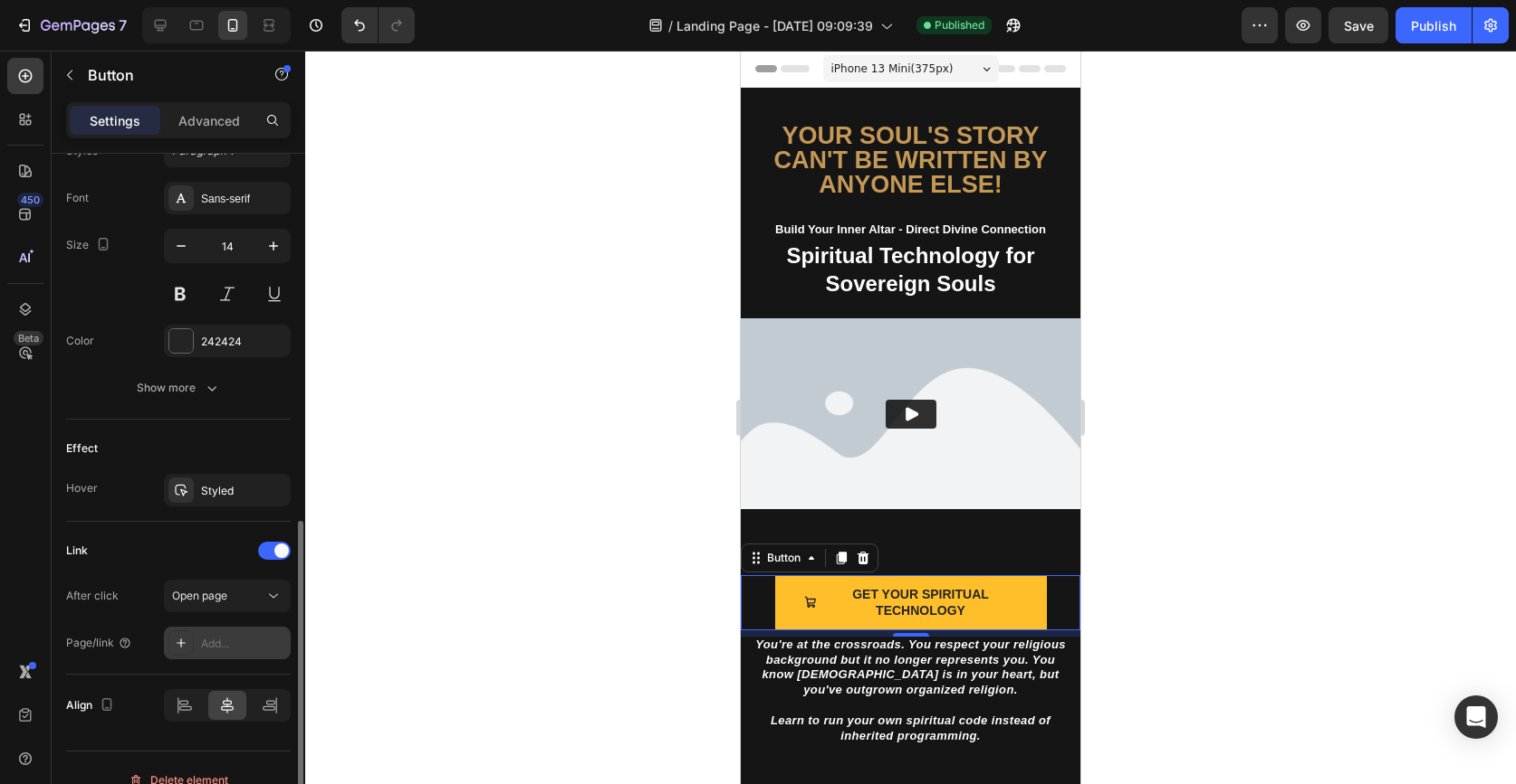
click at [232, 643] on div "Add..." at bounding box center [243, 644] width 85 height 16
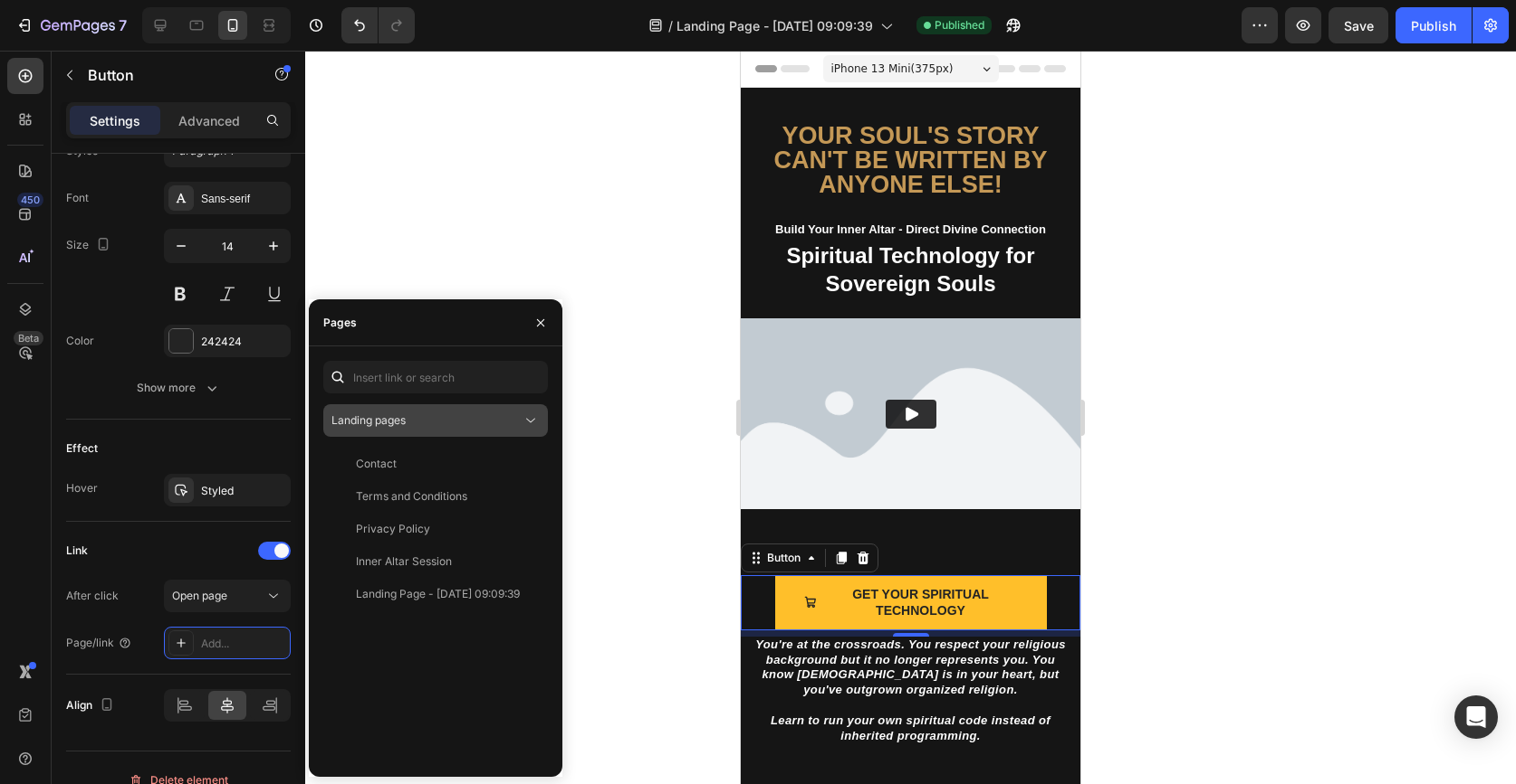
click at [453, 421] on div "Landing pages" at bounding box center [426, 420] width 190 height 16
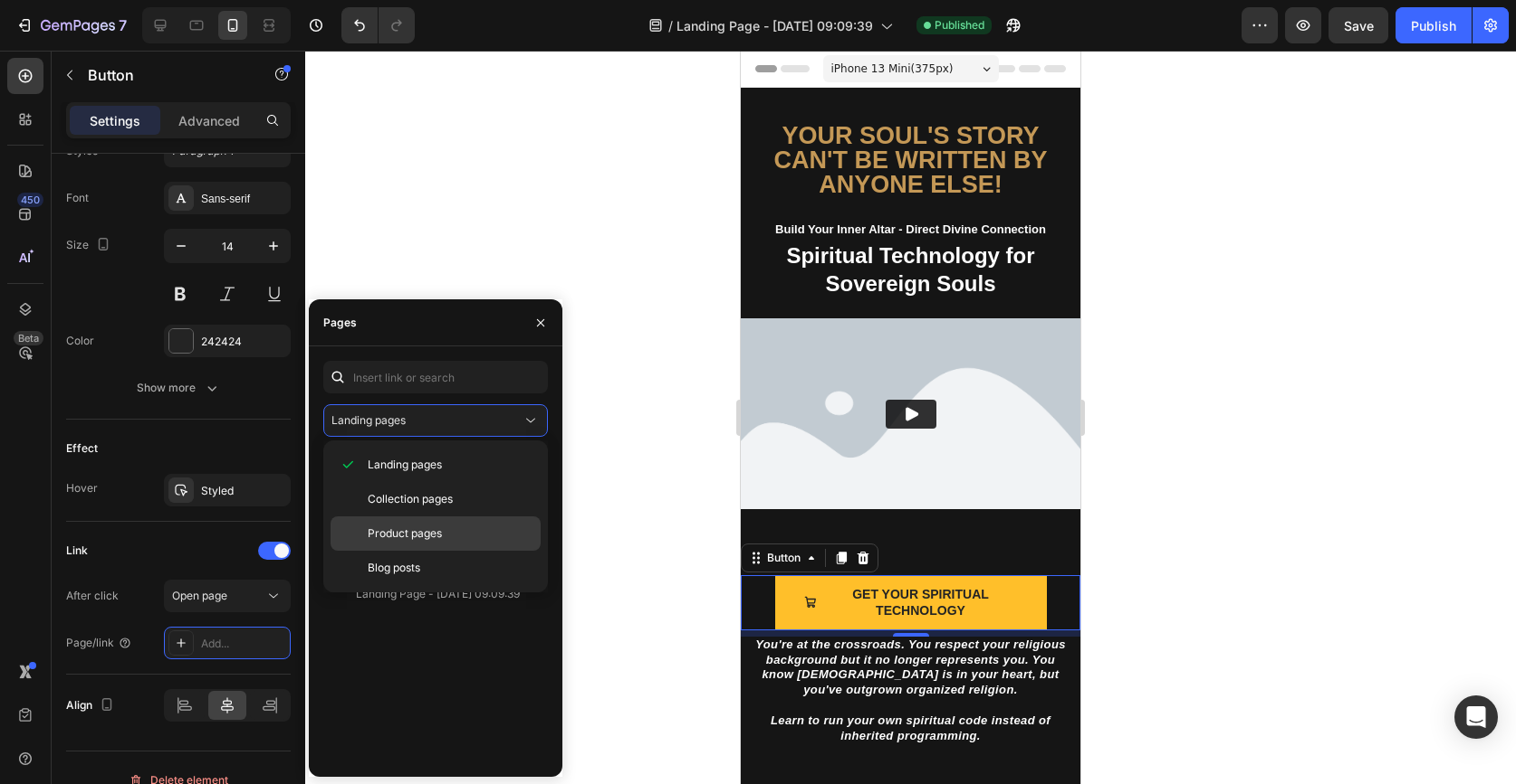
click at [432, 529] on span "Product pages" at bounding box center [404, 533] width 74 height 16
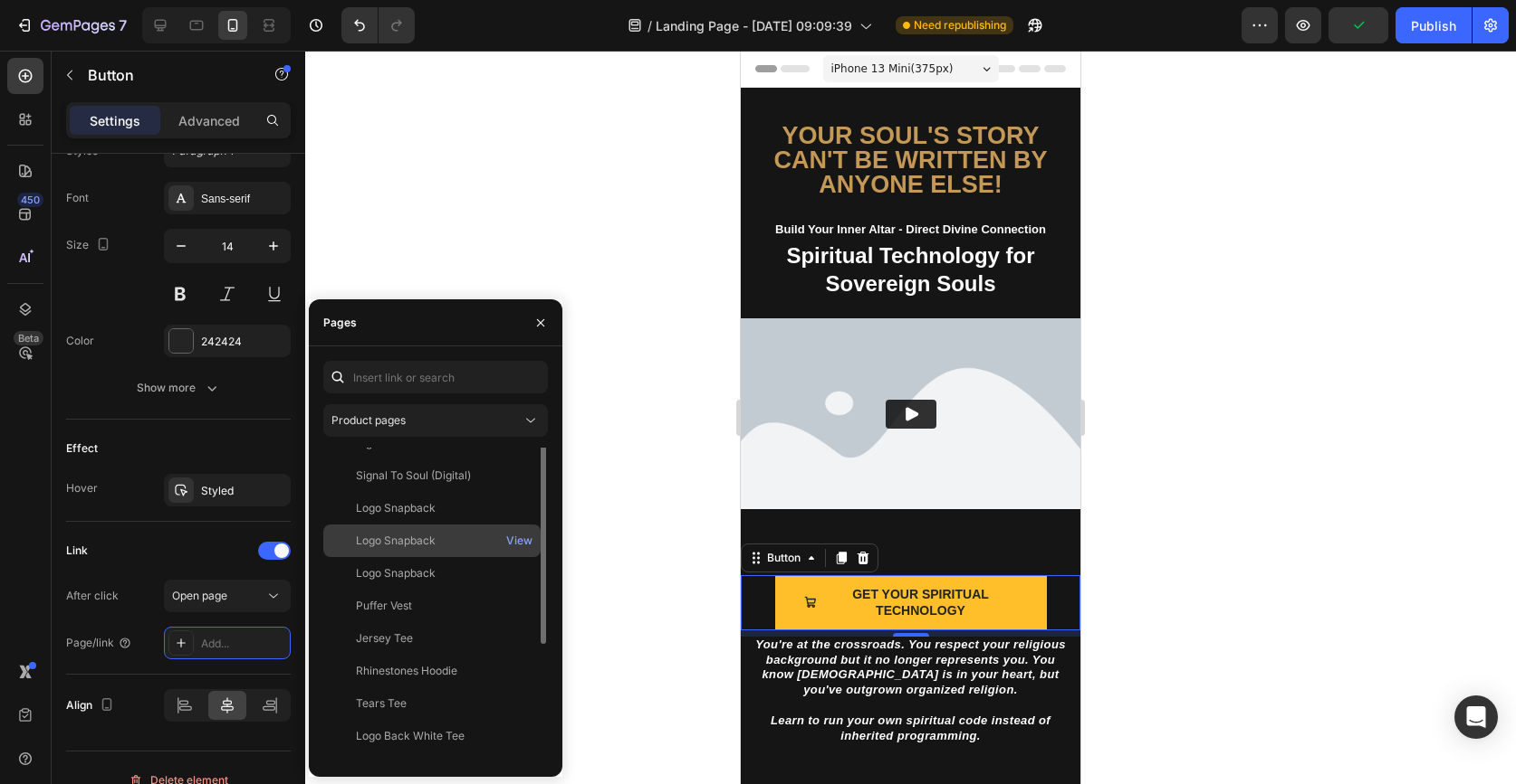
scroll to position [0, 0]
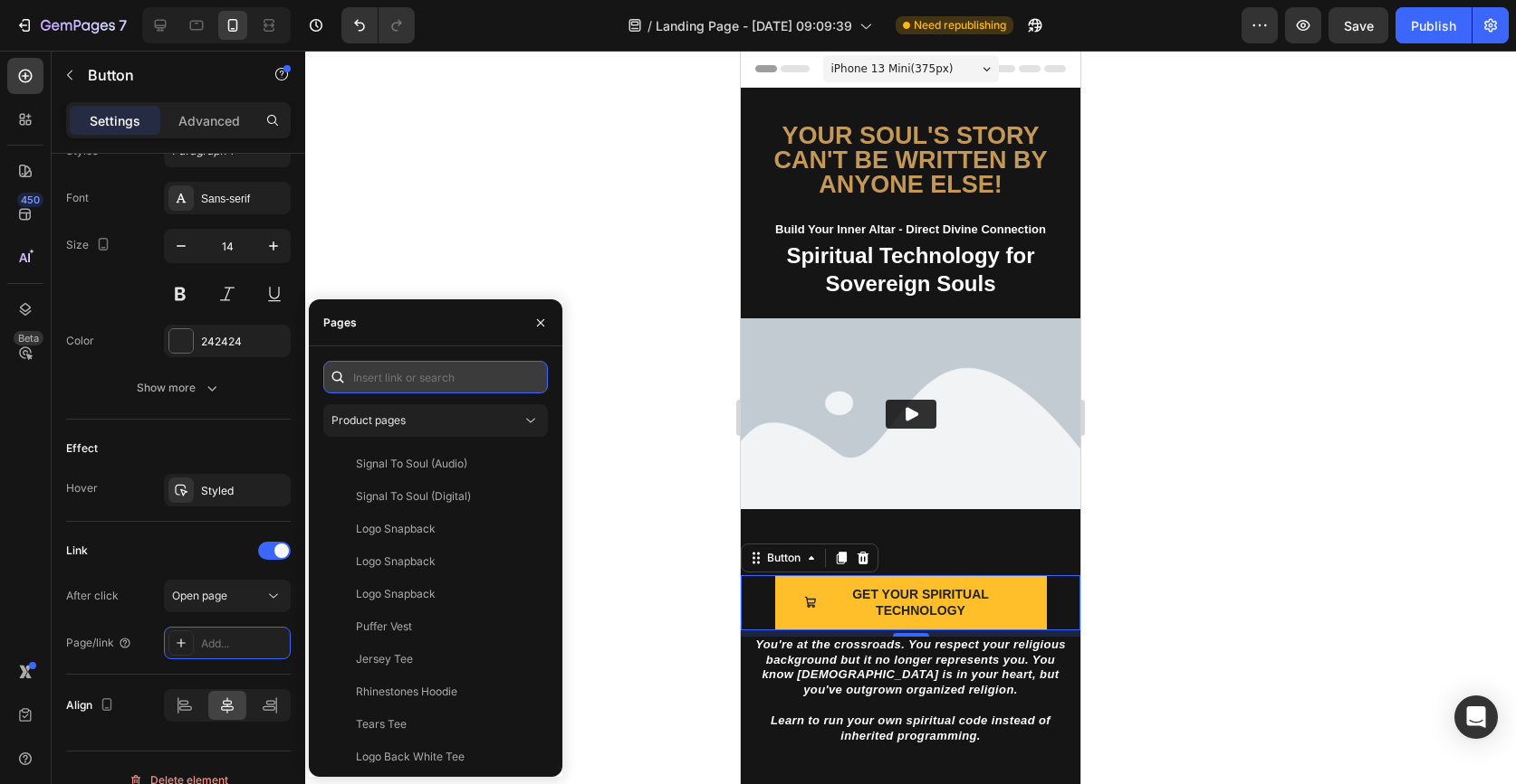
click at [425, 378] on input "text" at bounding box center [435, 377] width 224 height 32
type input "bundle"
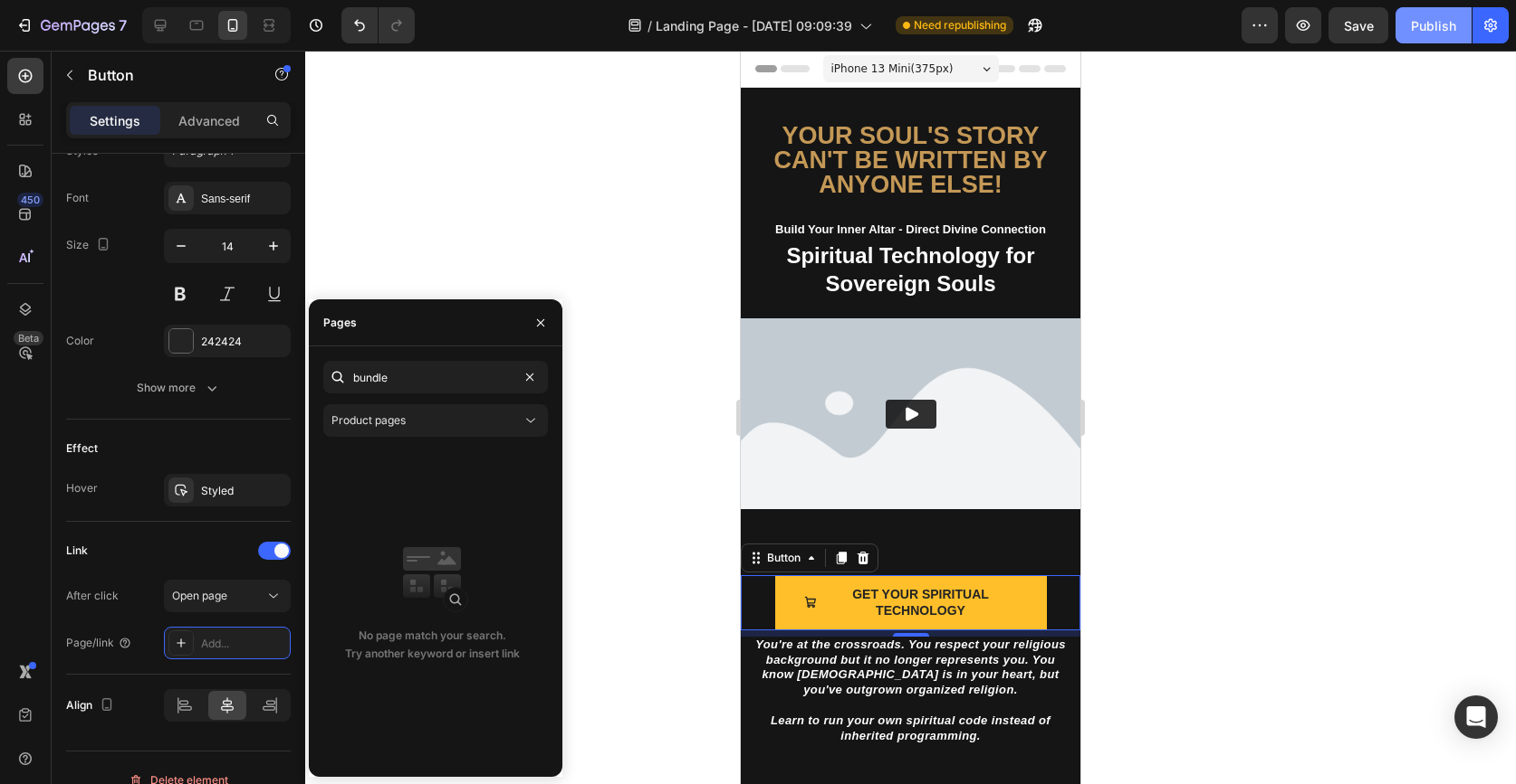
click at [1442, 37] on button "Publish" at bounding box center [1433, 26] width 76 height 36
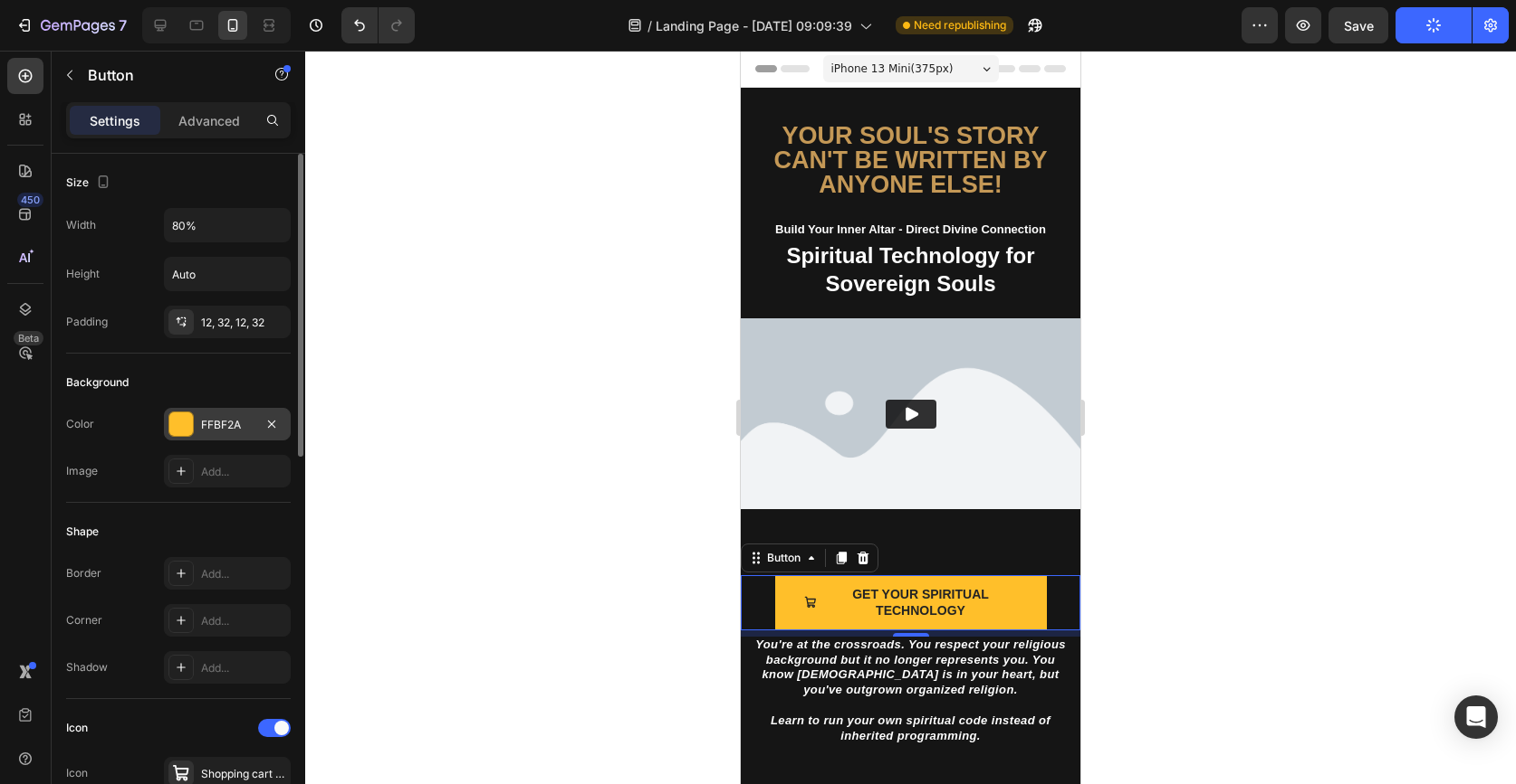
click at [187, 431] on div at bounding box center [181, 424] width 24 height 24
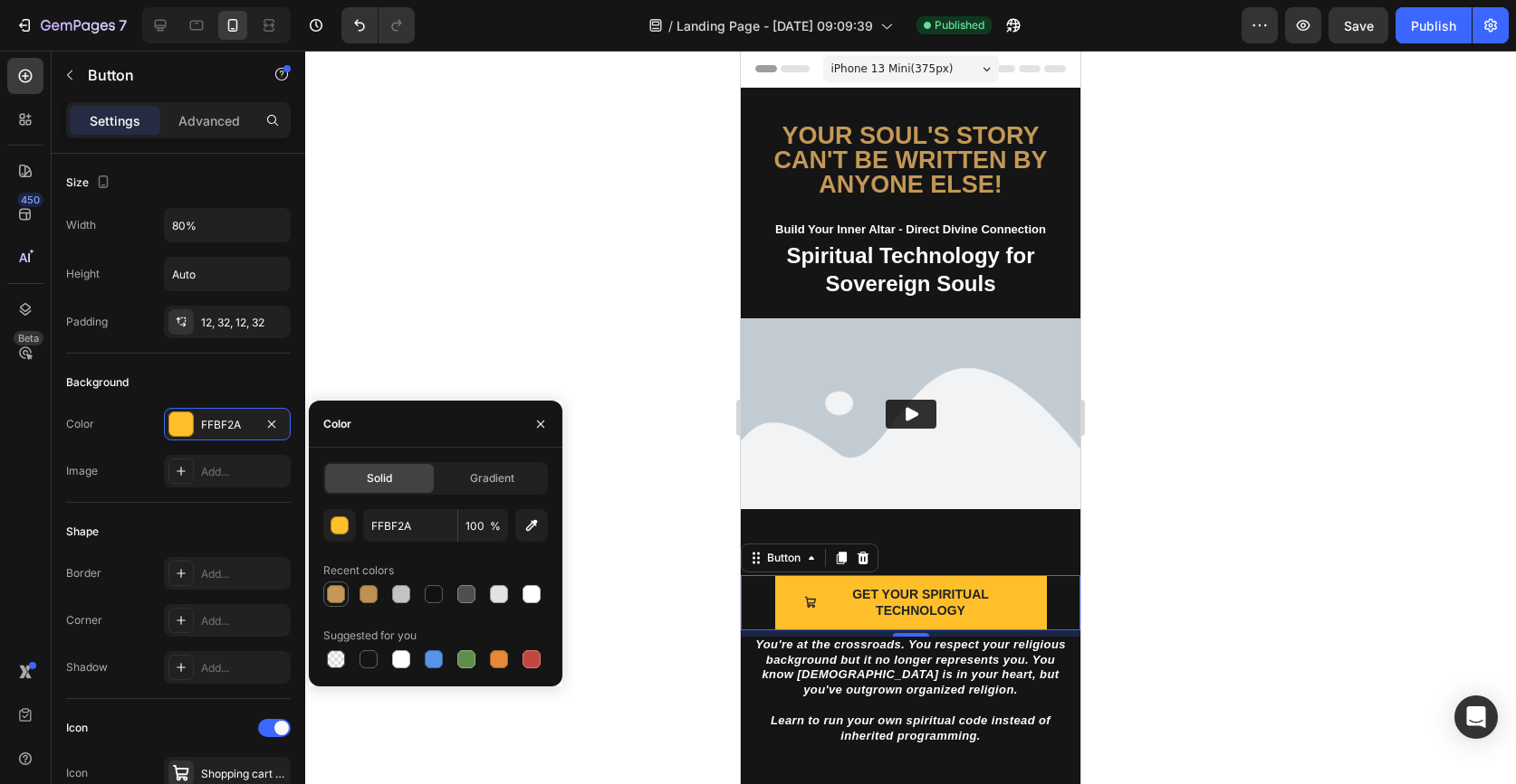
click at [334, 600] on div at bounding box center [335, 594] width 18 height 18
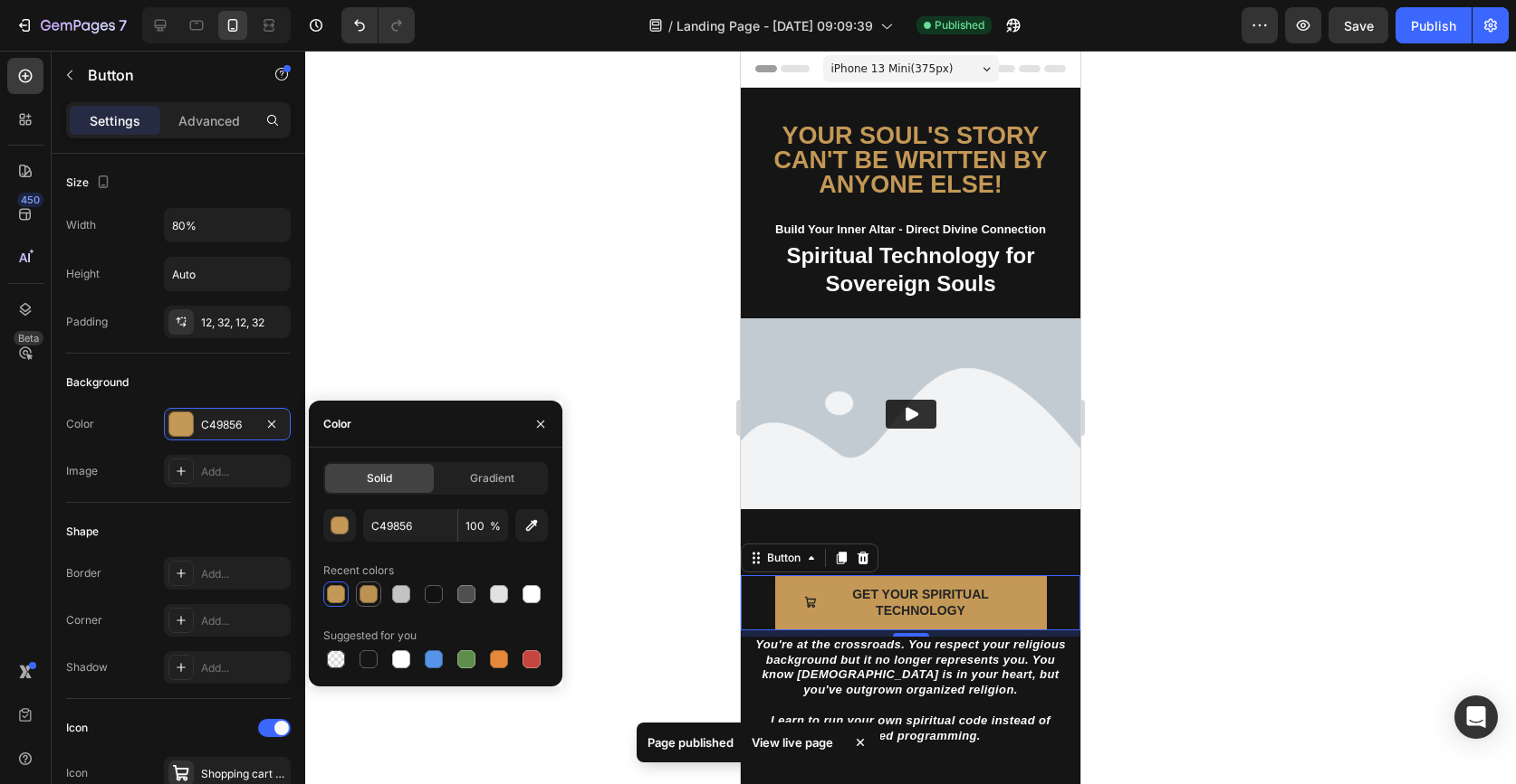
click at [371, 596] on div at bounding box center [368, 594] width 18 height 18
click at [343, 598] on div at bounding box center [335, 594] width 18 height 18
type input "C49856"
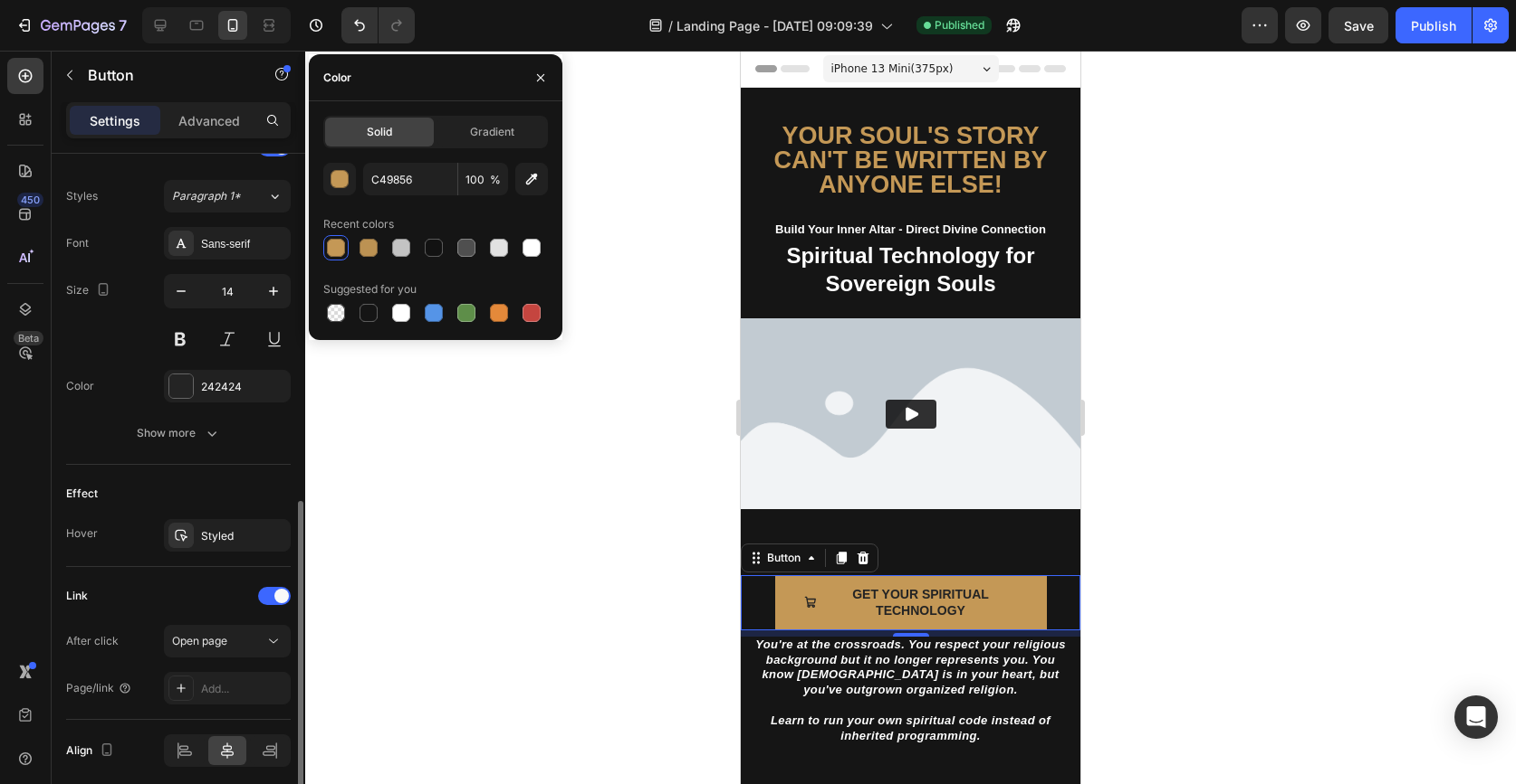
scroll to position [852, 0]
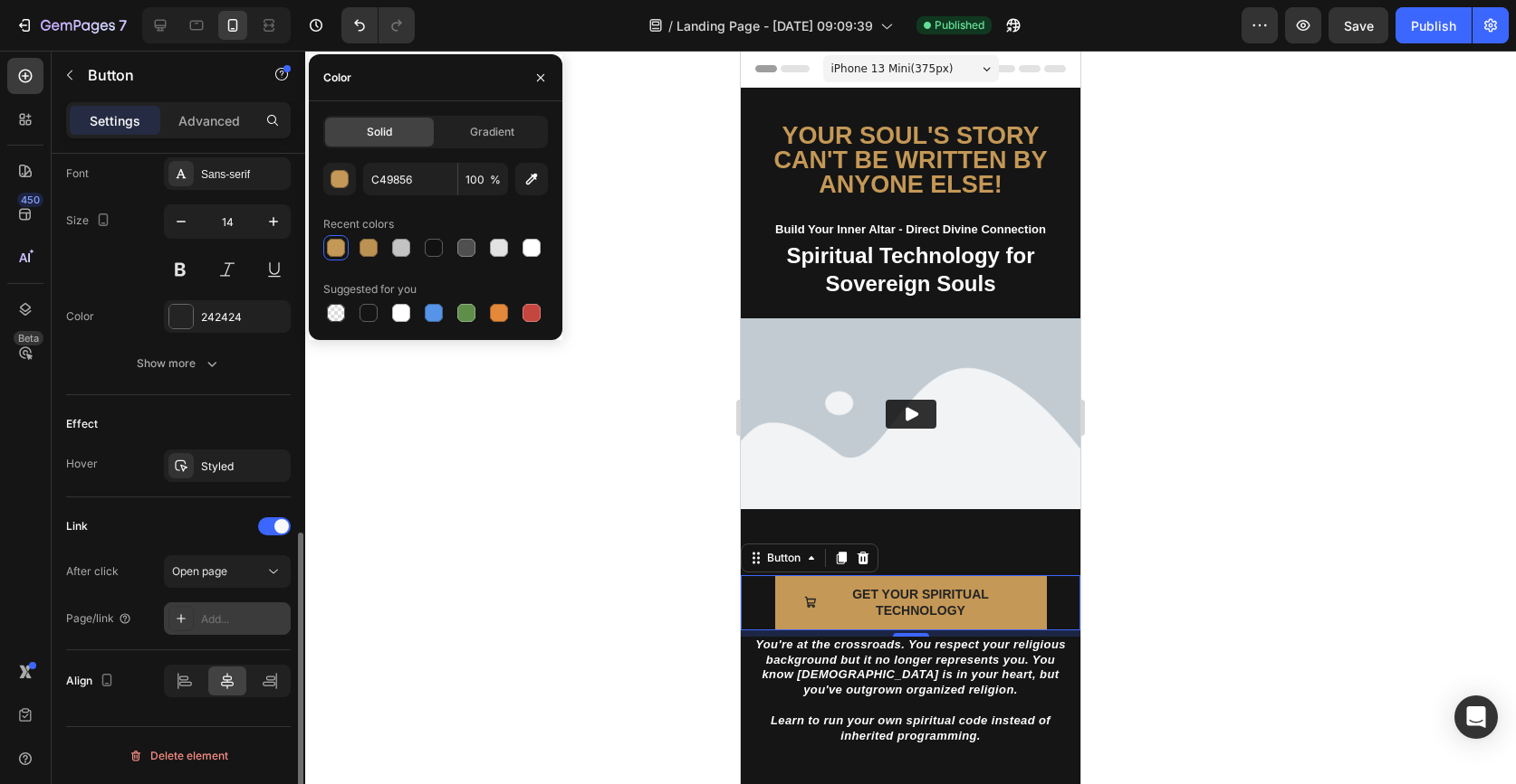
click at [237, 615] on div "Add..." at bounding box center [243, 619] width 85 height 16
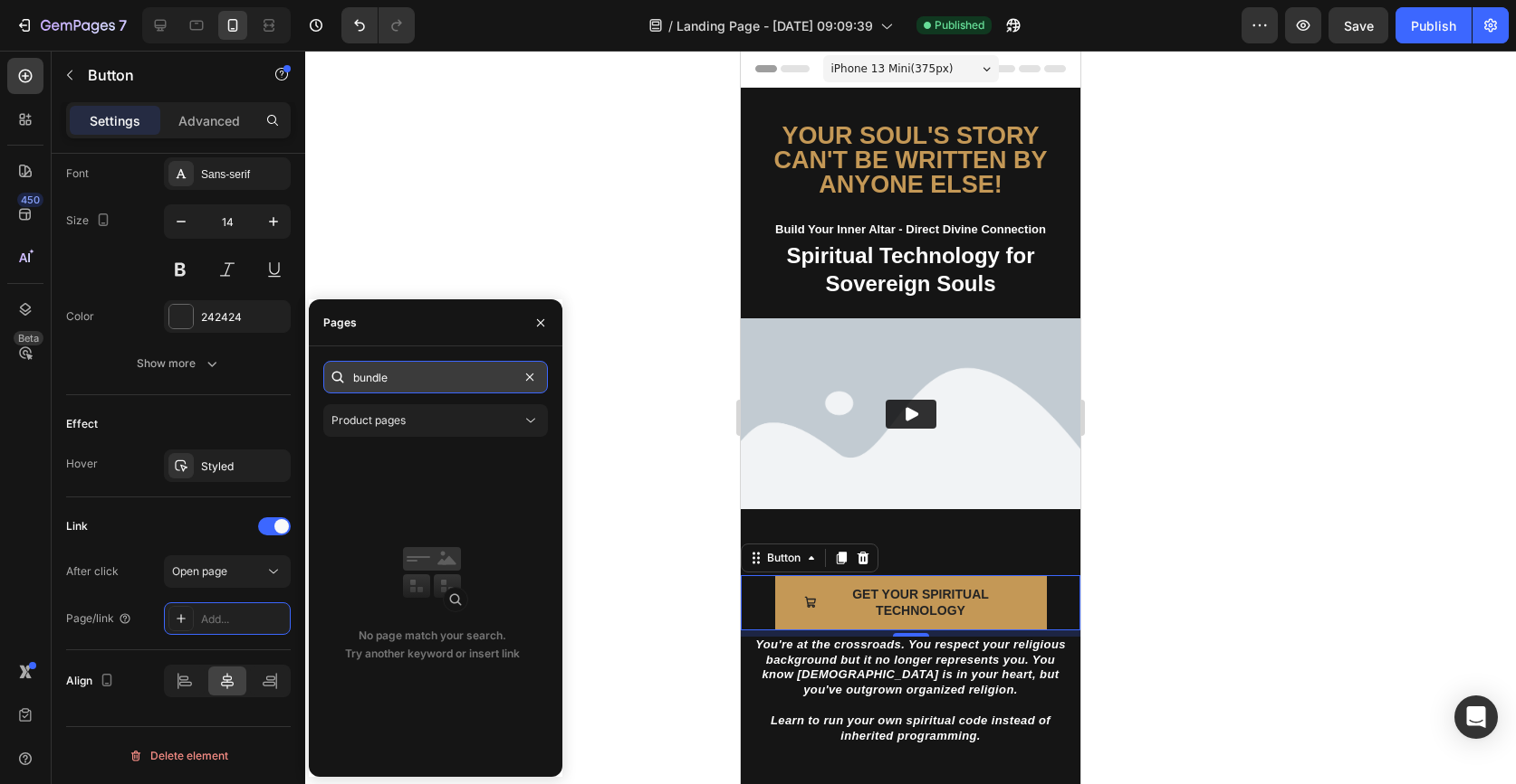
click at [444, 374] on input "bundle" at bounding box center [435, 377] width 224 height 32
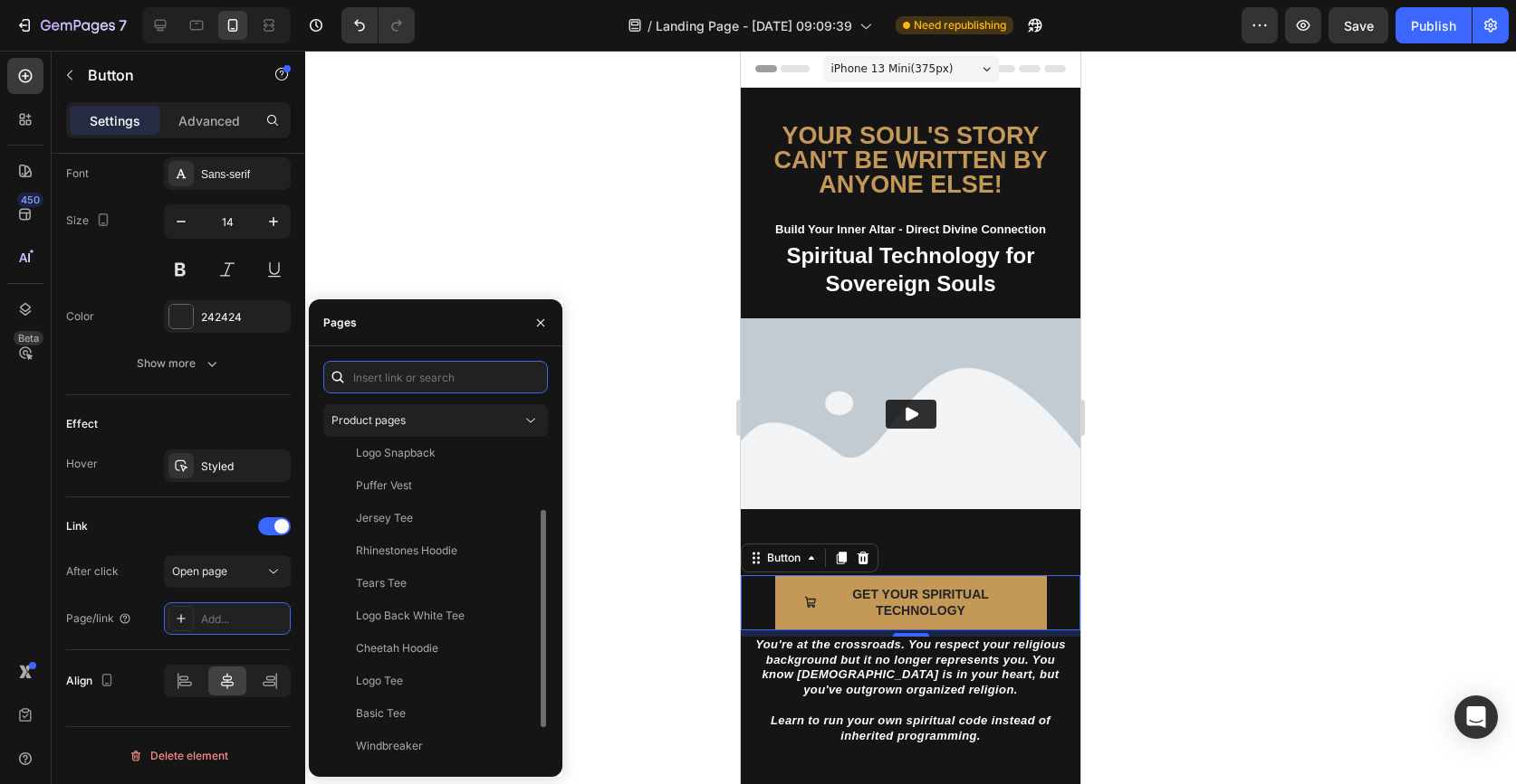
scroll to position [0, 0]
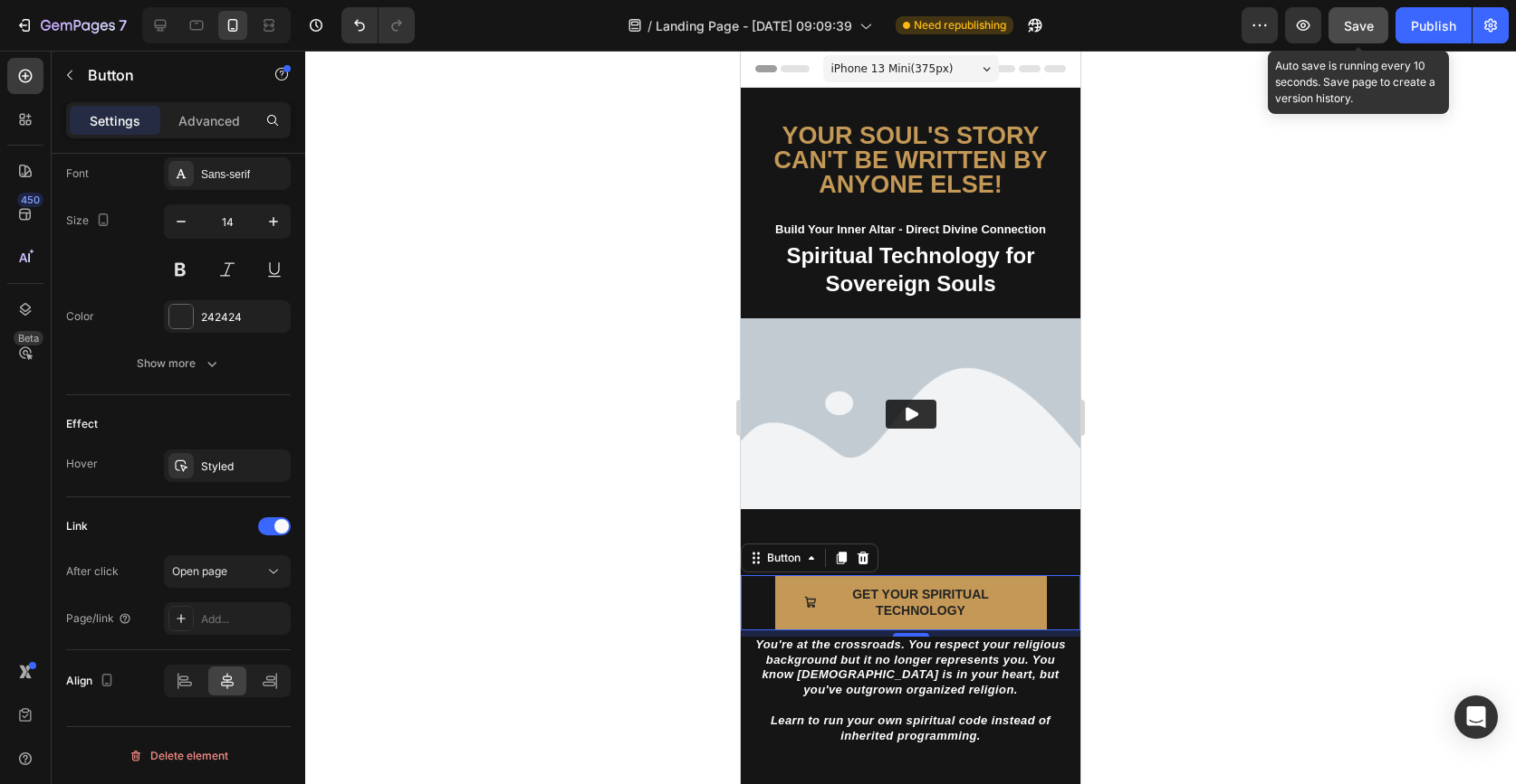
click at [1361, 32] on div "Save" at bounding box center [1359, 26] width 30 height 19
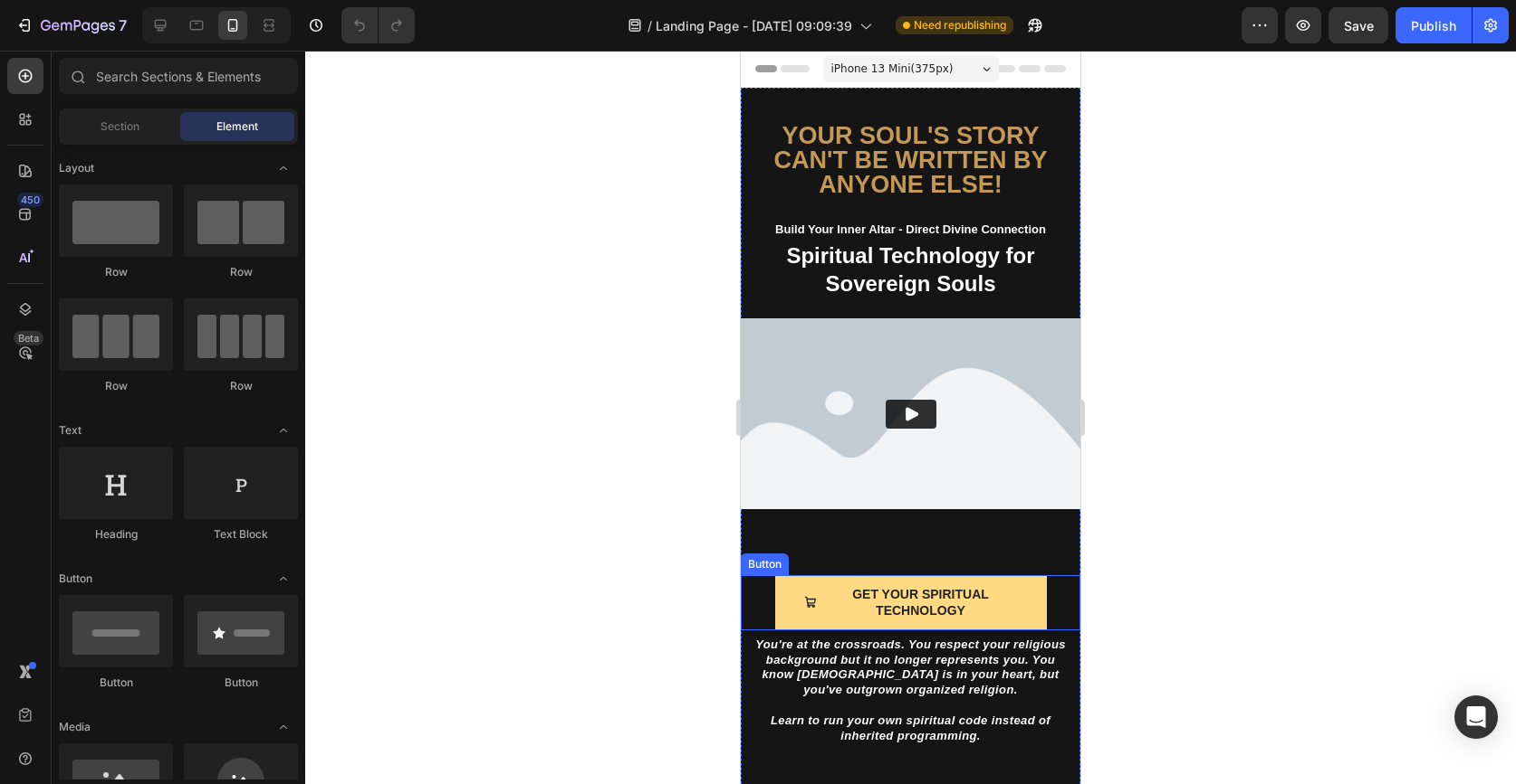
click at [1025, 611] on button "GET YOUR SPIRITUAL TECHNOLOGY" at bounding box center [910, 601] width 272 height 54
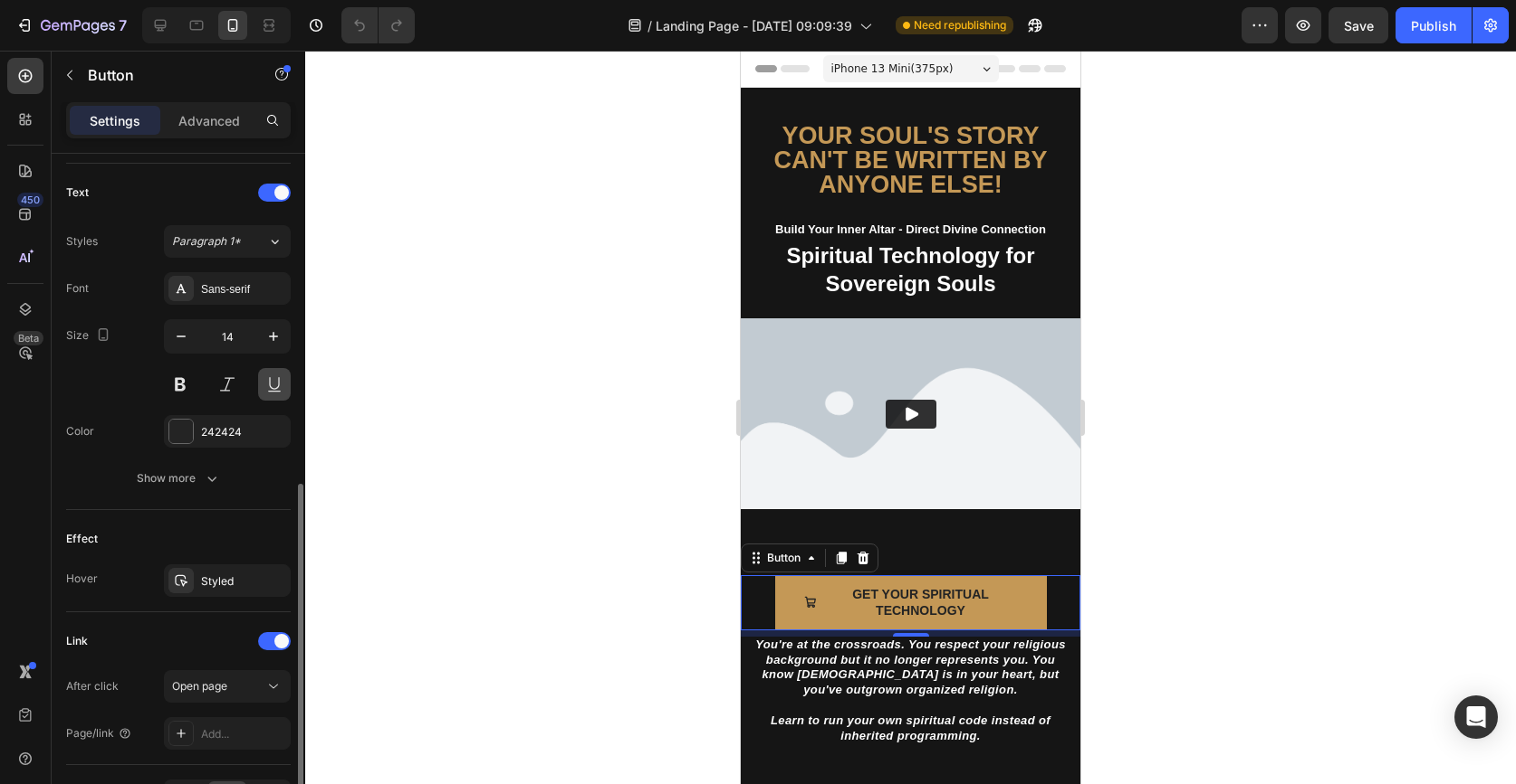
scroll to position [852, 0]
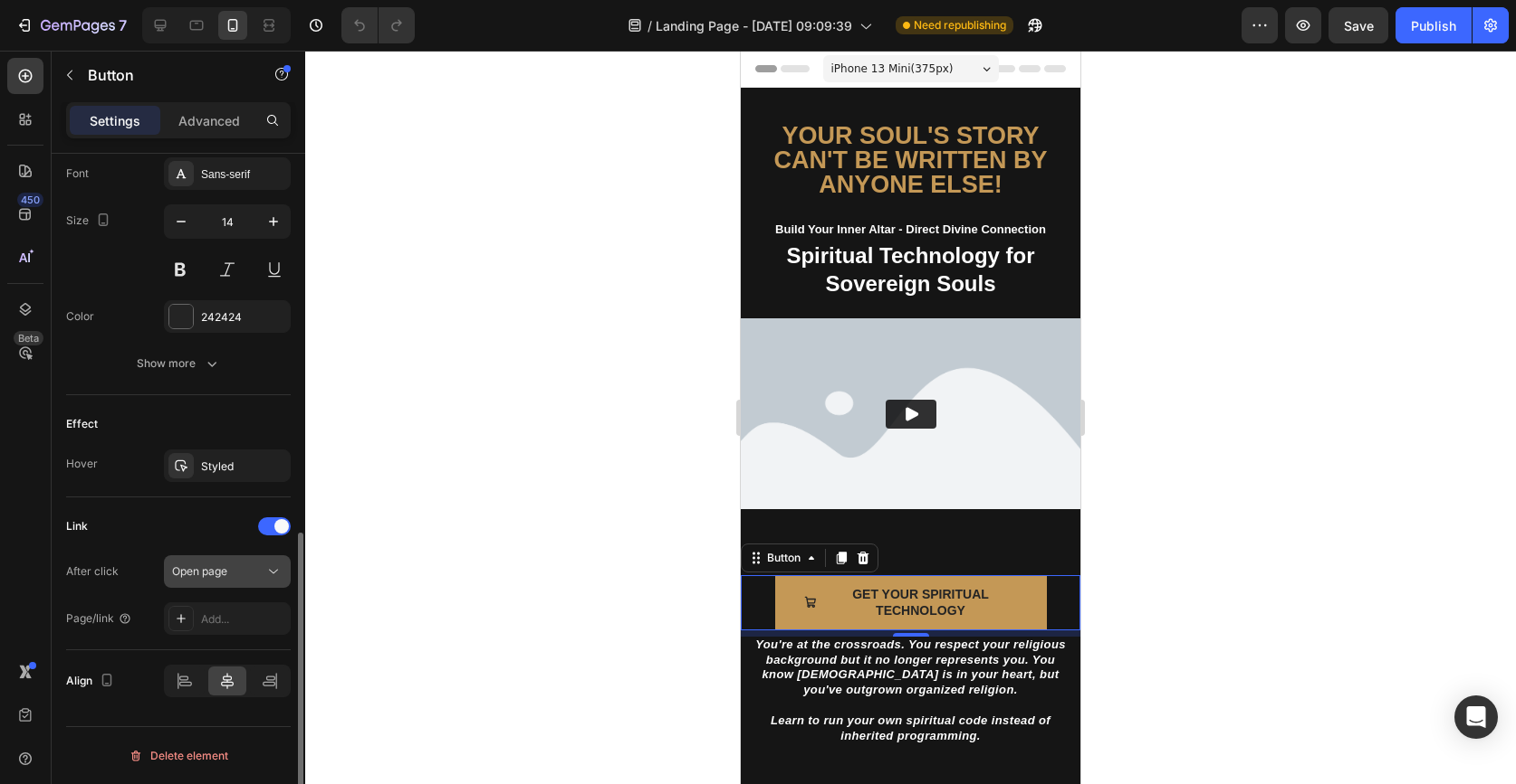
click at [235, 569] on div "Open page" at bounding box center [219, 571] width 93 height 16
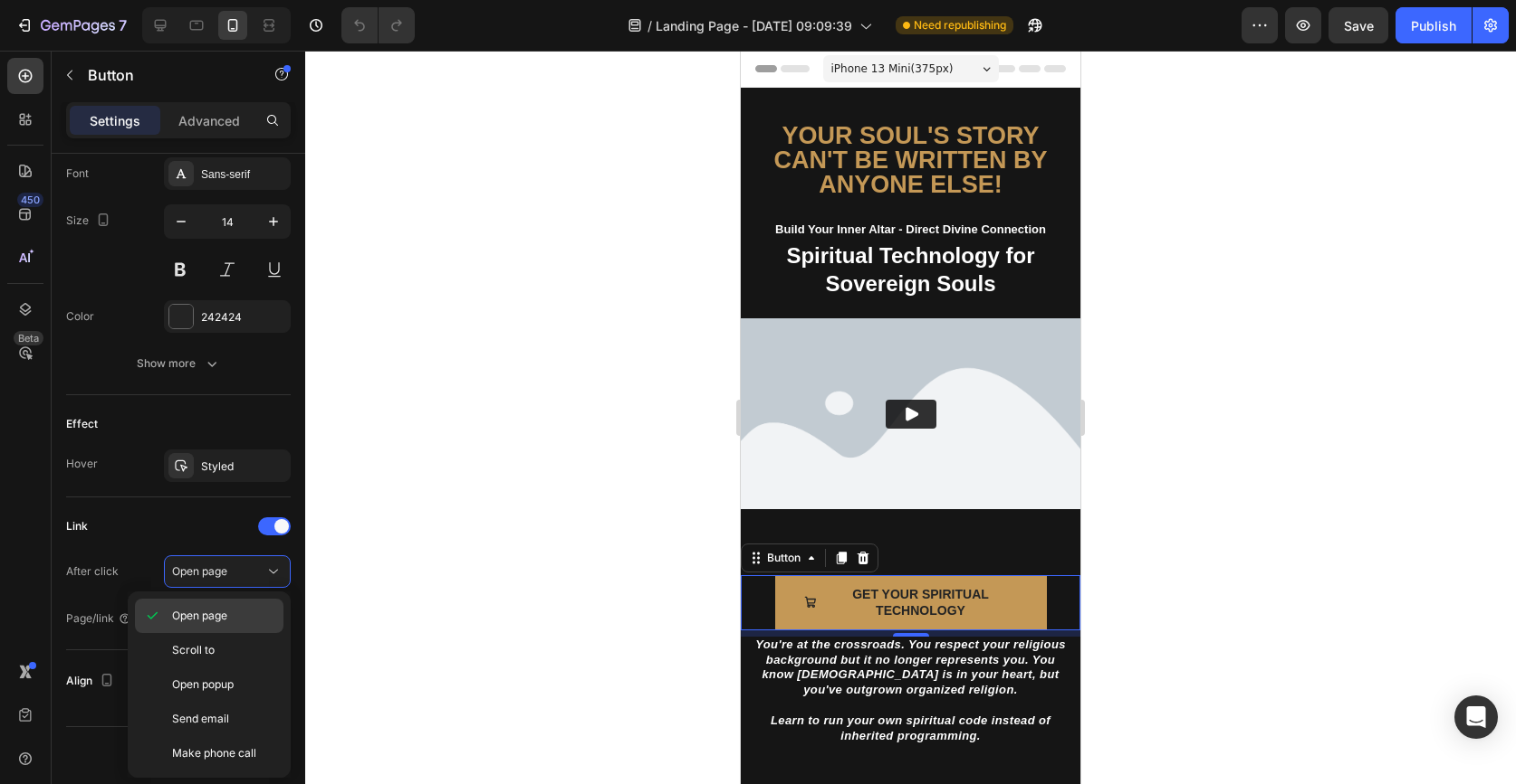
click at [221, 611] on span "Open page" at bounding box center [200, 616] width 55 height 16
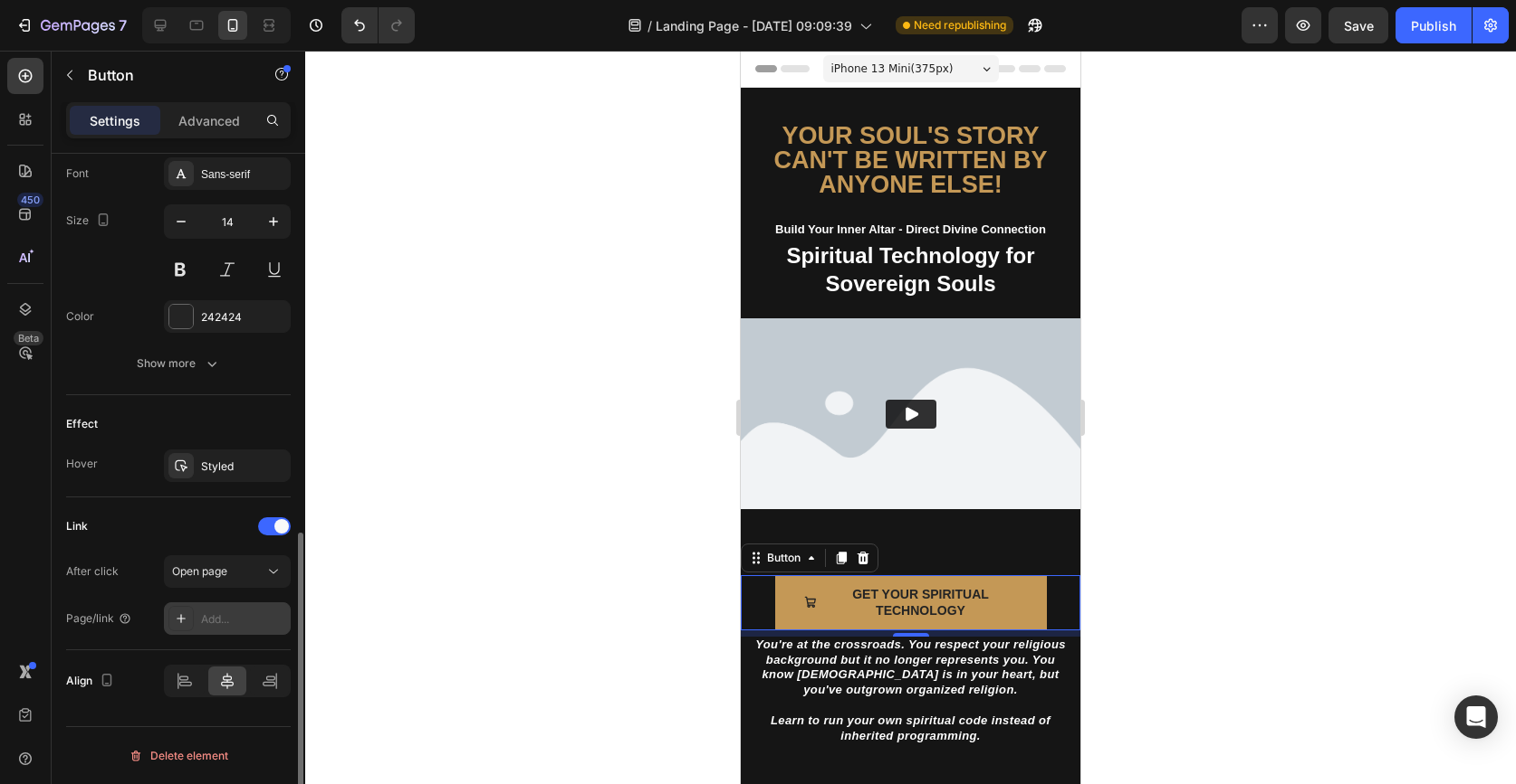
click at [222, 626] on div "Add..." at bounding box center [243, 619] width 85 height 16
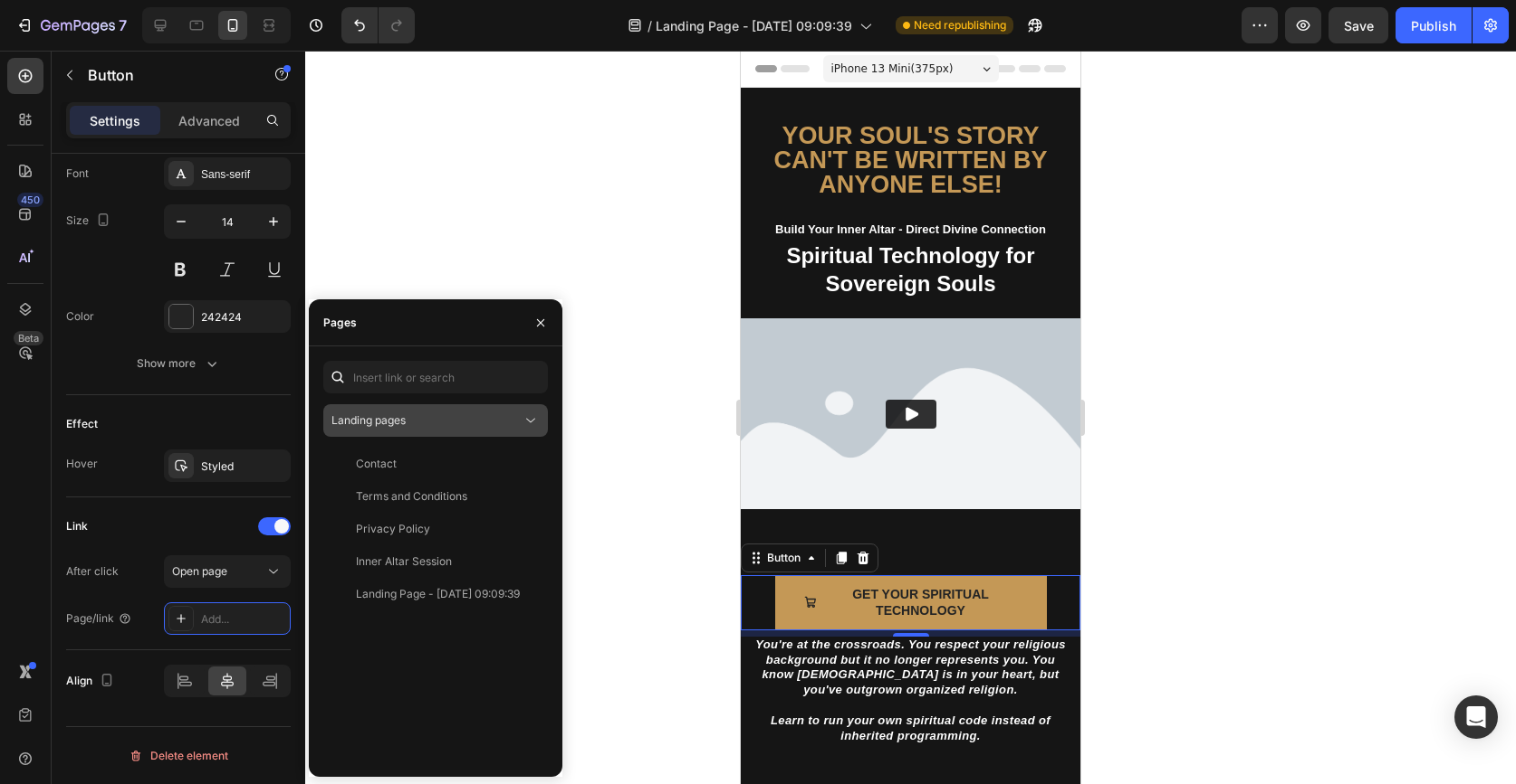
click at [424, 420] on div "Landing pages" at bounding box center [426, 420] width 190 height 16
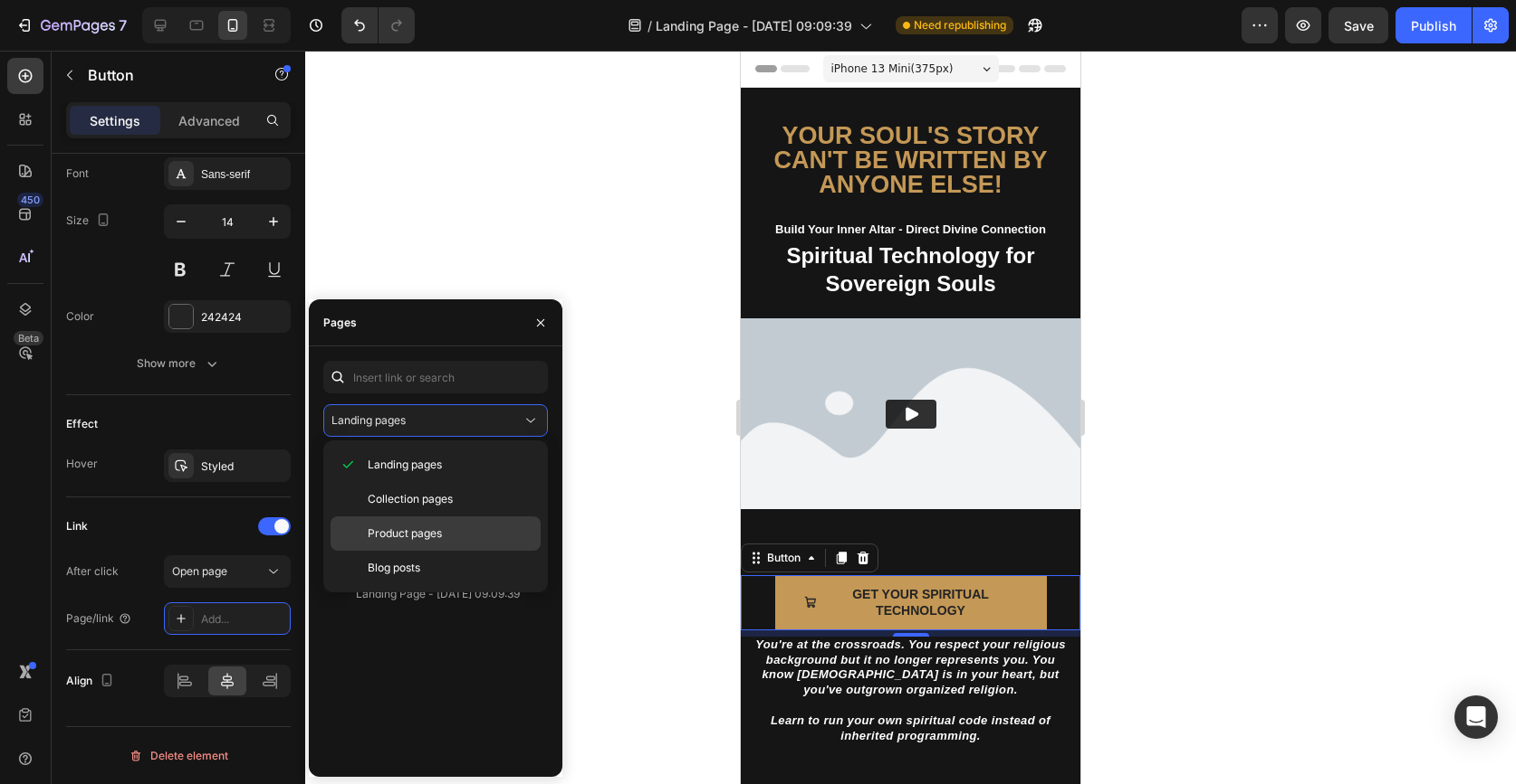
click at [416, 528] on span "Product pages" at bounding box center [404, 533] width 74 height 16
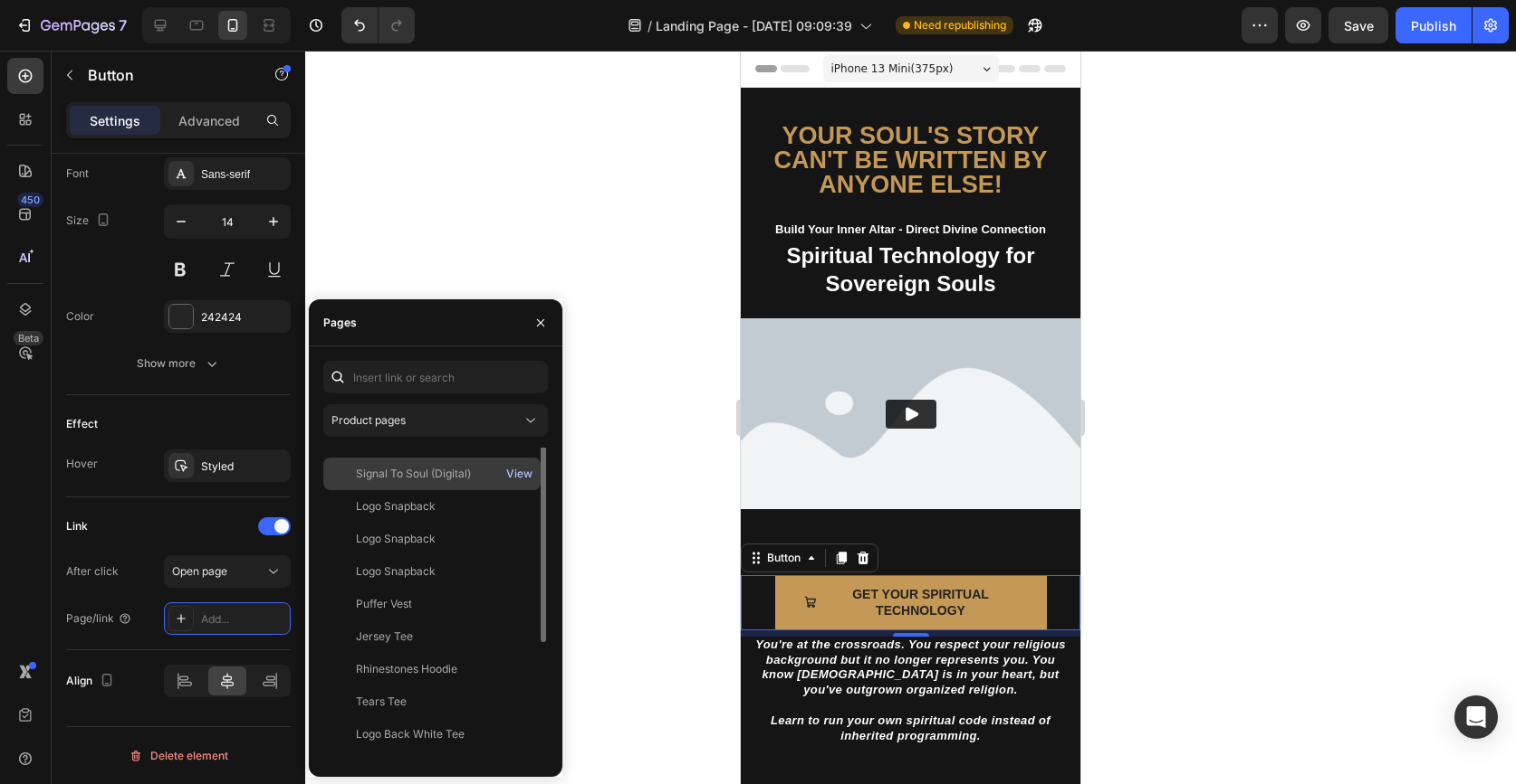
scroll to position [0, 0]
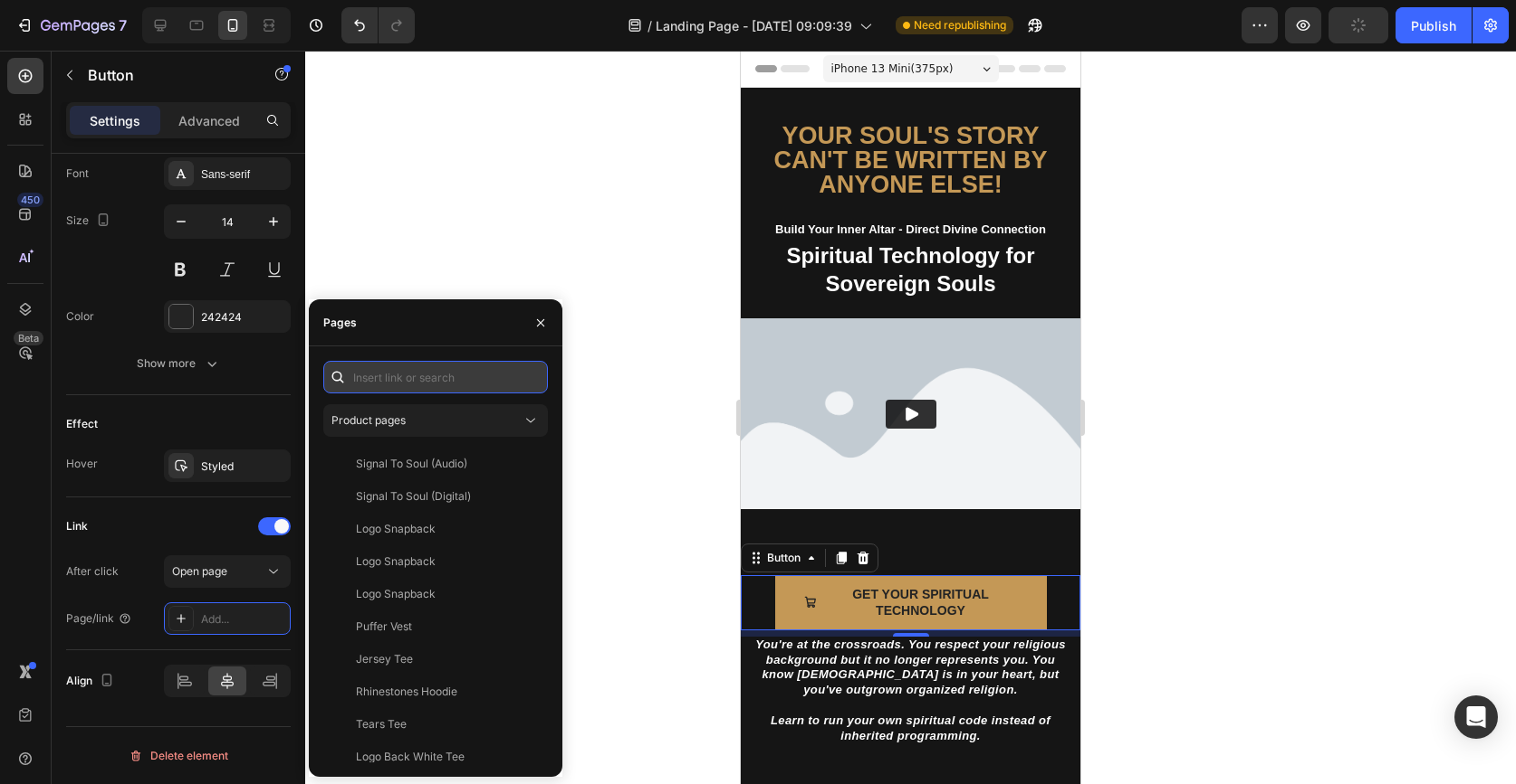
click at [432, 371] on input "text" at bounding box center [435, 377] width 224 height 32
paste input "[URL][DOMAIN_NAME]"
type input "[URL][DOMAIN_NAME]"
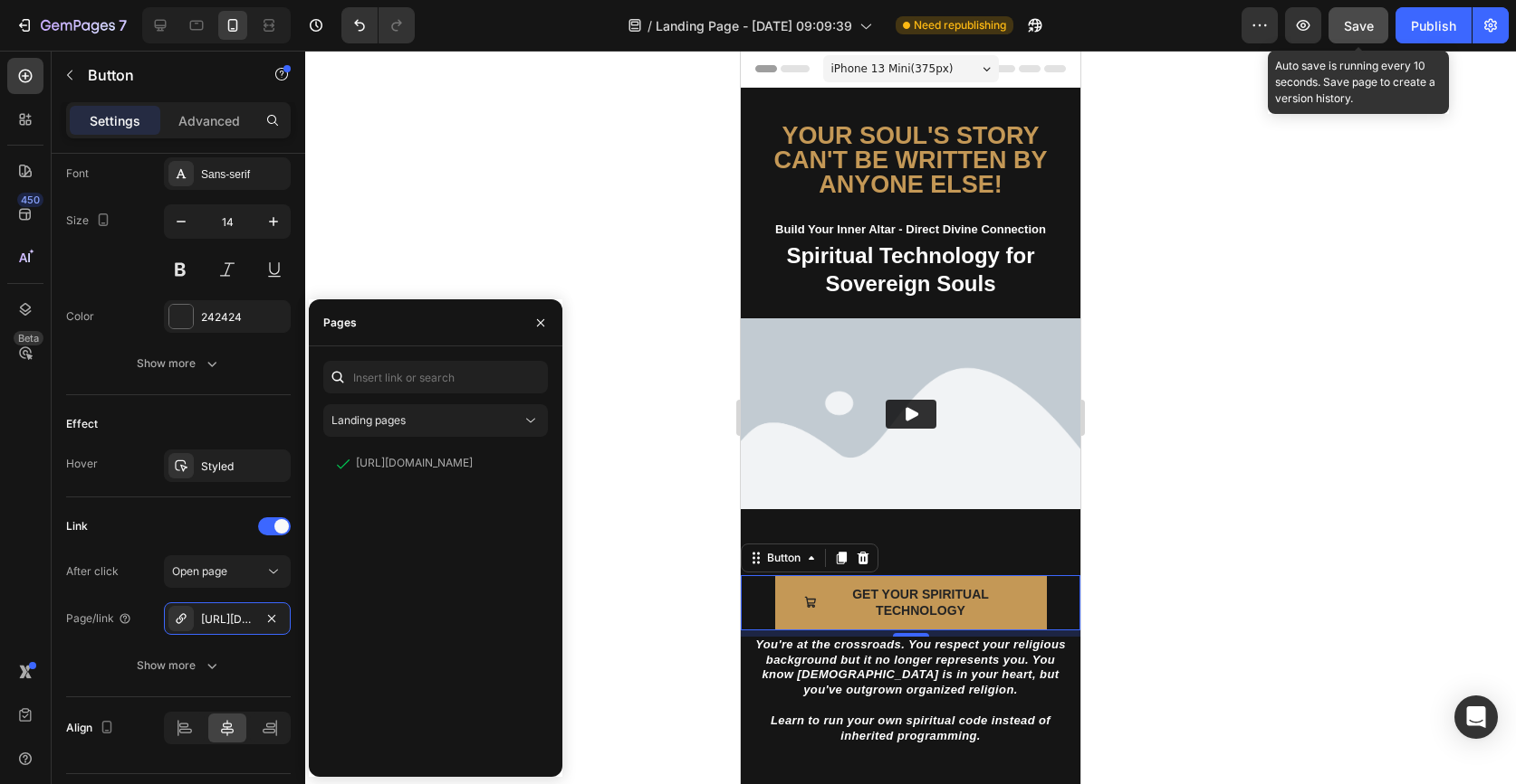
click at [1357, 24] on span "Save" at bounding box center [1359, 26] width 30 height 15
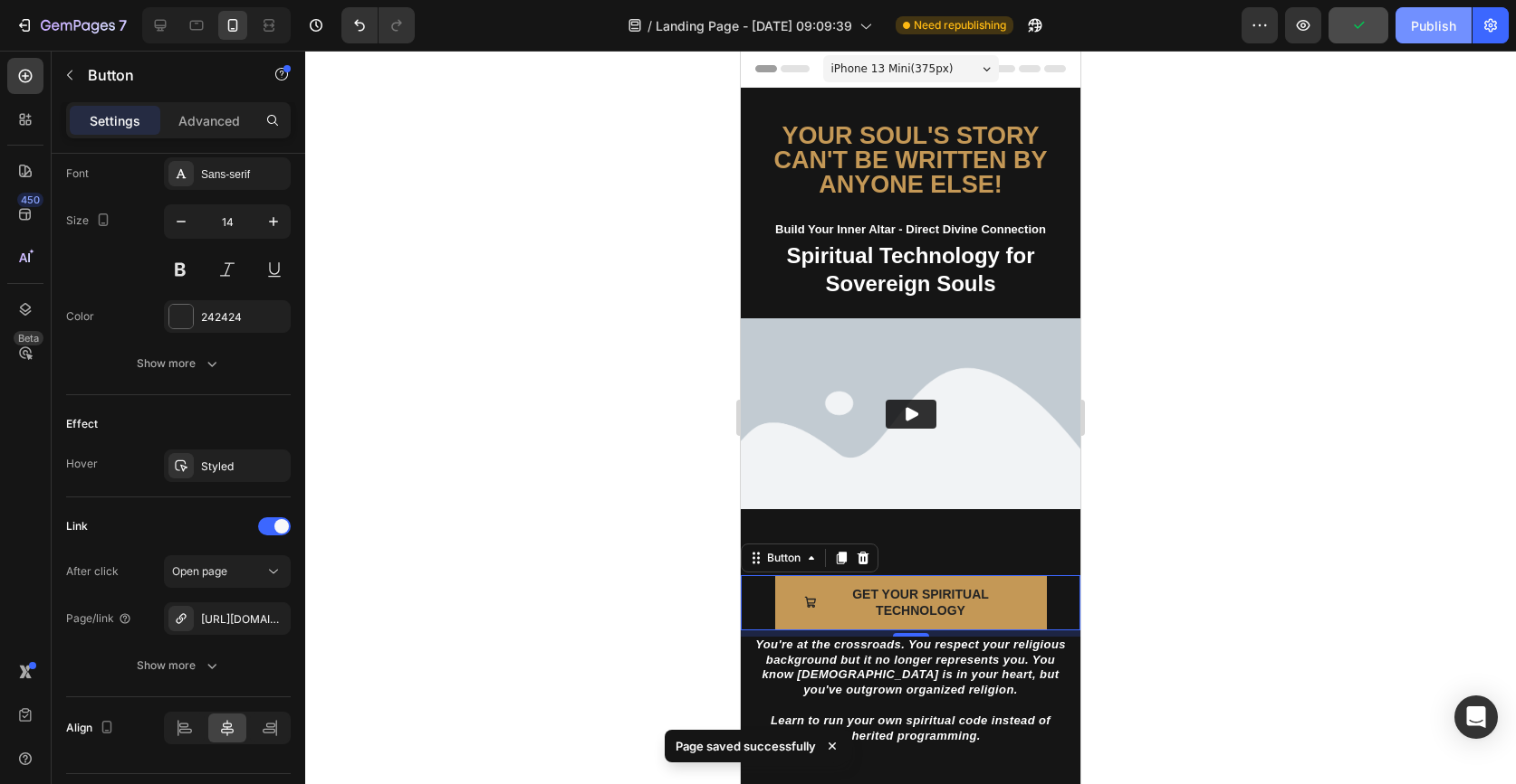
click at [1442, 30] on div "Publish" at bounding box center [1434, 26] width 45 height 19
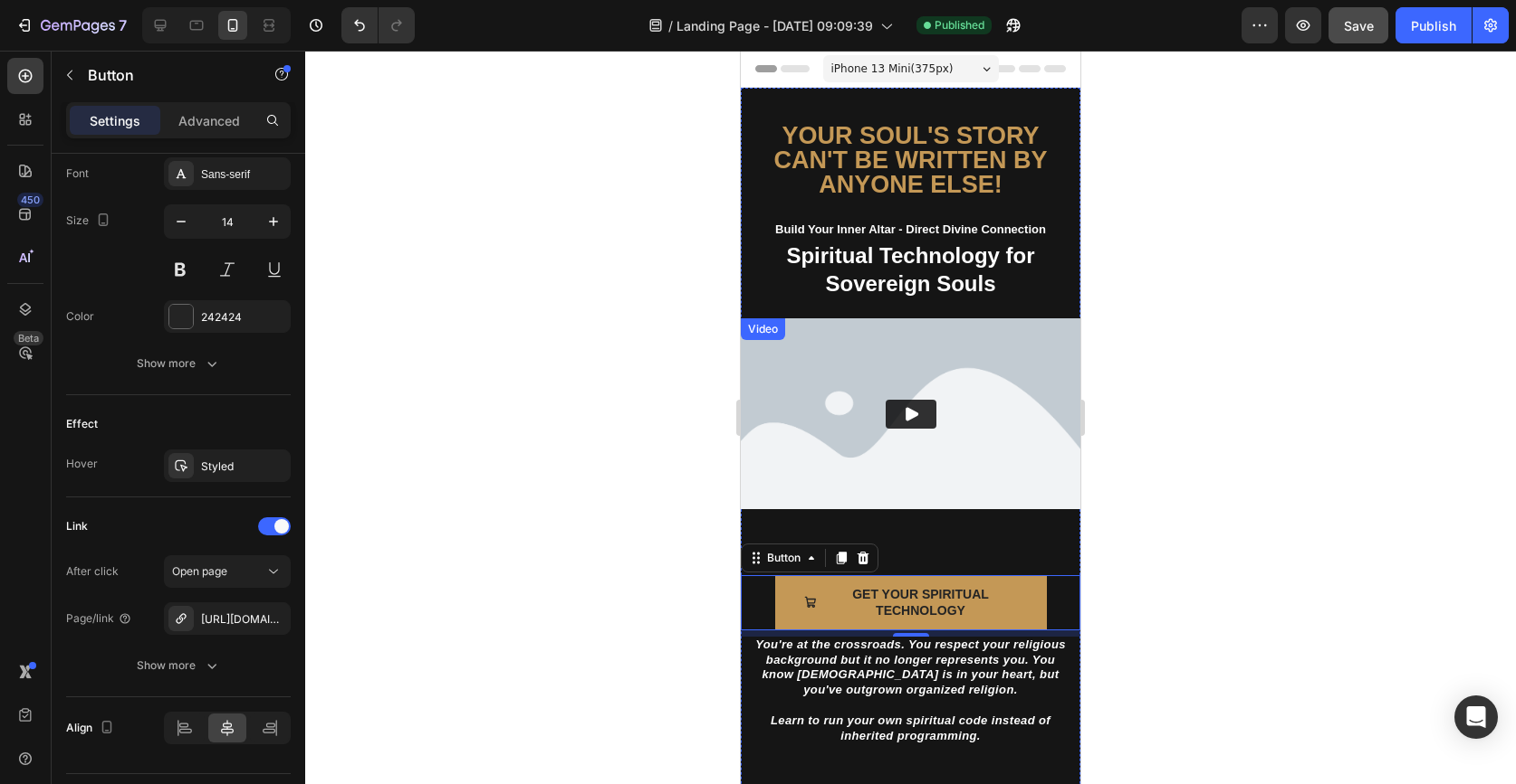
click at [967, 386] on img at bounding box center [910, 414] width 340 height 191
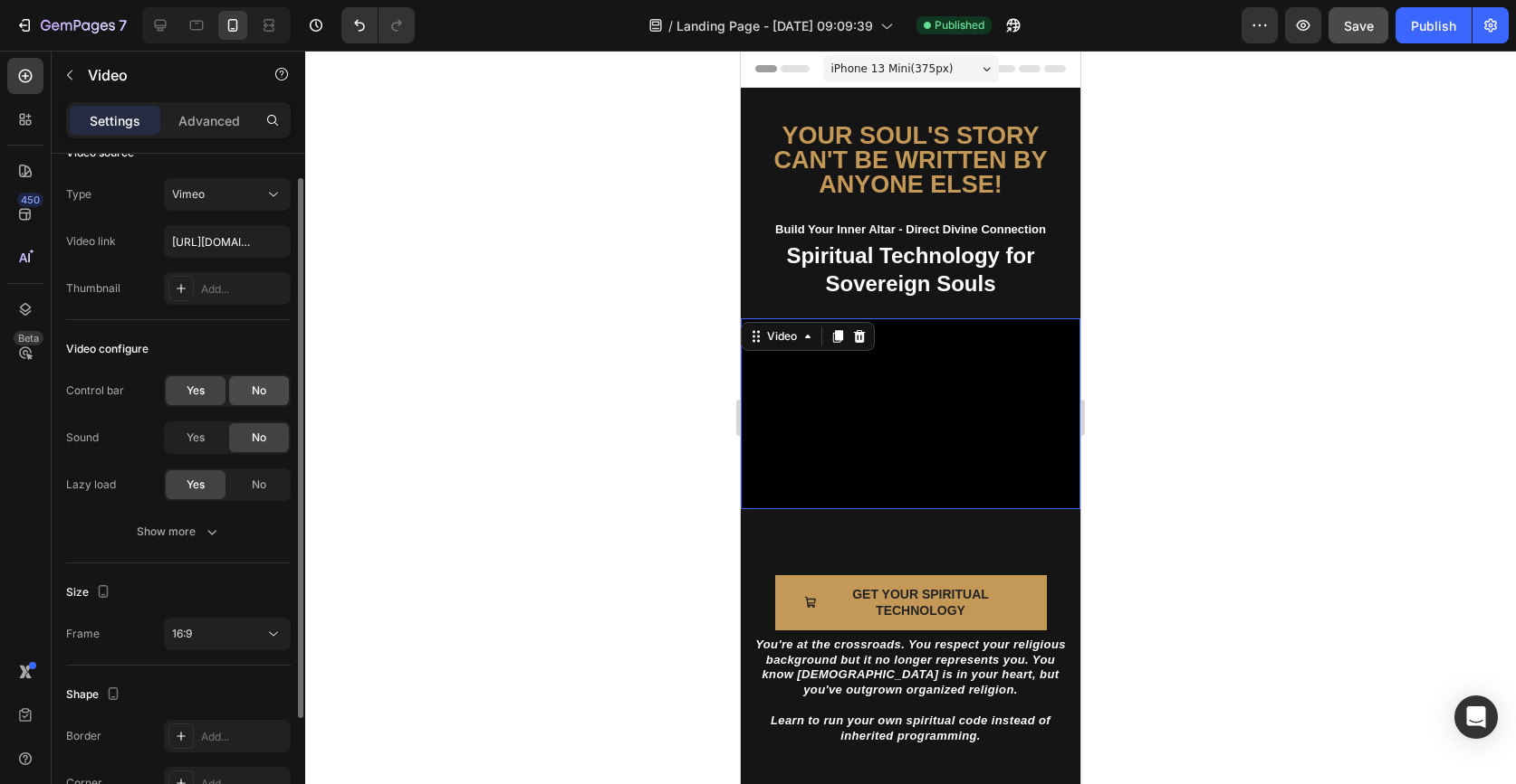
scroll to position [31, 0]
click at [258, 295] on div "Add..." at bounding box center [243, 288] width 85 height 16
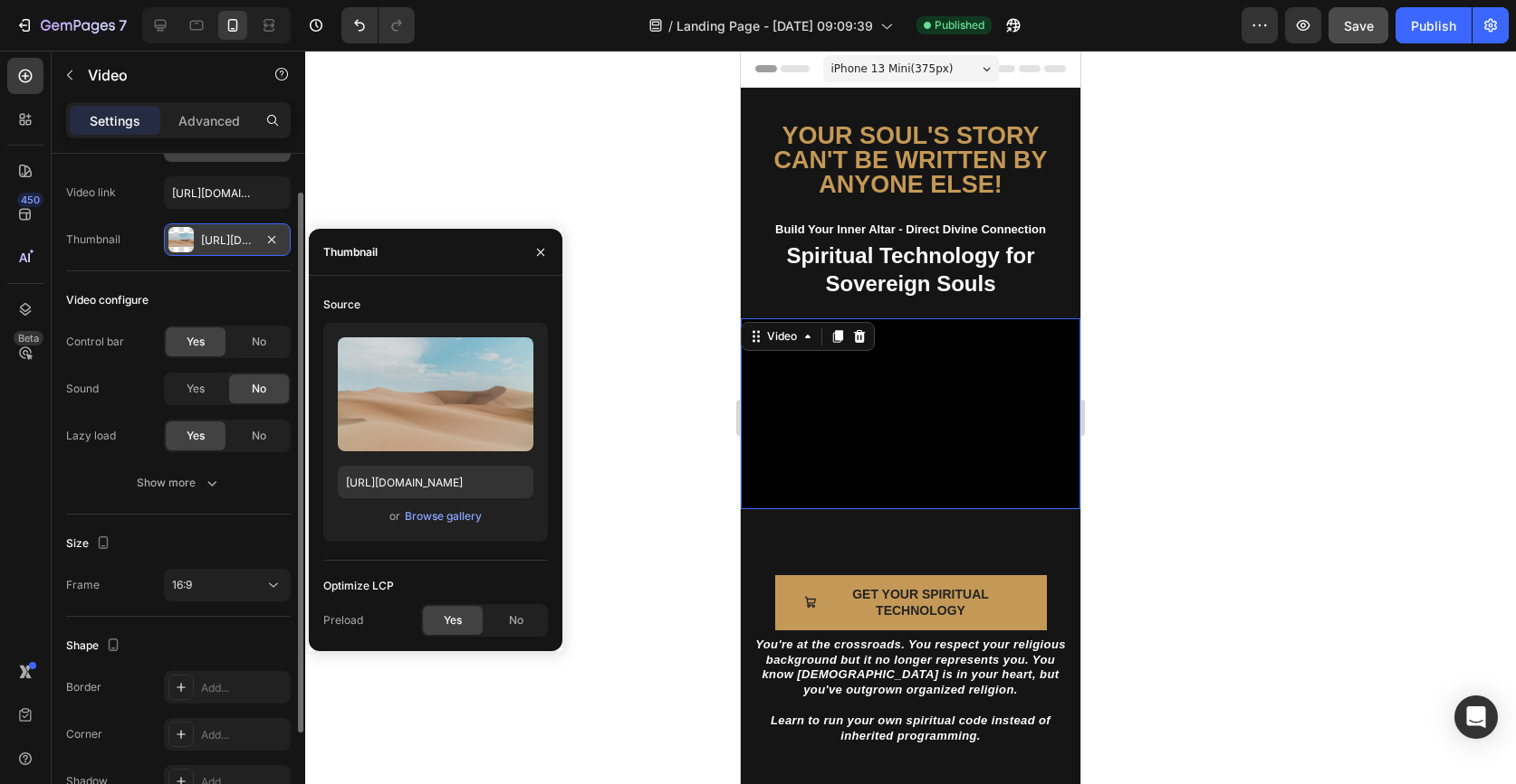
scroll to position [83, 0]
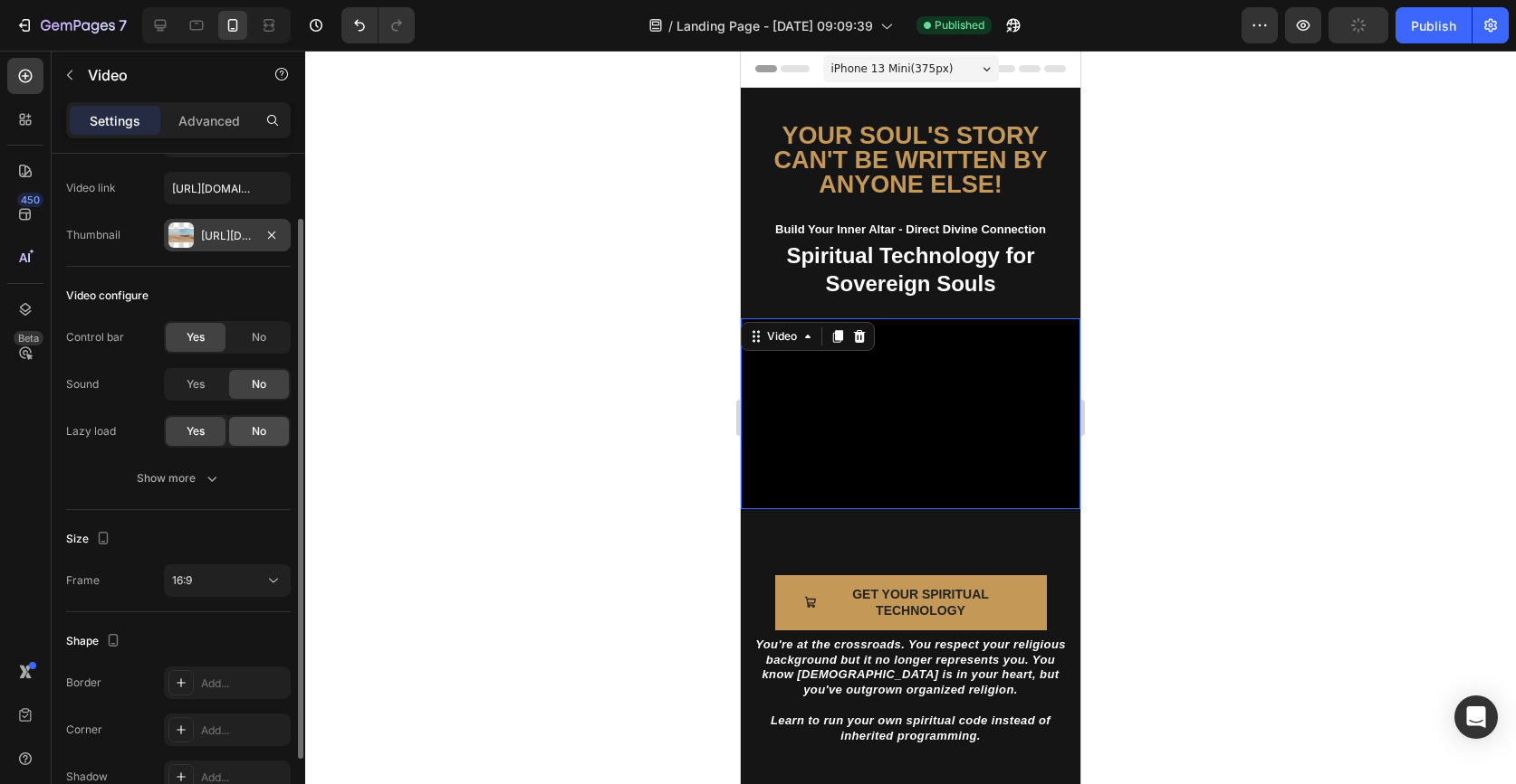
click at [253, 435] on span "No" at bounding box center [258, 431] width 14 height 16
click at [203, 382] on span "Yes" at bounding box center [195, 384] width 18 height 16
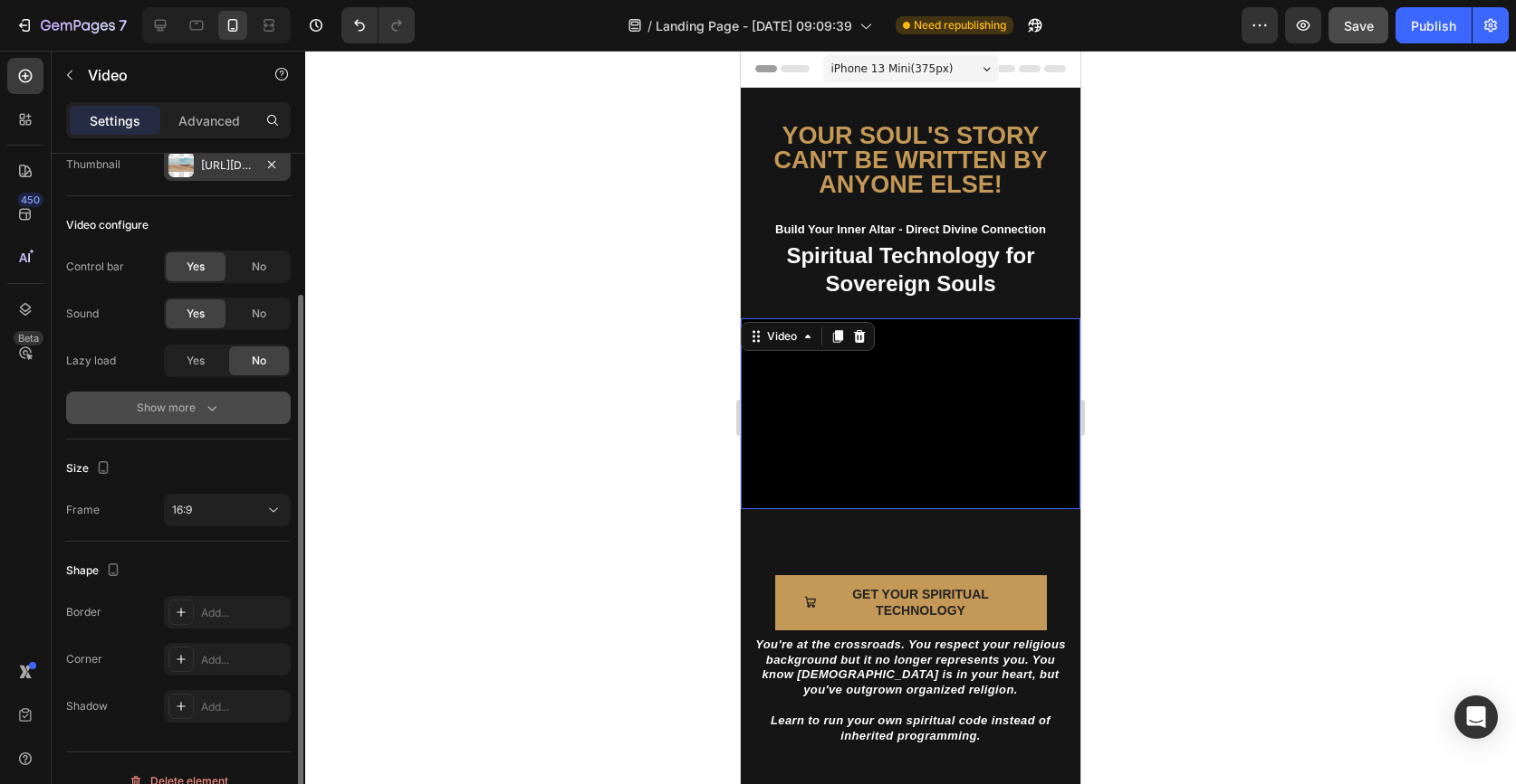
scroll to position [179, 0]
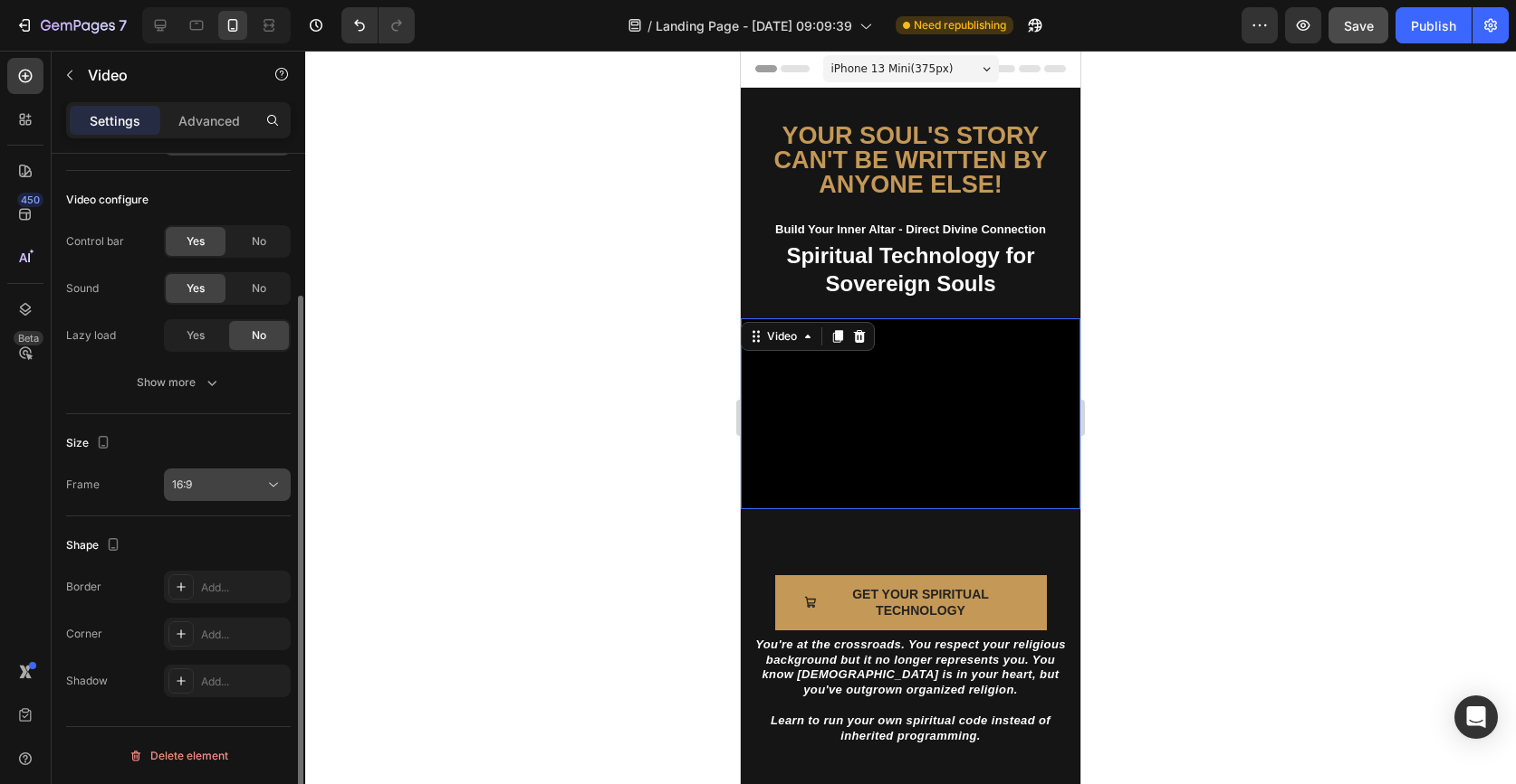
click at [225, 484] on div "16:9" at bounding box center [219, 484] width 93 height 16
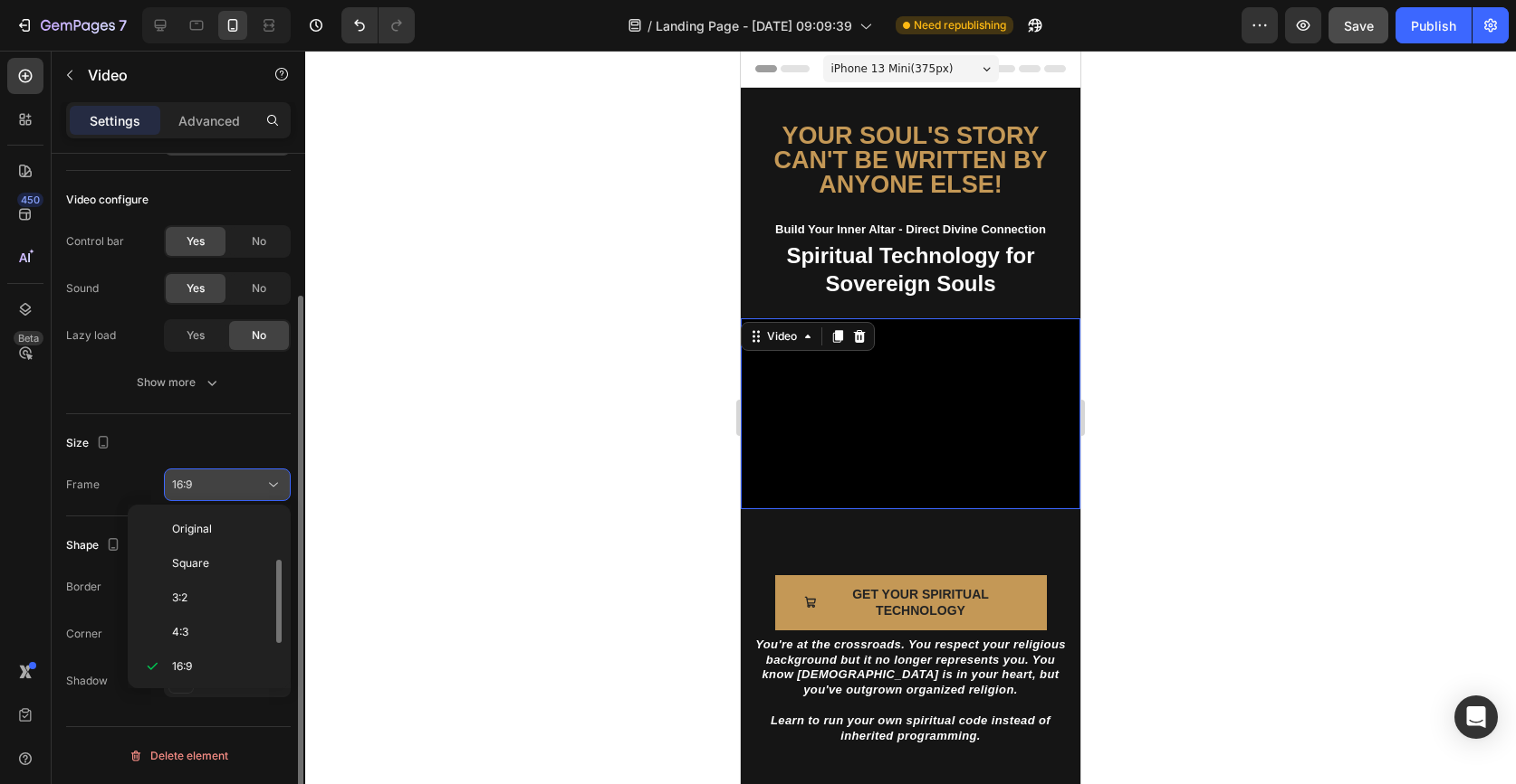
scroll to position [32, 0]
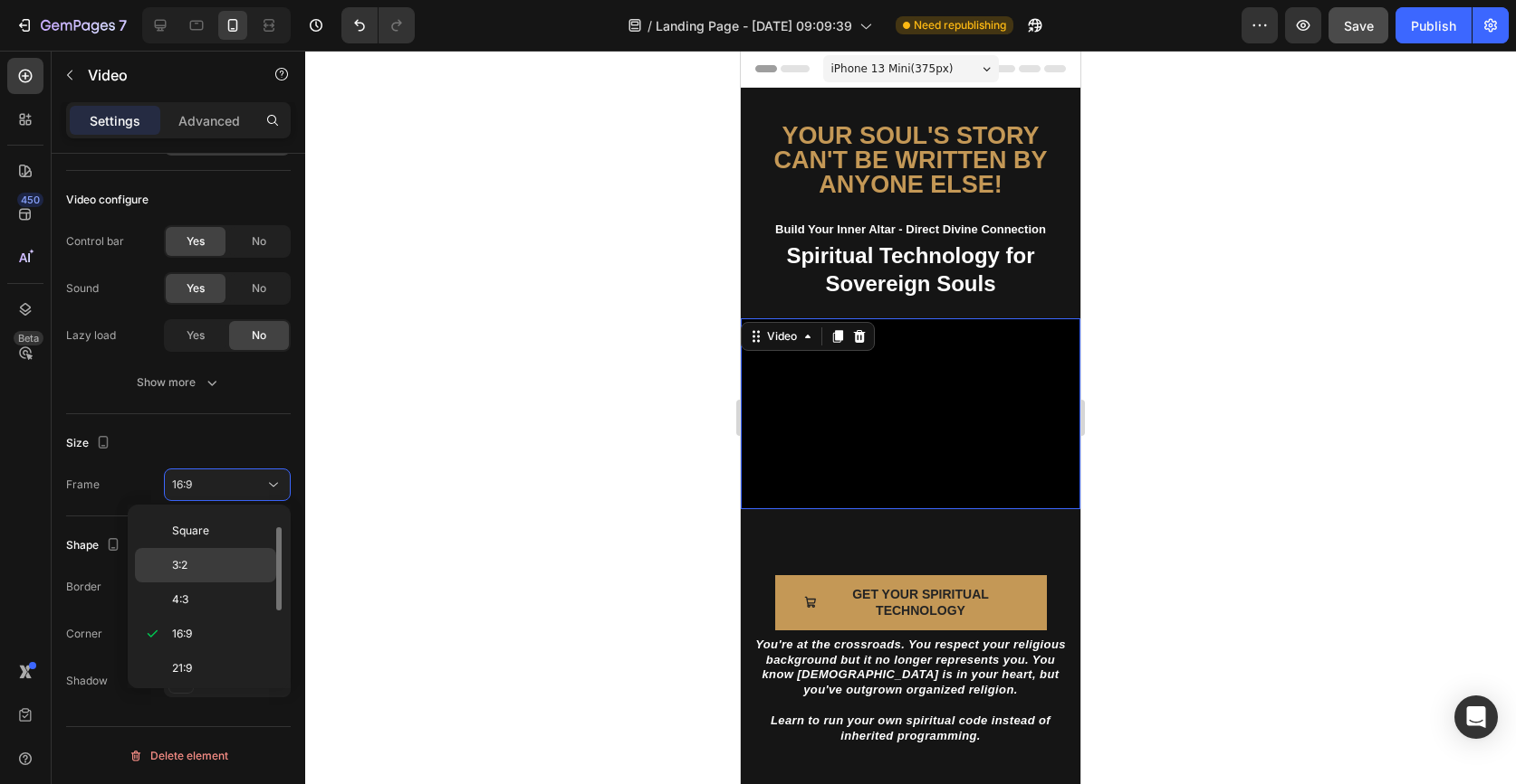
click at [211, 561] on p "3:2" at bounding box center [220, 565] width 96 height 16
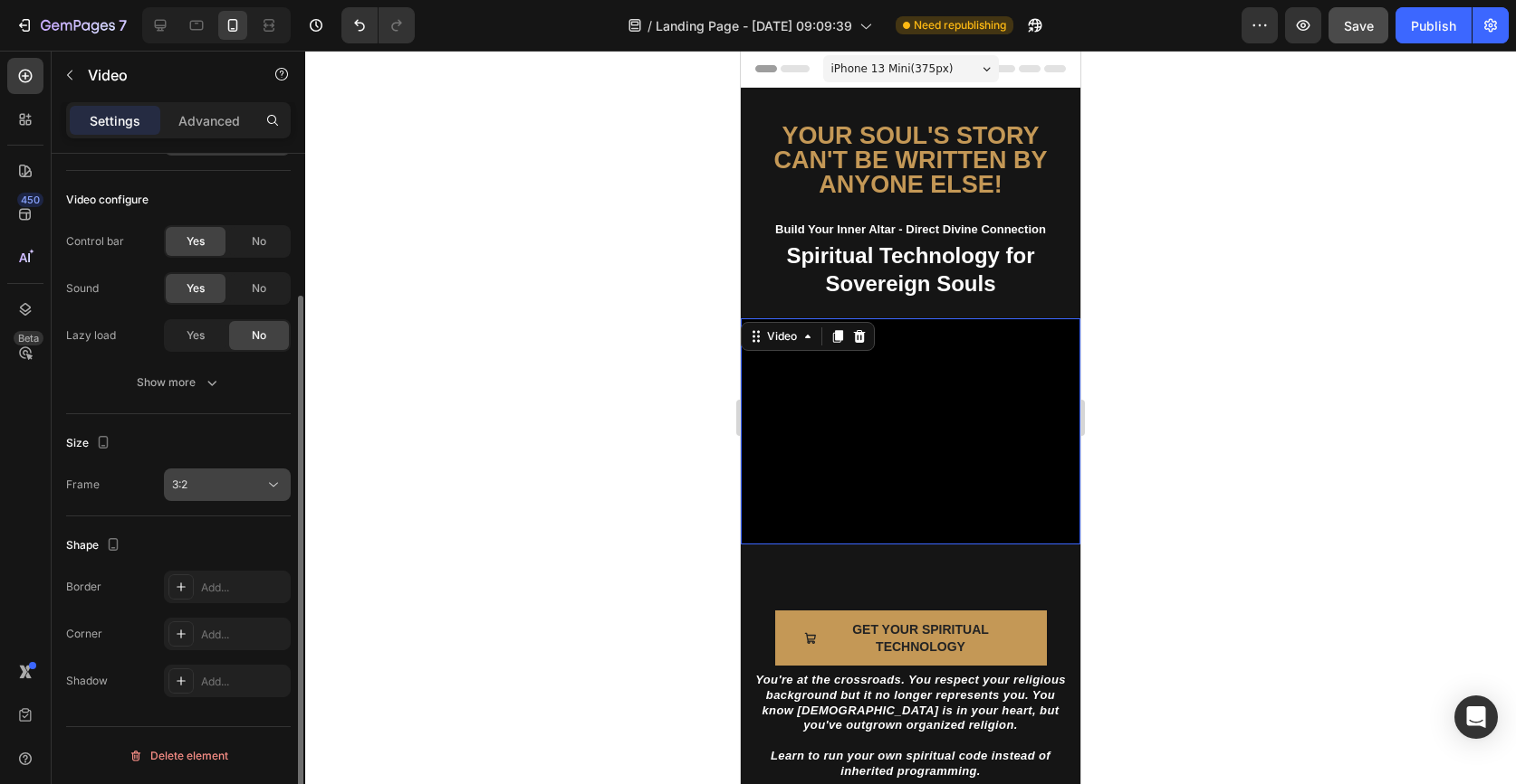
click at [230, 497] on button "3:2" at bounding box center [227, 485] width 127 height 32
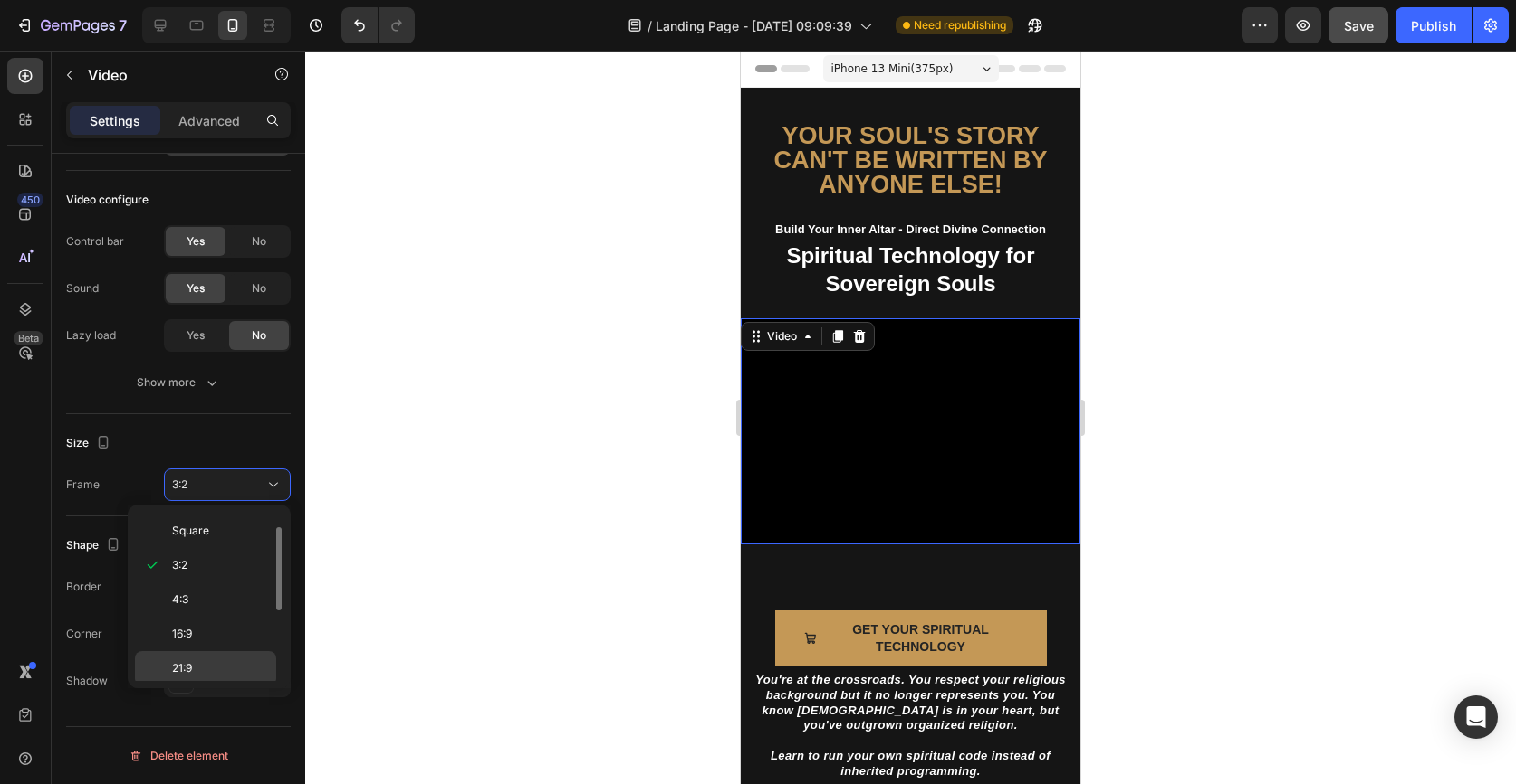
click at [218, 660] on p "21:9" at bounding box center [220, 668] width 96 height 16
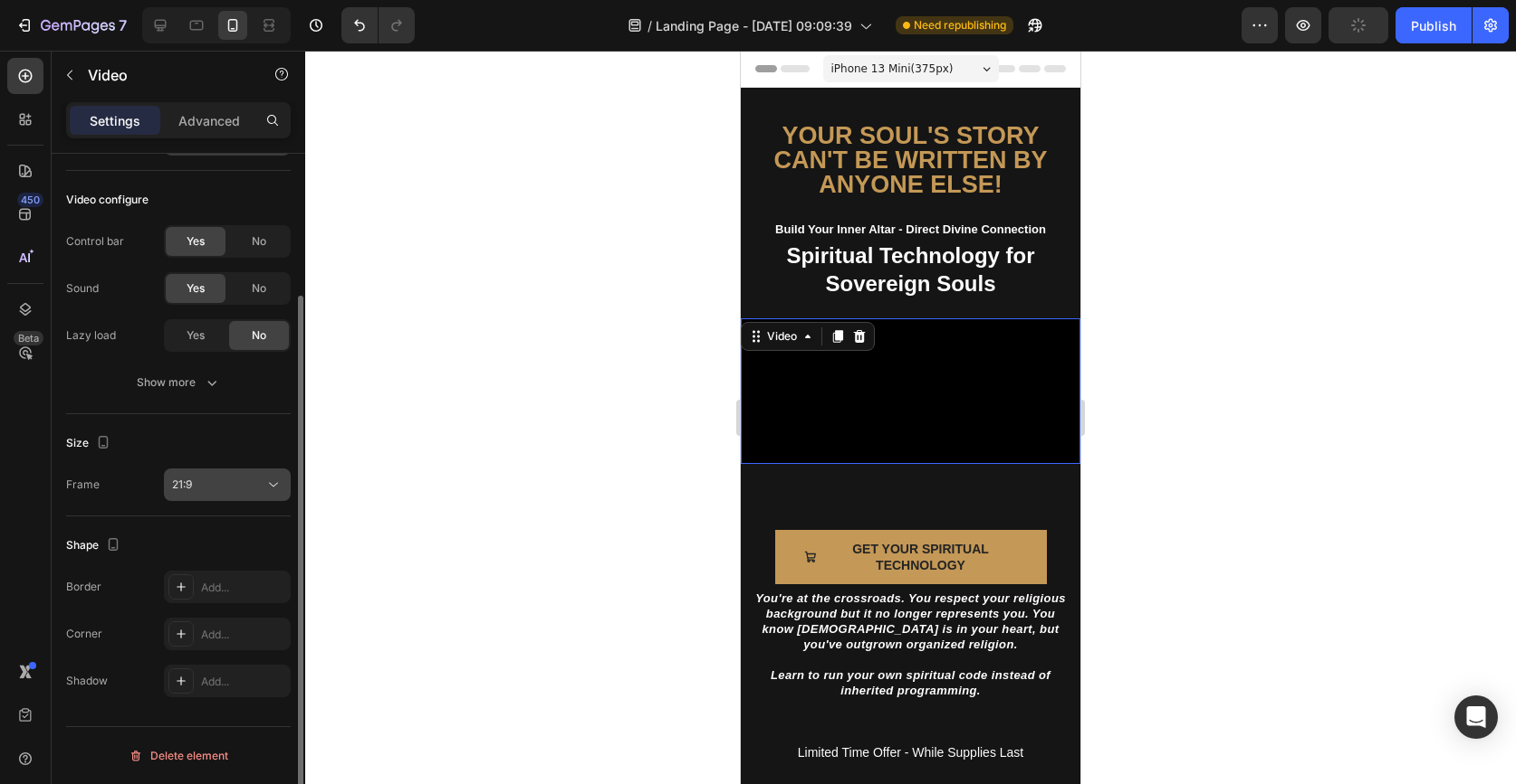
click at [228, 485] on div "21:9" at bounding box center [219, 484] width 93 height 16
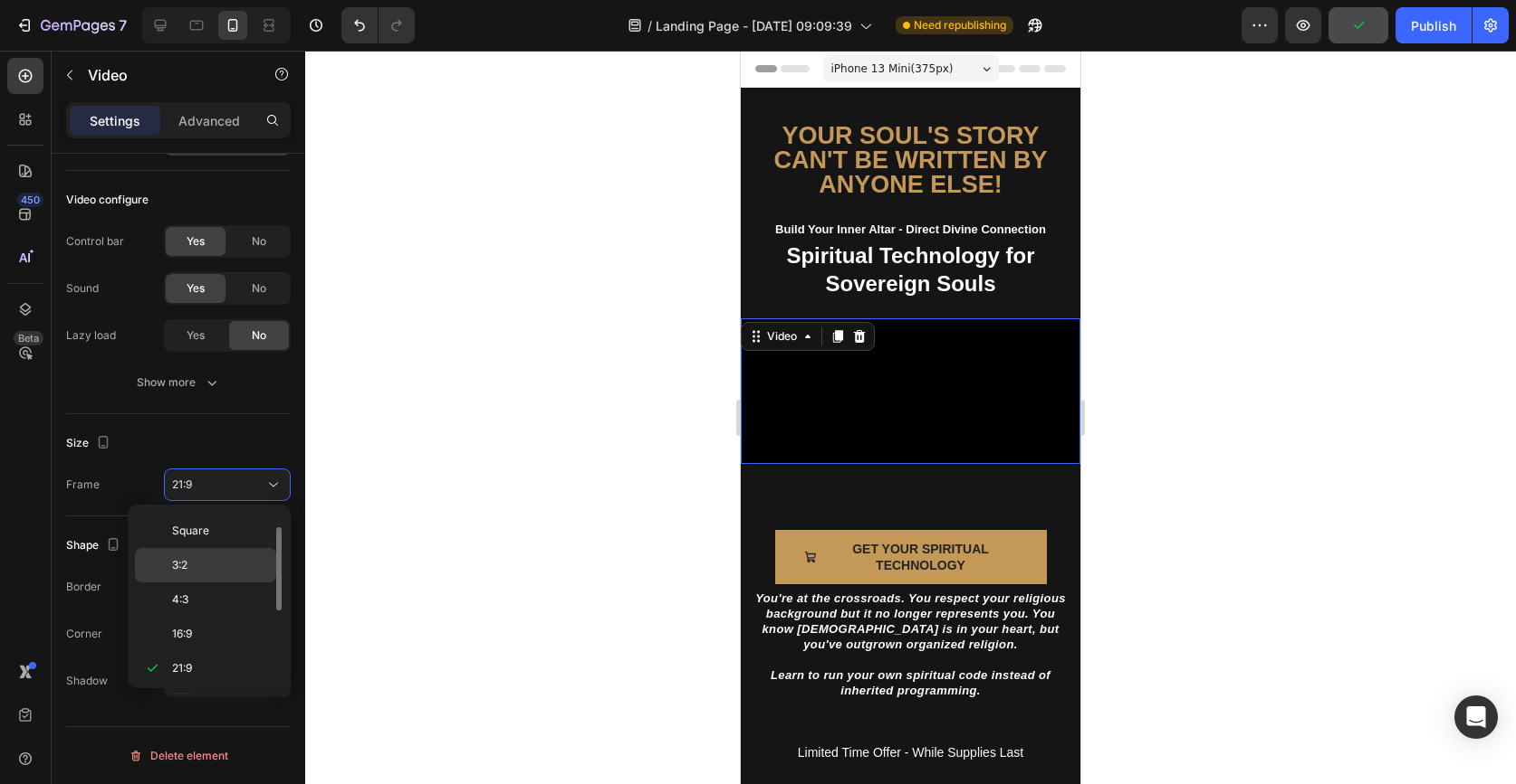
click at [212, 558] on p "3:2" at bounding box center [220, 565] width 96 height 16
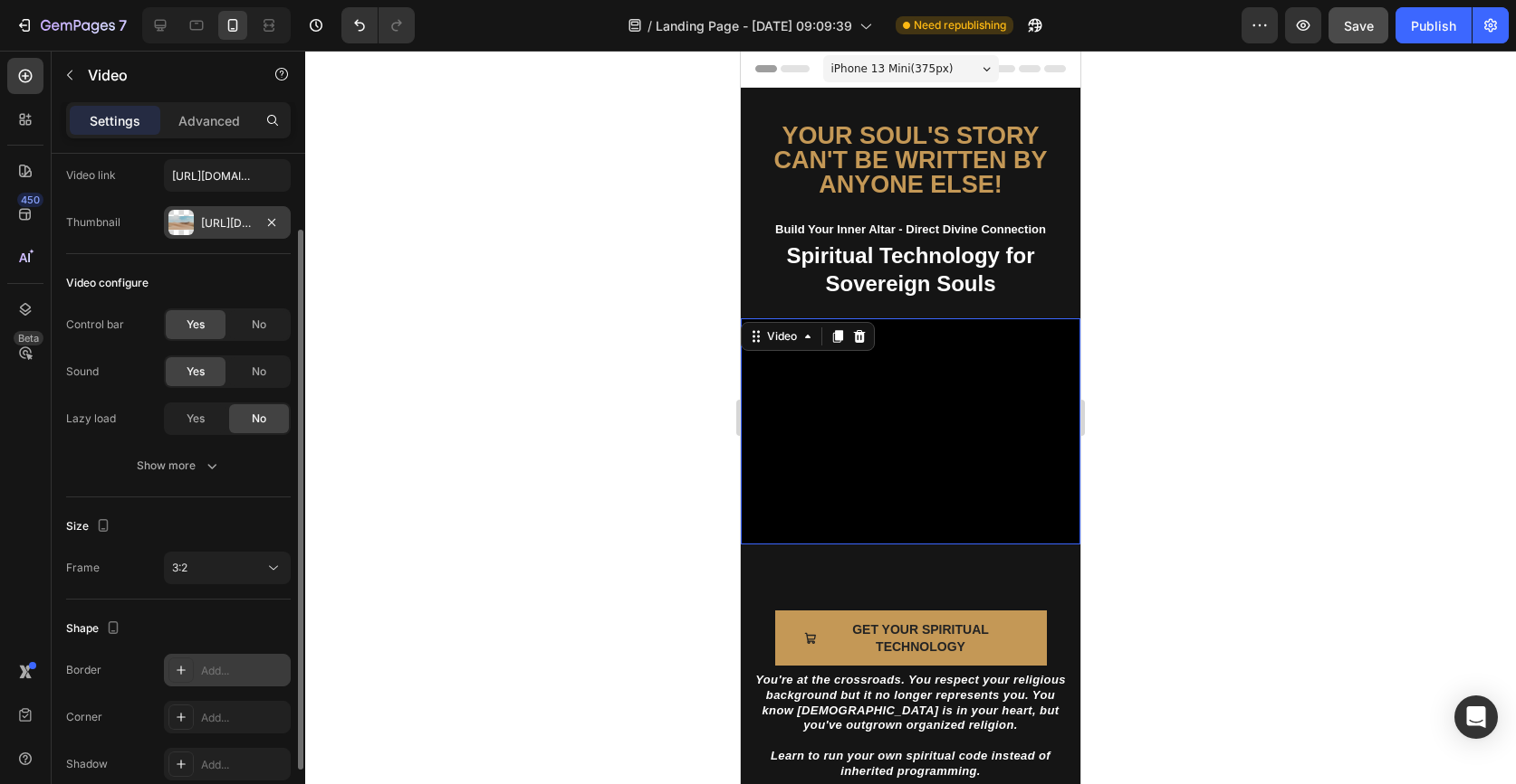
scroll to position [85, 0]
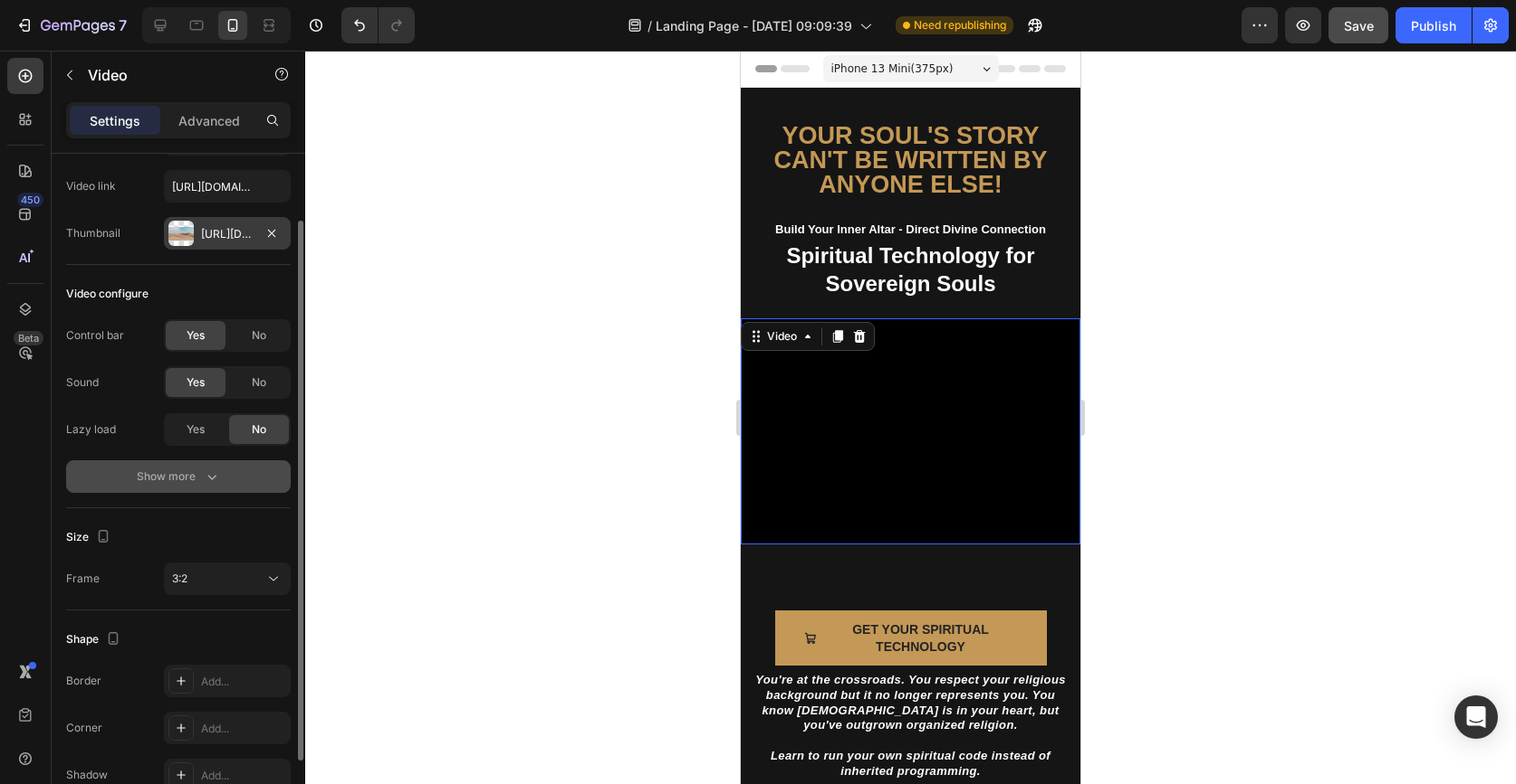
click at [197, 473] on div "Show more" at bounding box center [178, 477] width 84 height 18
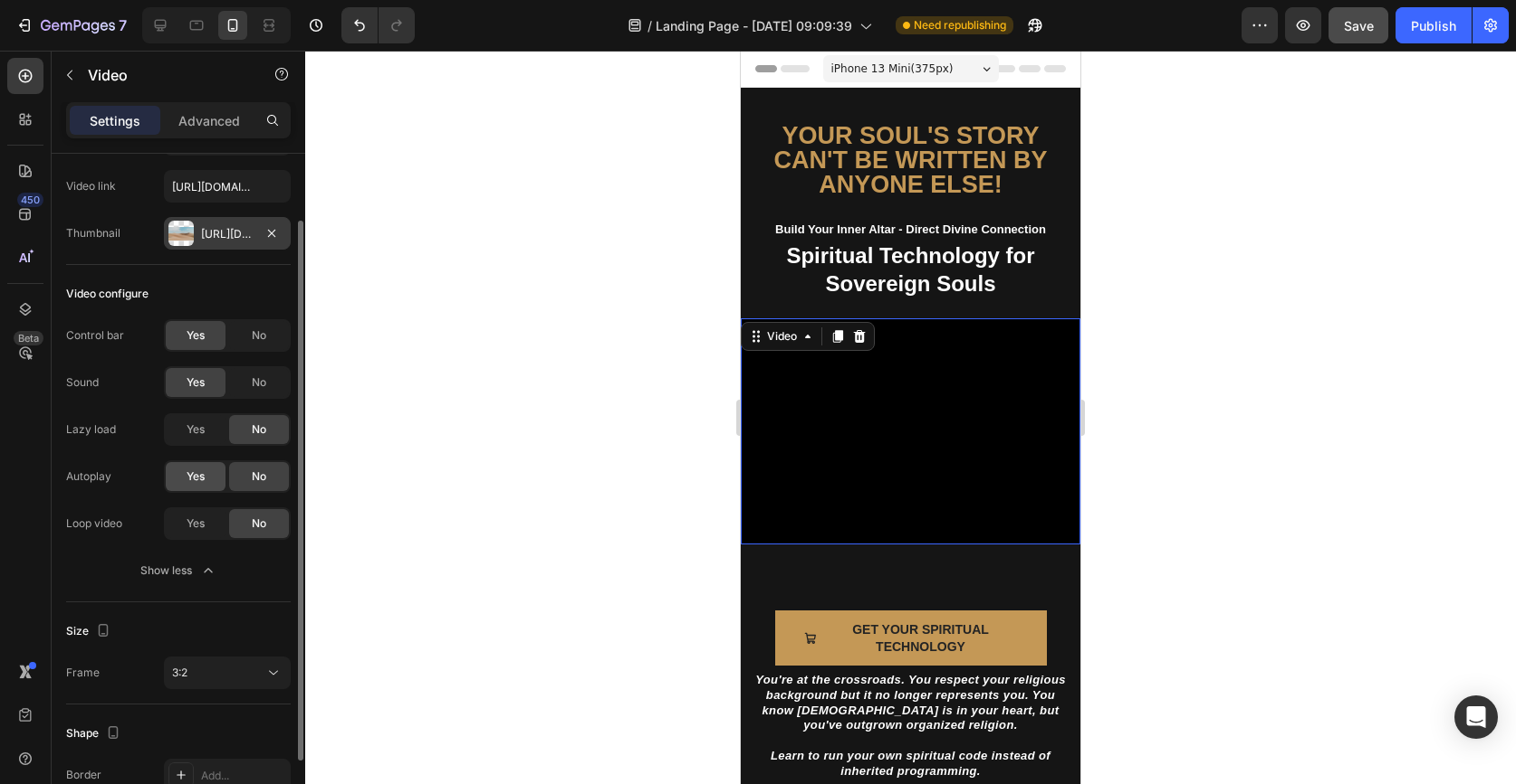
click at [210, 488] on div "Yes" at bounding box center [195, 477] width 60 height 29
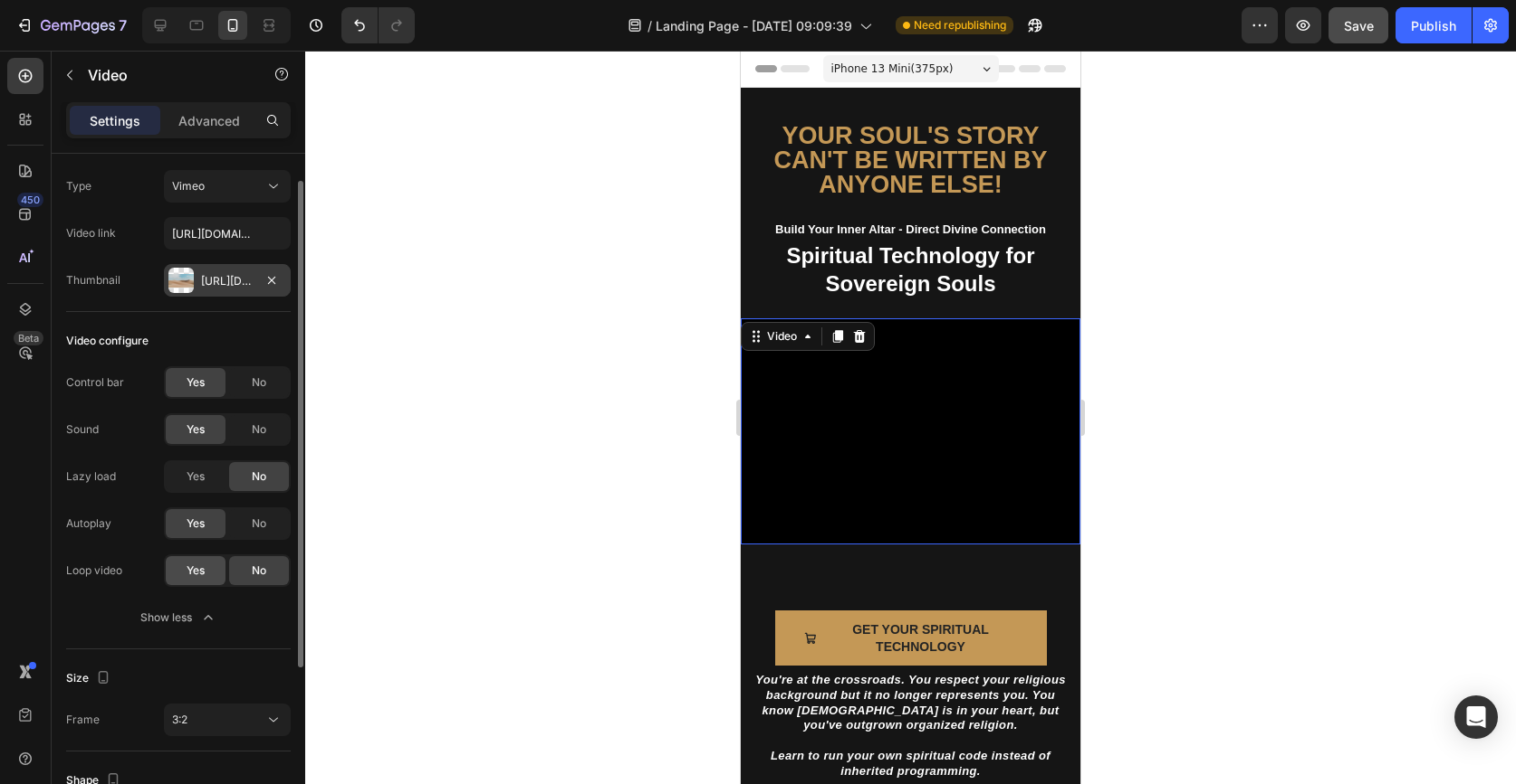
scroll to position [0, 0]
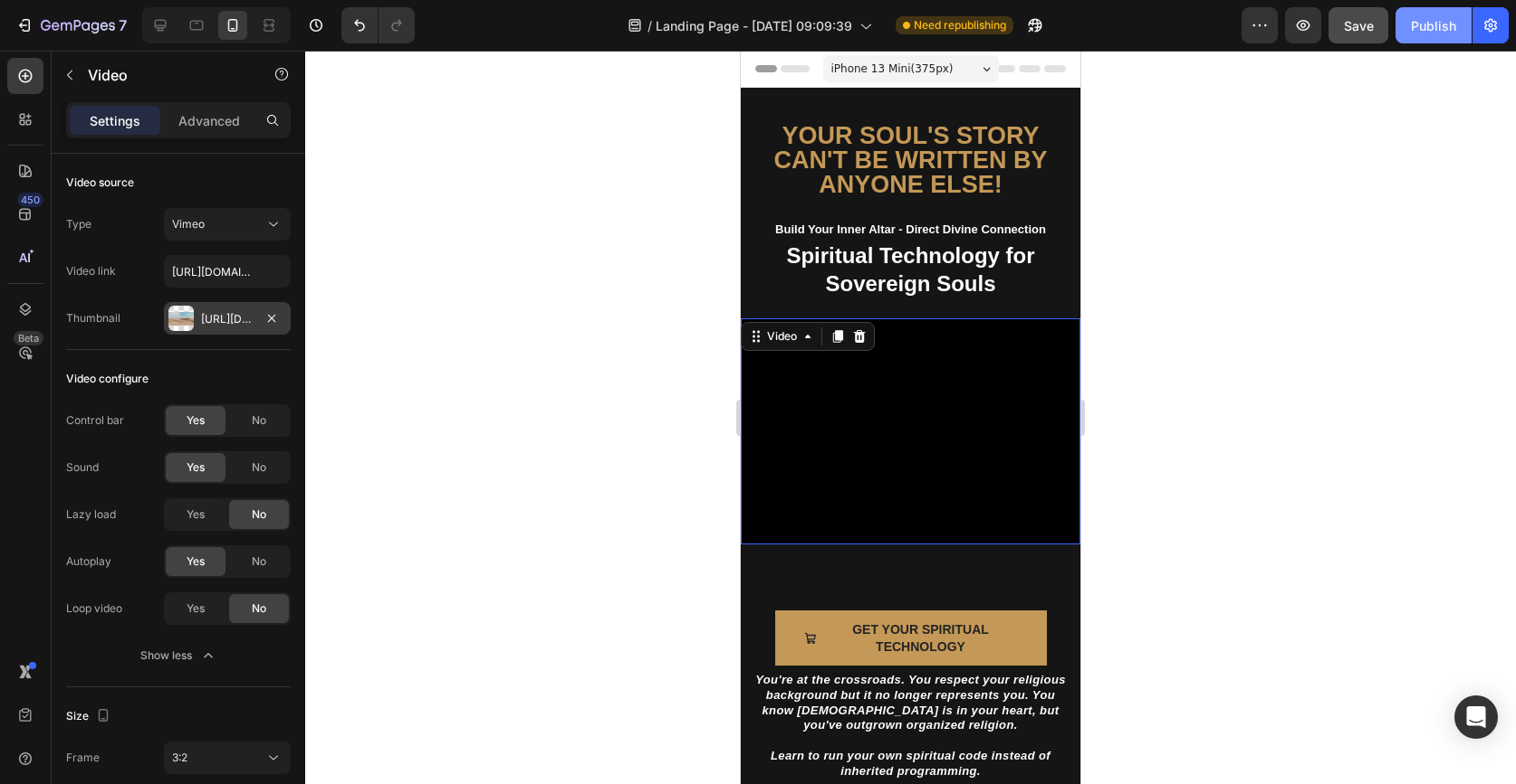
click at [1437, 31] on div "Publish" at bounding box center [1434, 26] width 45 height 19
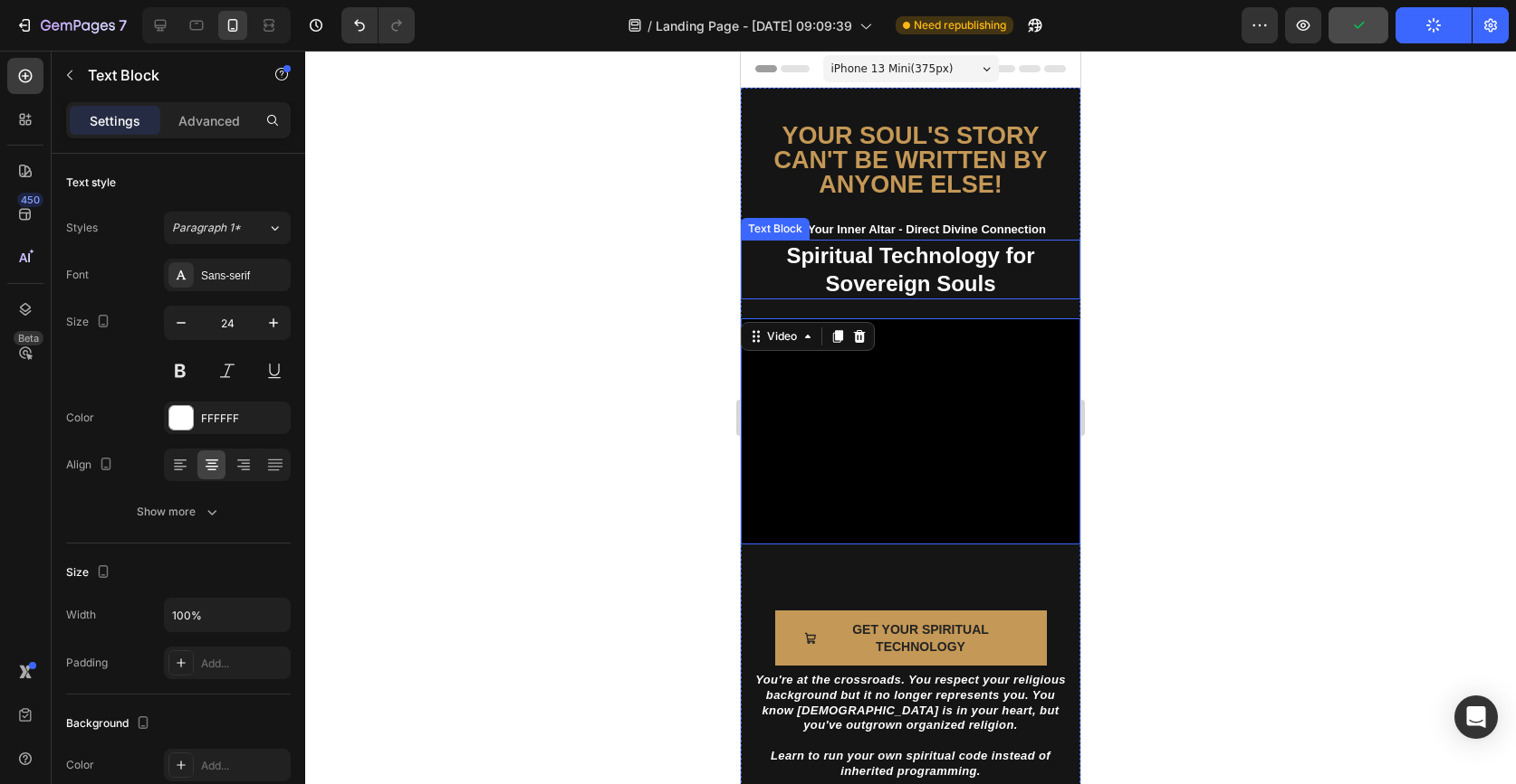
click at [996, 275] on p "Spiritual Technology for Sovereign Souls" at bounding box center [910, 269] width 336 height 56
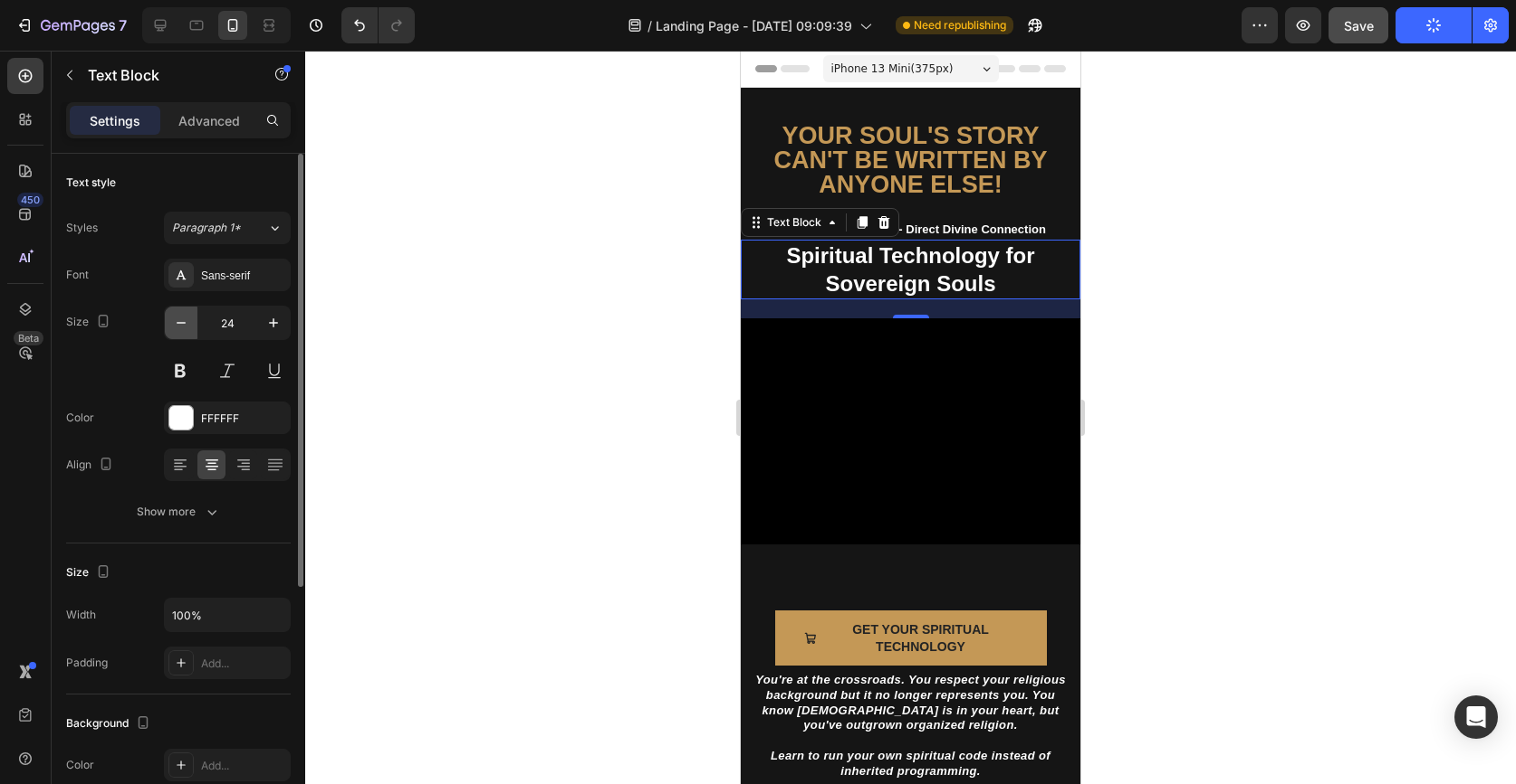
click at [187, 326] on icon "button" at bounding box center [181, 322] width 18 height 18
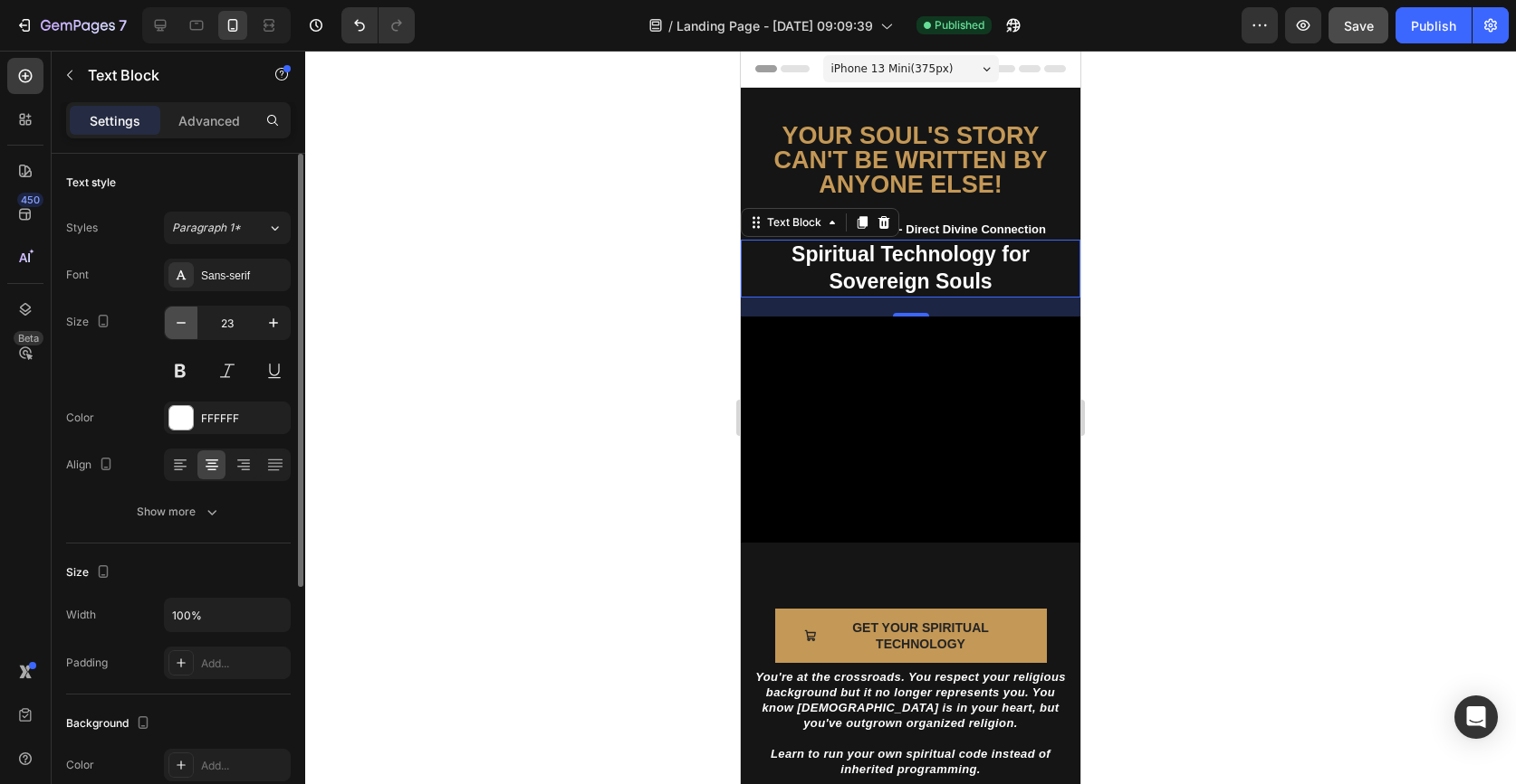
click at [187, 326] on icon "button" at bounding box center [181, 322] width 18 height 18
type input "22"
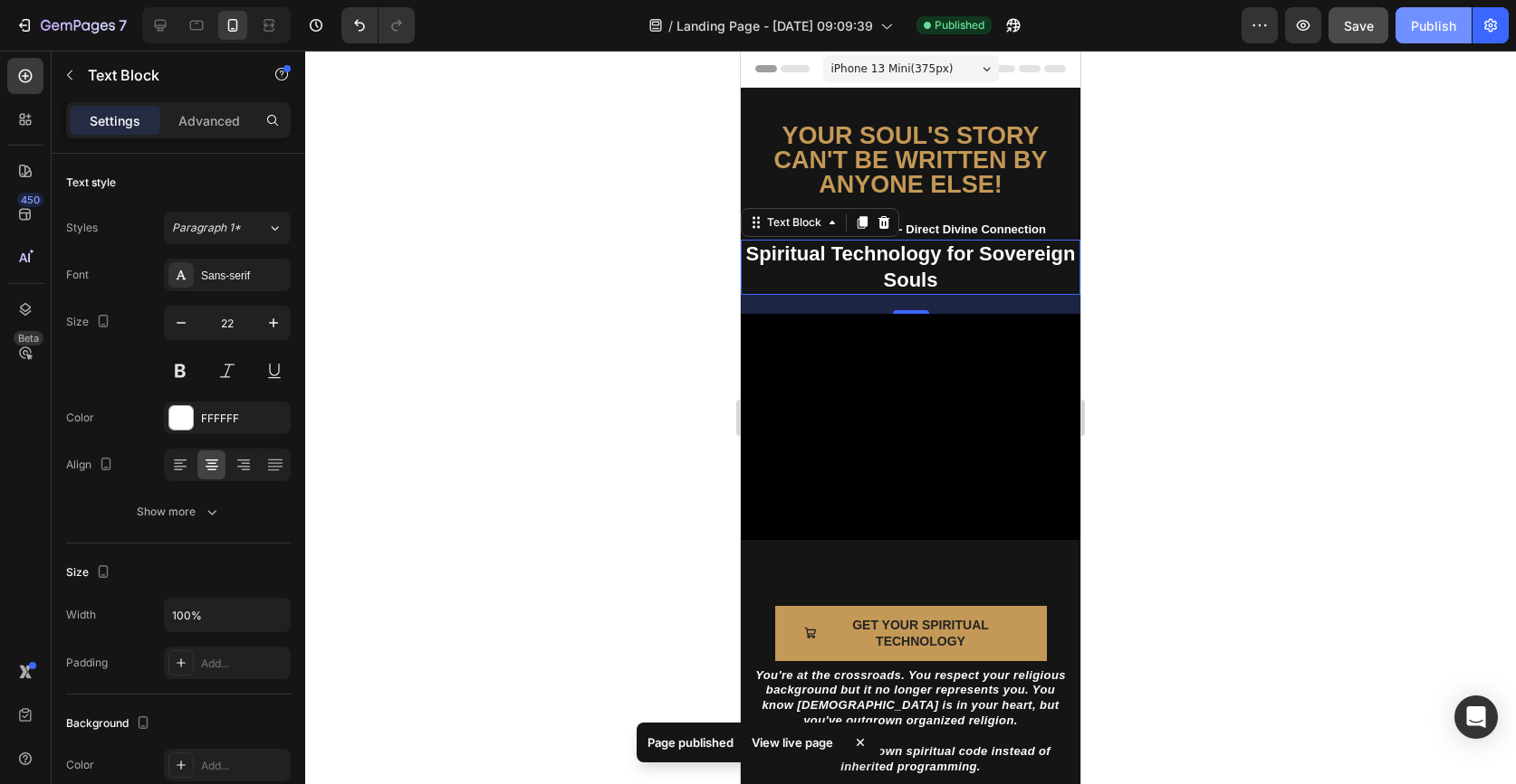
click at [1423, 27] on div "Publish" at bounding box center [1434, 26] width 45 height 19
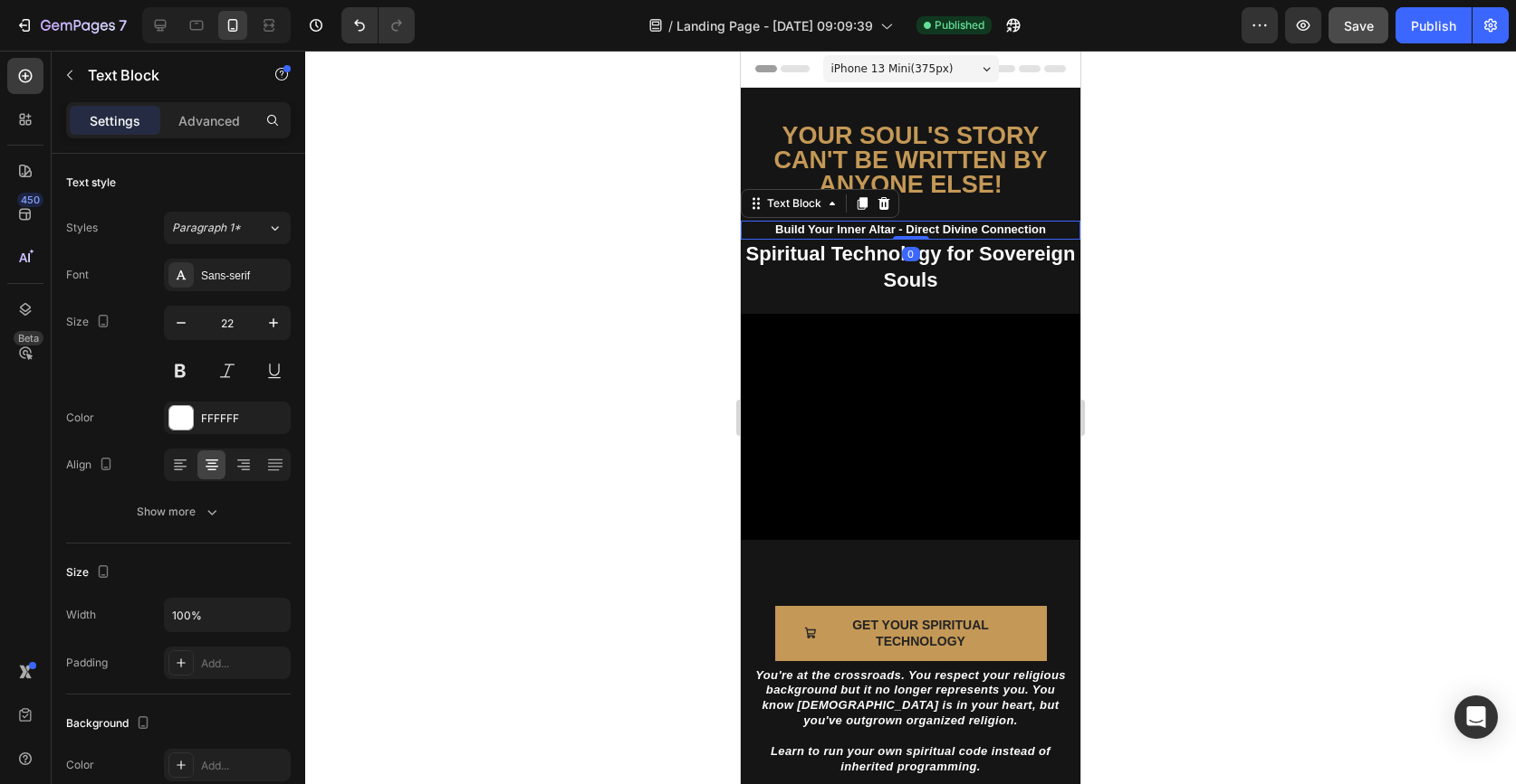
click at [1006, 222] on p "Build Your Inner Altar - Direct Divine Connection" at bounding box center [910, 230] width 336 height 15
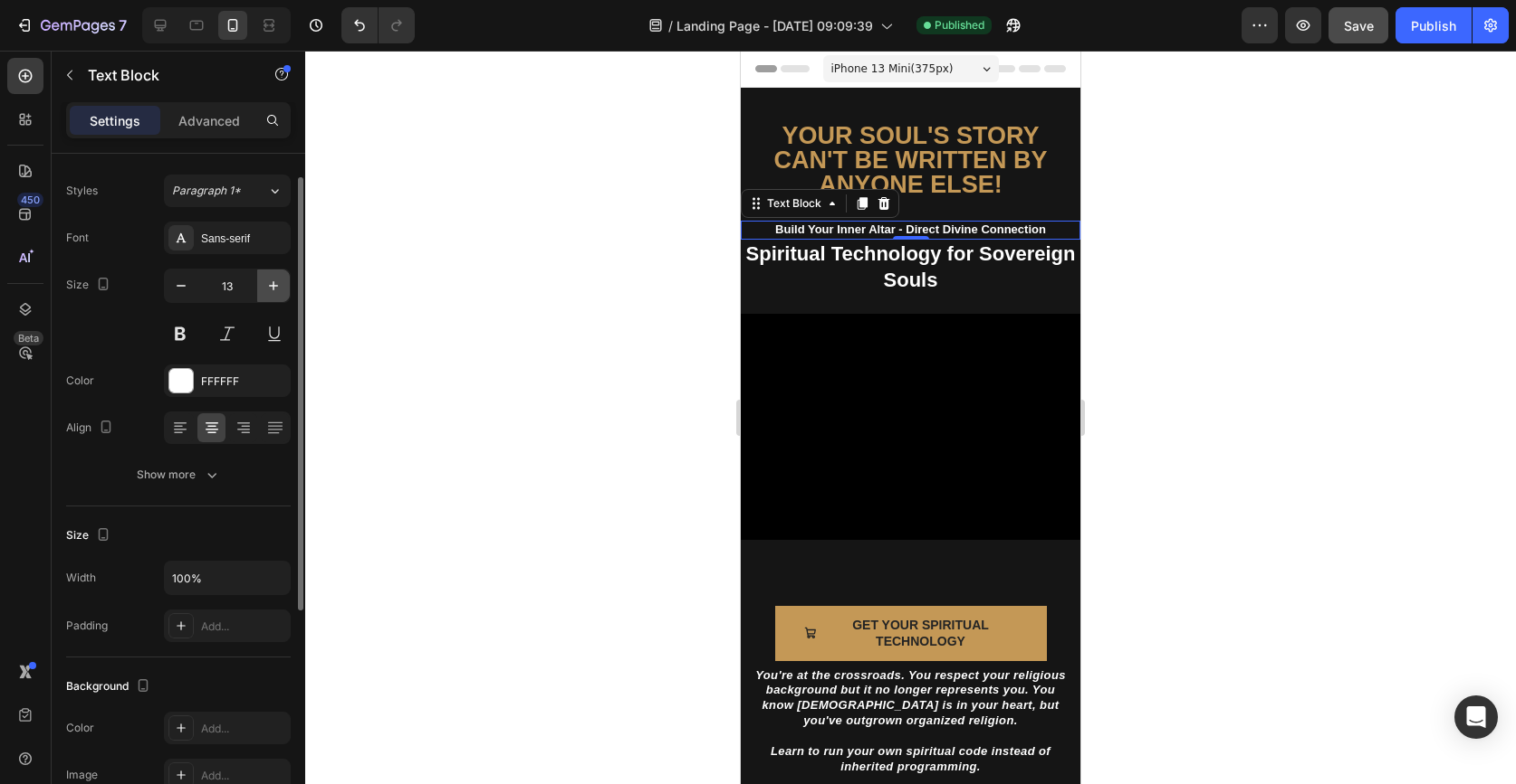
click at [283, 284] on button "button" at bounding box center [273, 286] width 32 height 32
type input "14"
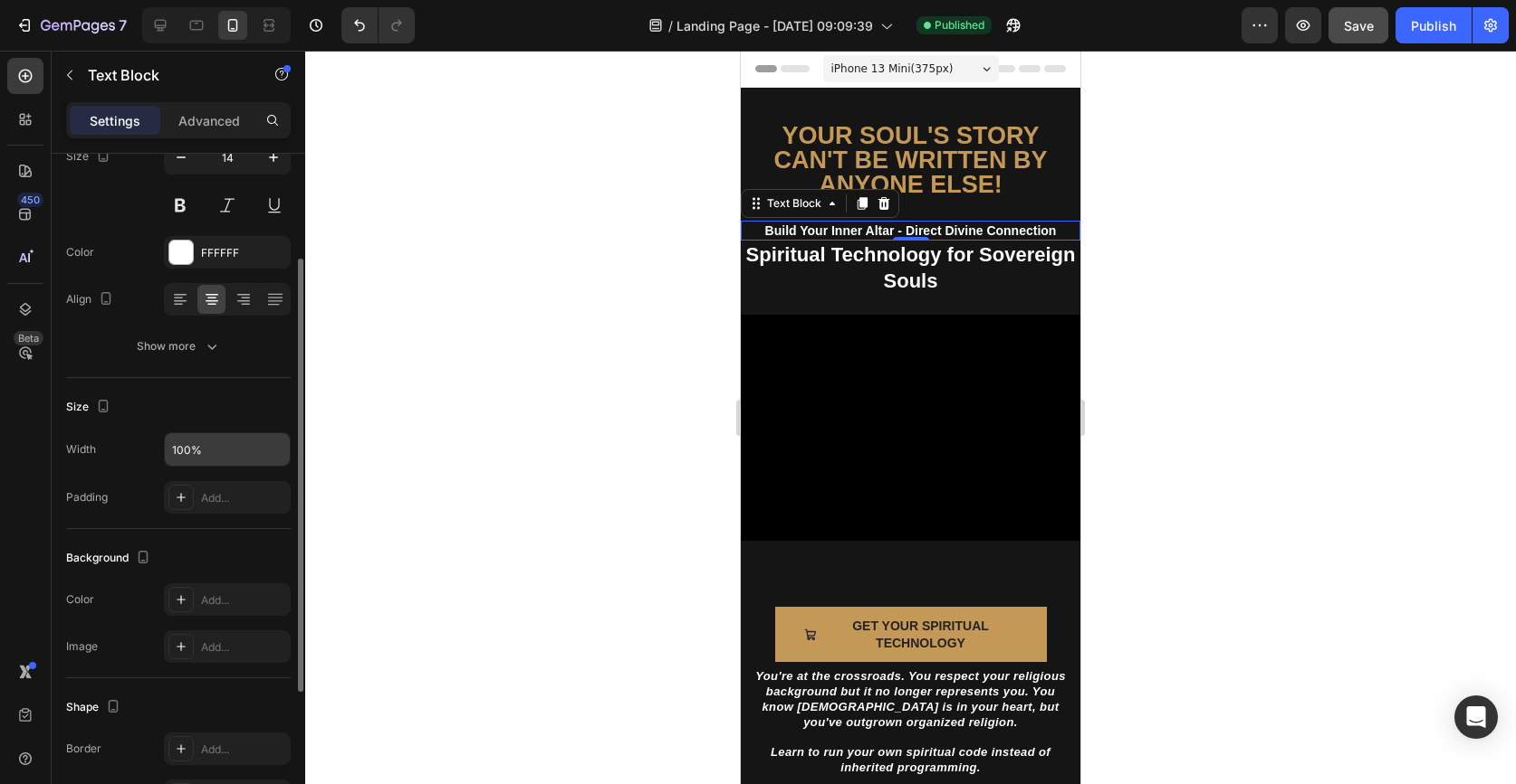
scroll to position [224, 0]
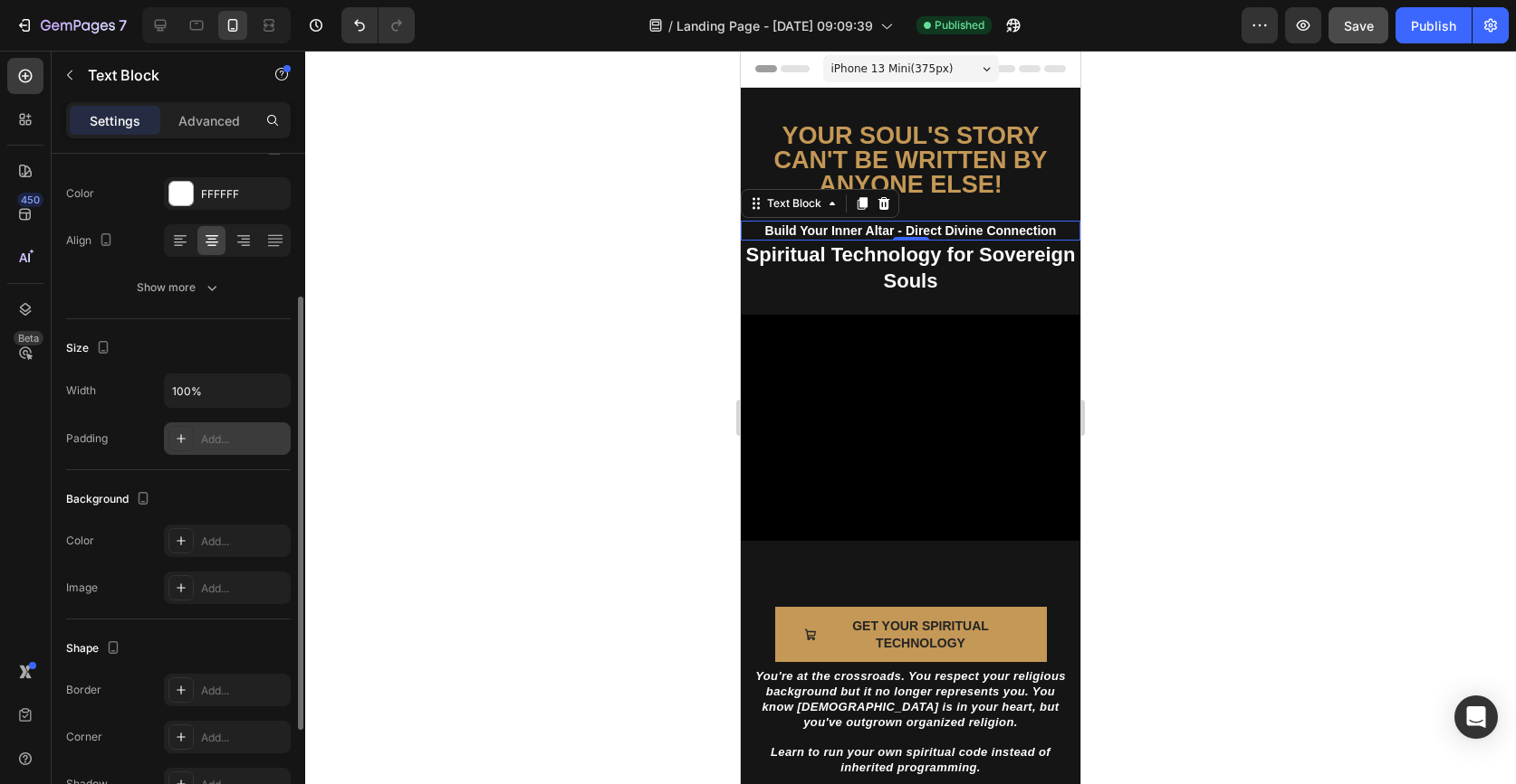
click at [216, 438] on div "Add..." at bounding box center [243, 439] width 85 height 16
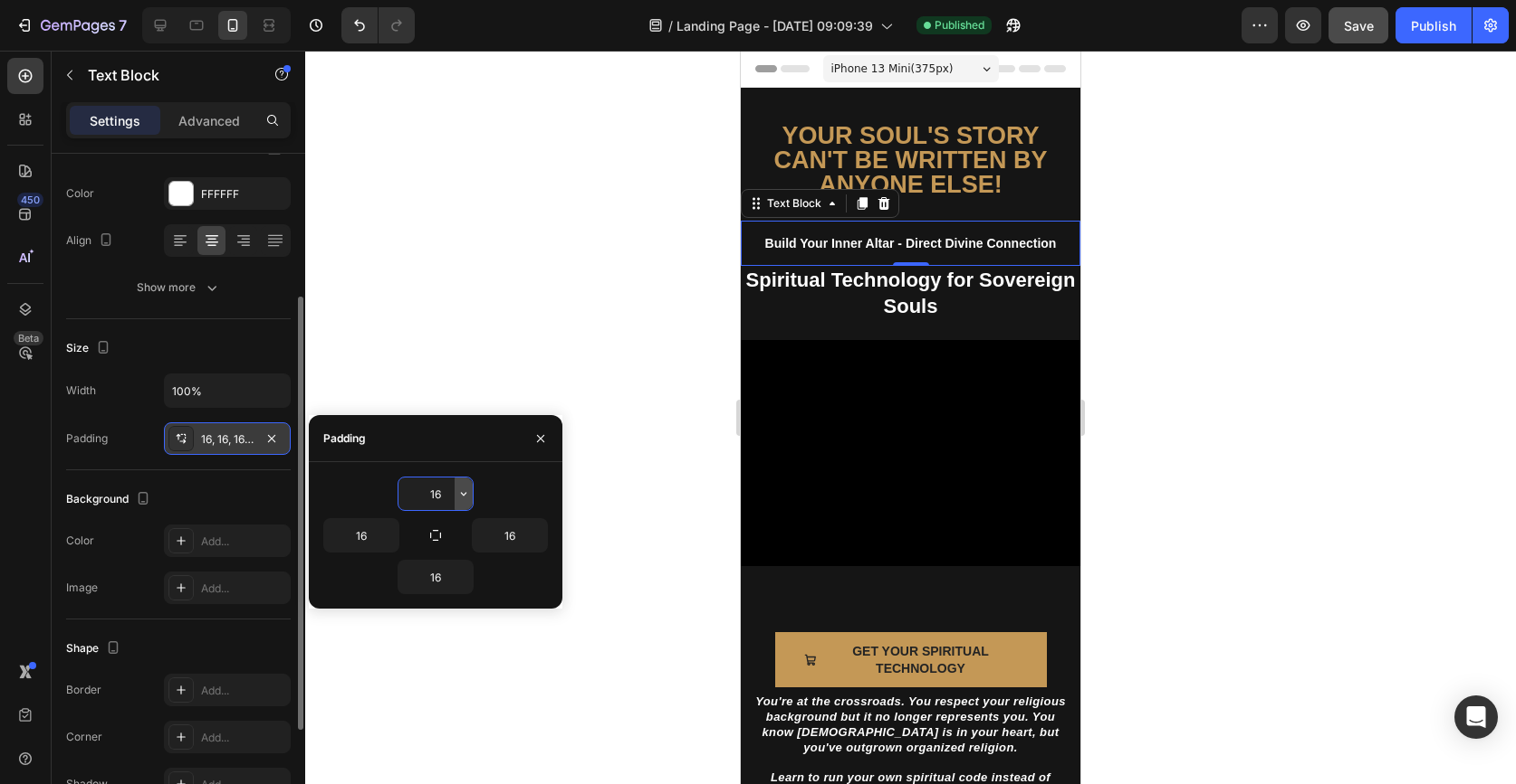
click at [457, 494] on icon "button" at bounding box center [463, 494] width 14 height 14
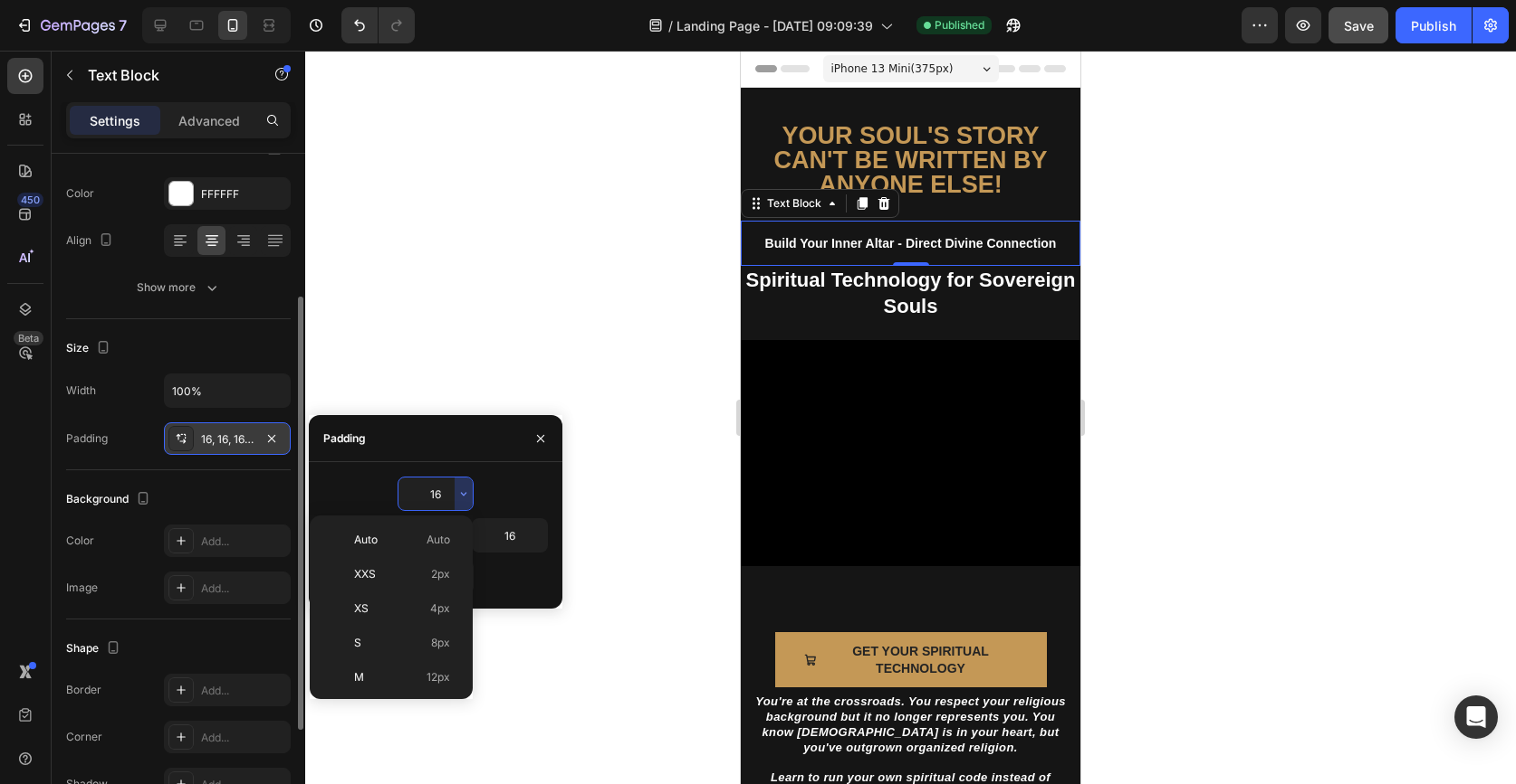
click at [473, 493] on div "16" at bounding box center [435, 494] width 224 height 34
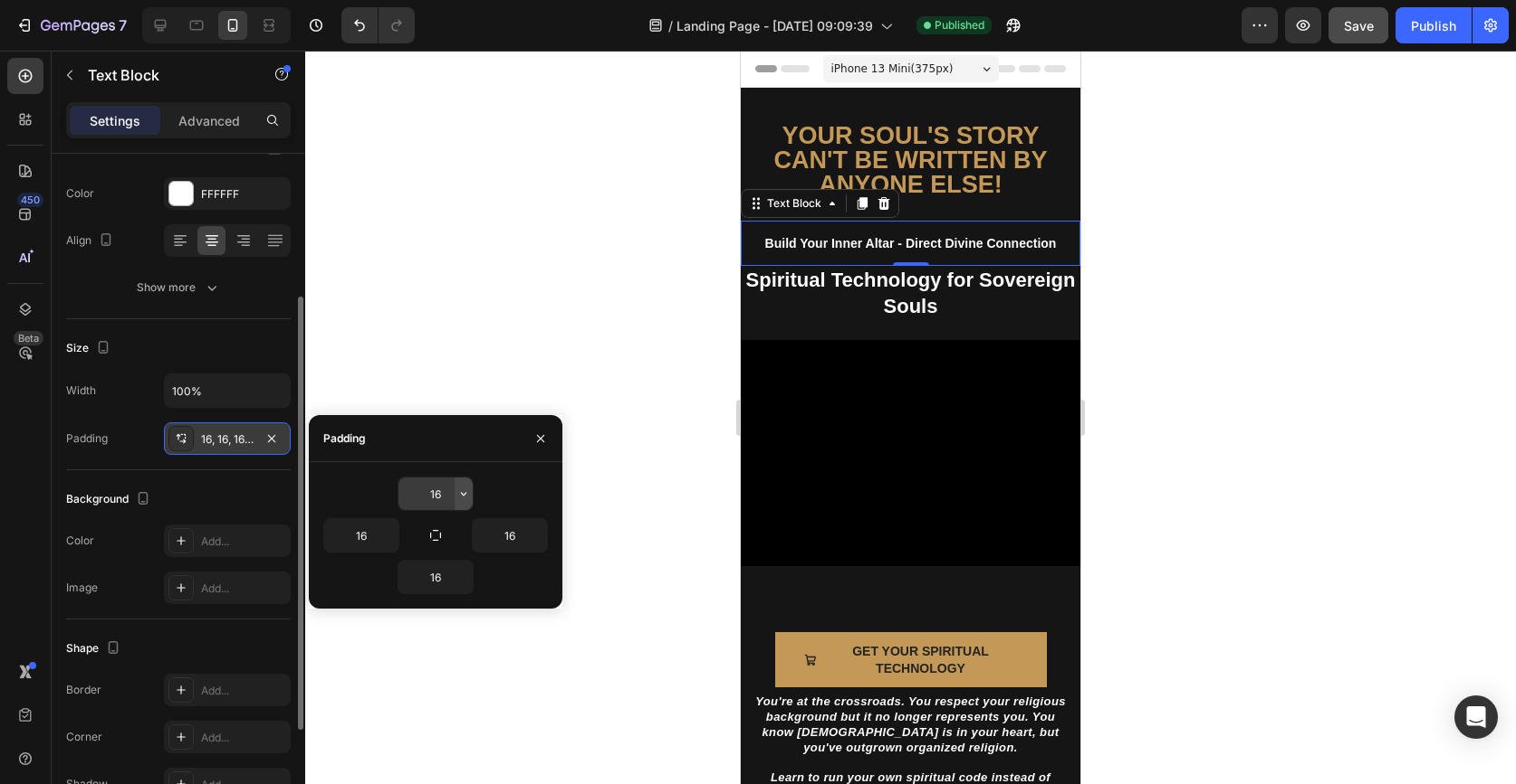
click at [471, 493] on button "button" at bounding box center [463, 494] width 18 height 32
click at [448, 493] on input "16" at bounding box center [435, 494] width 74 height 32
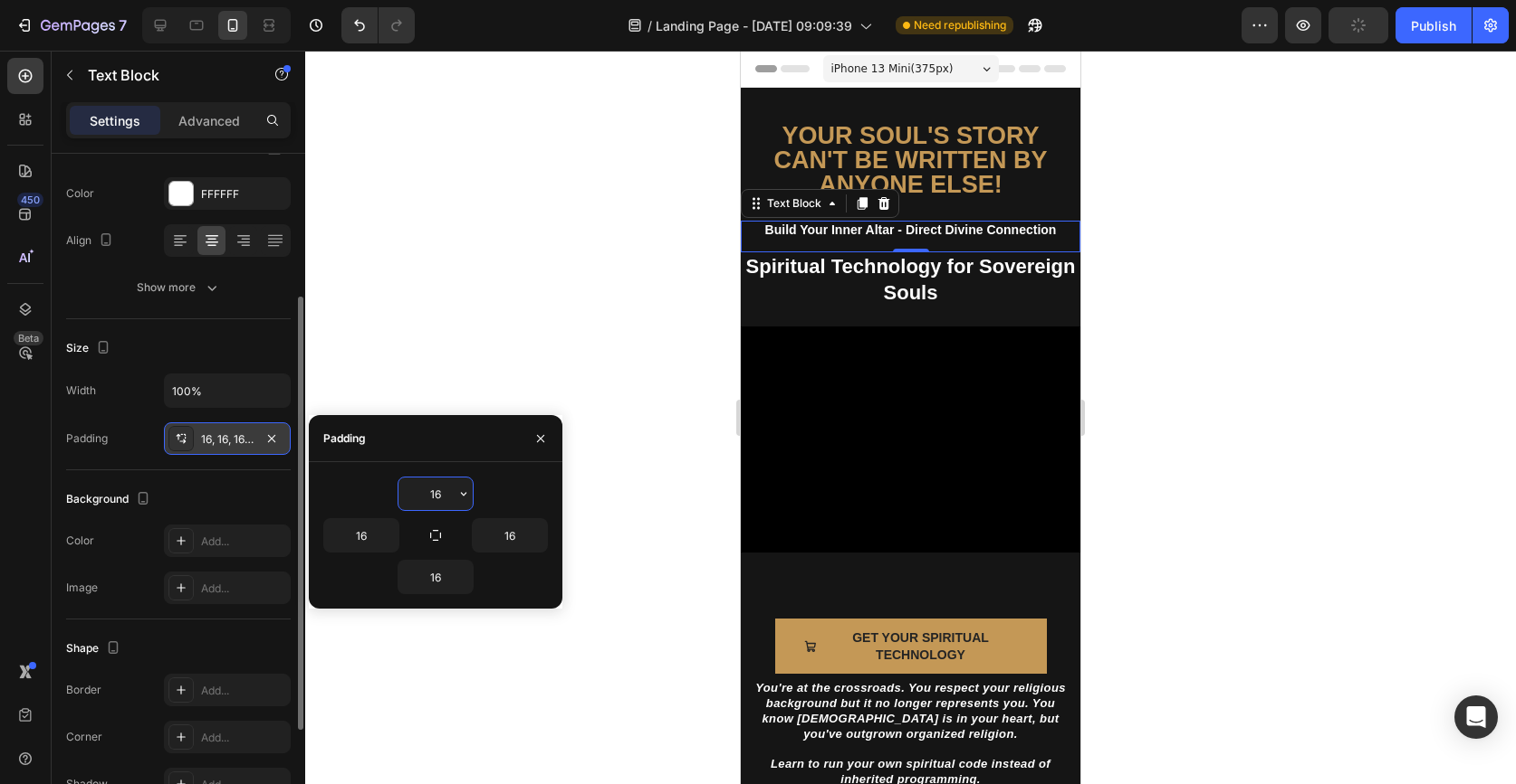
type input "1"
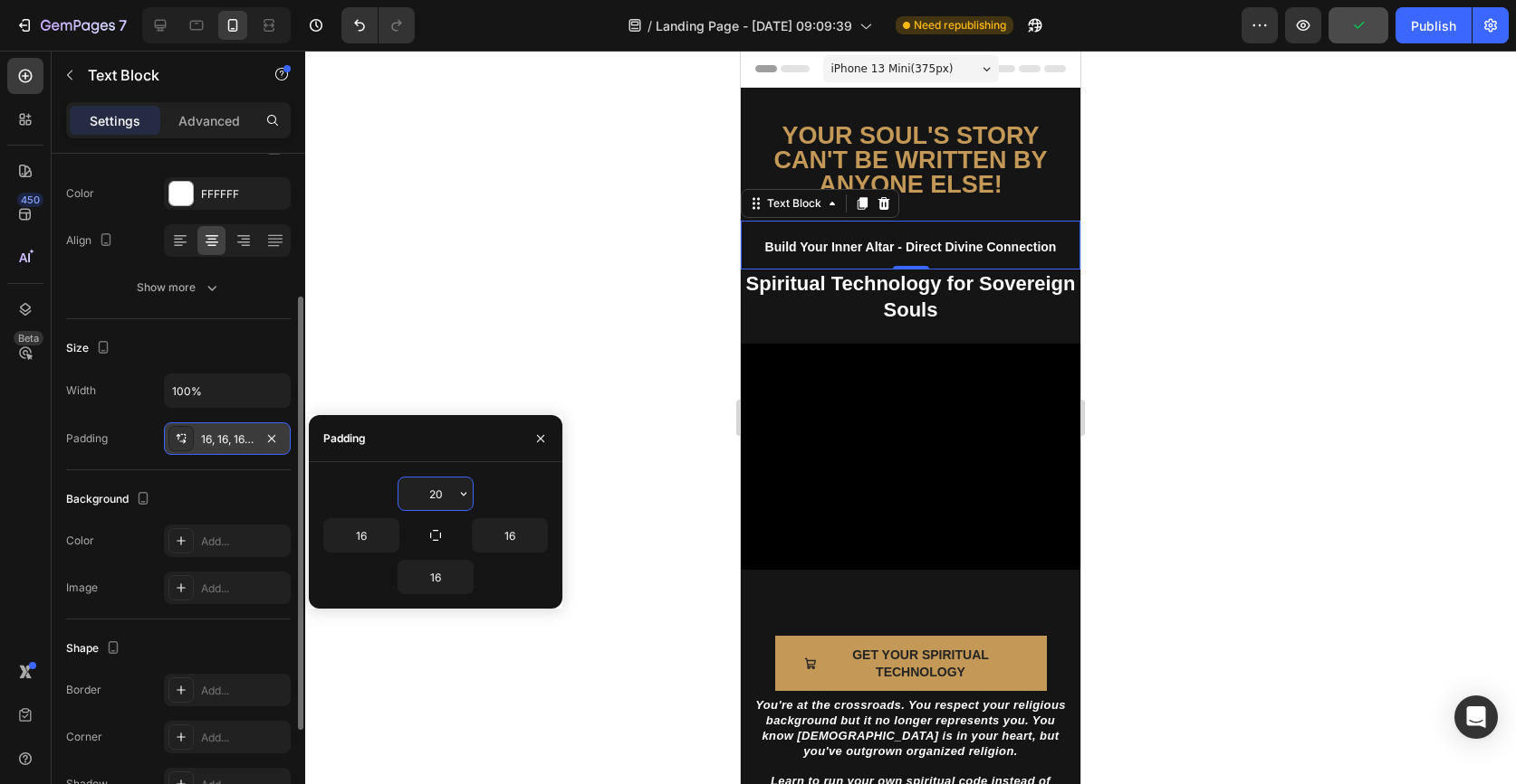
type input "2"
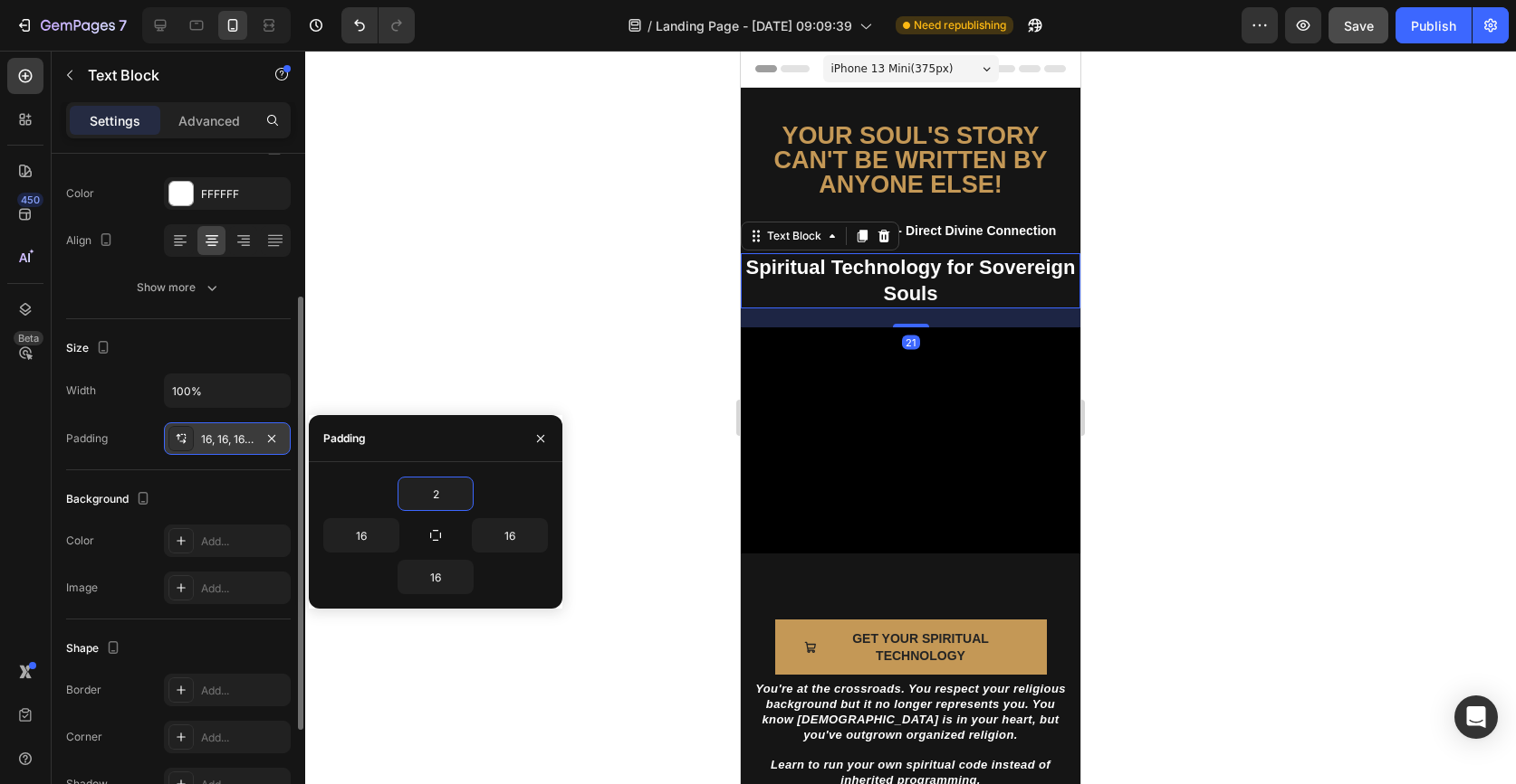
click at [971, 285] on p "Spiritual Technology for Sovereign Souls" at bounding box center [910, 281] width 336 height 52
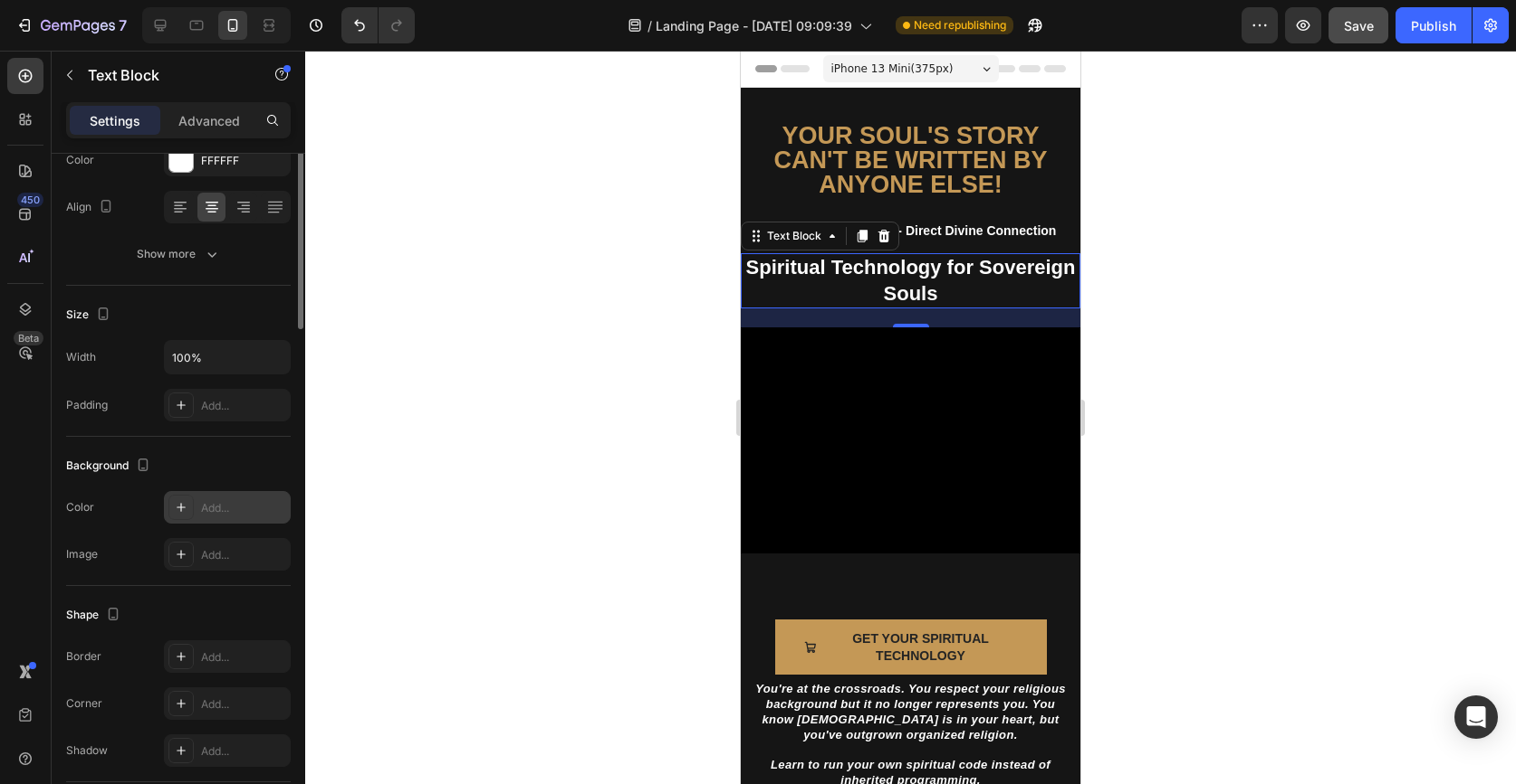
scroll to position [0, 0]
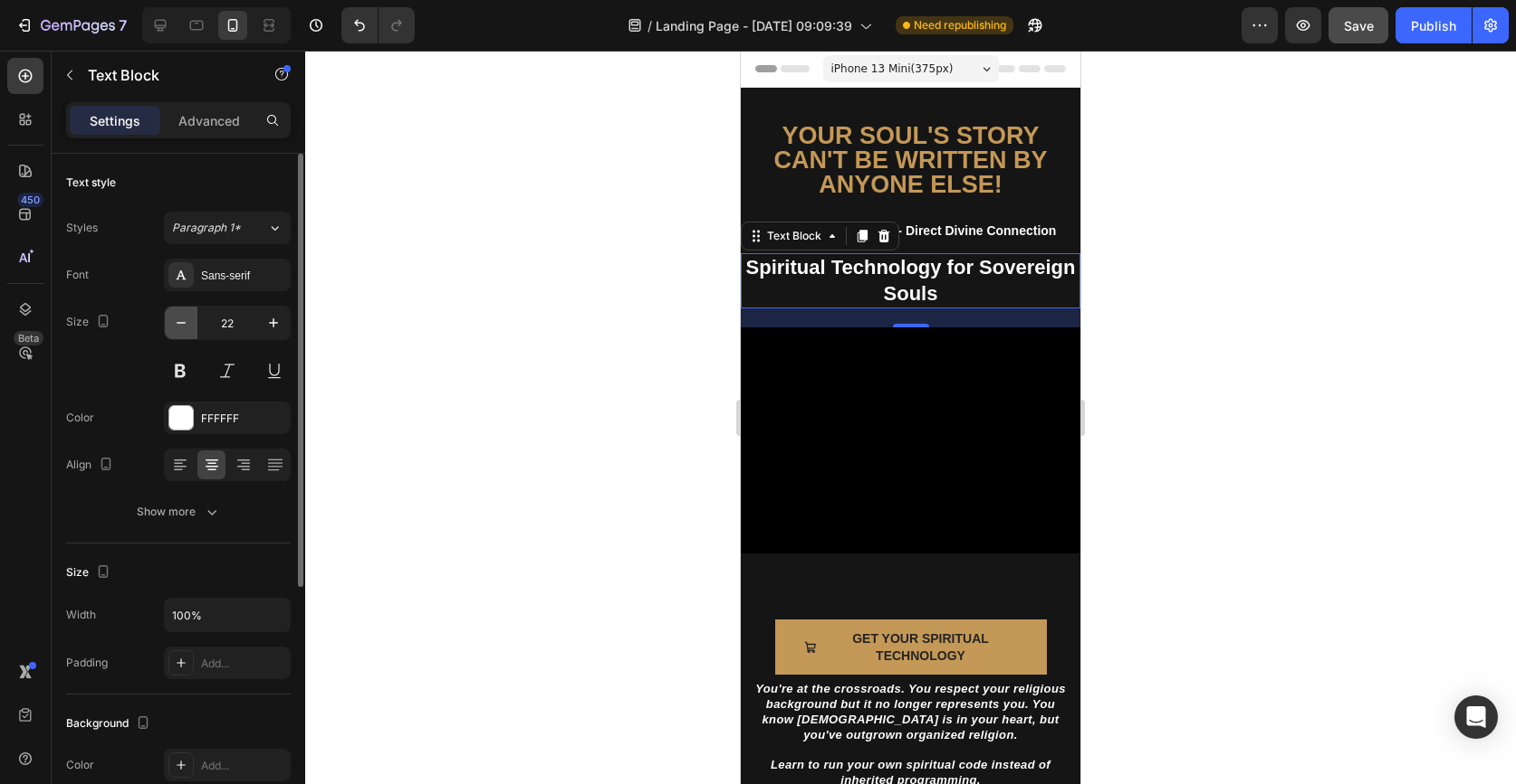
click at [181, 321] on icon "button" at bounding box center [181, 322] width 18 height 18
type input "20"
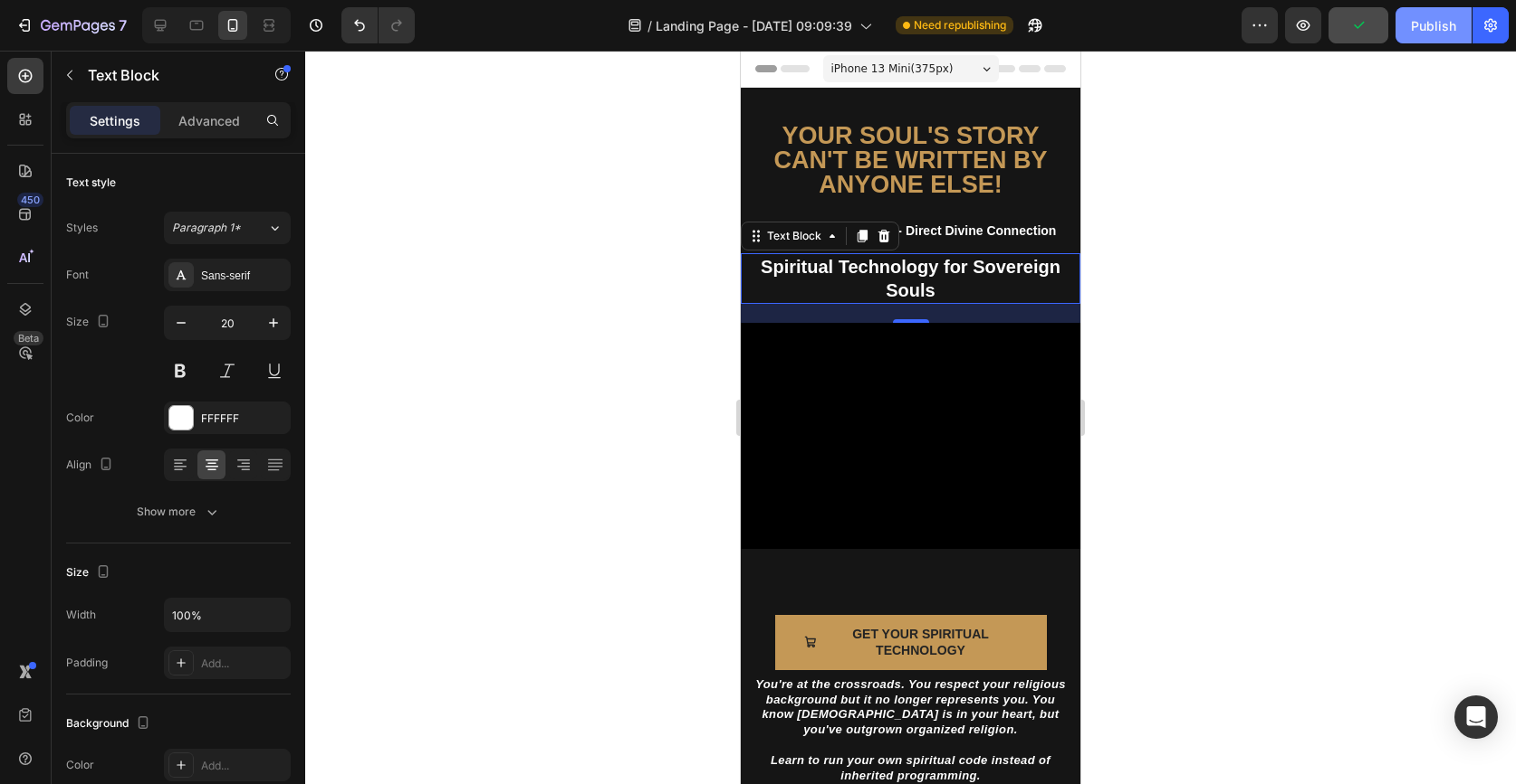
click at [1442, 36] on button "Publish" at bounding box center [1433, 26] width 76 height 36
